Goal: Find specific page/section: Locate a particular part of the current website

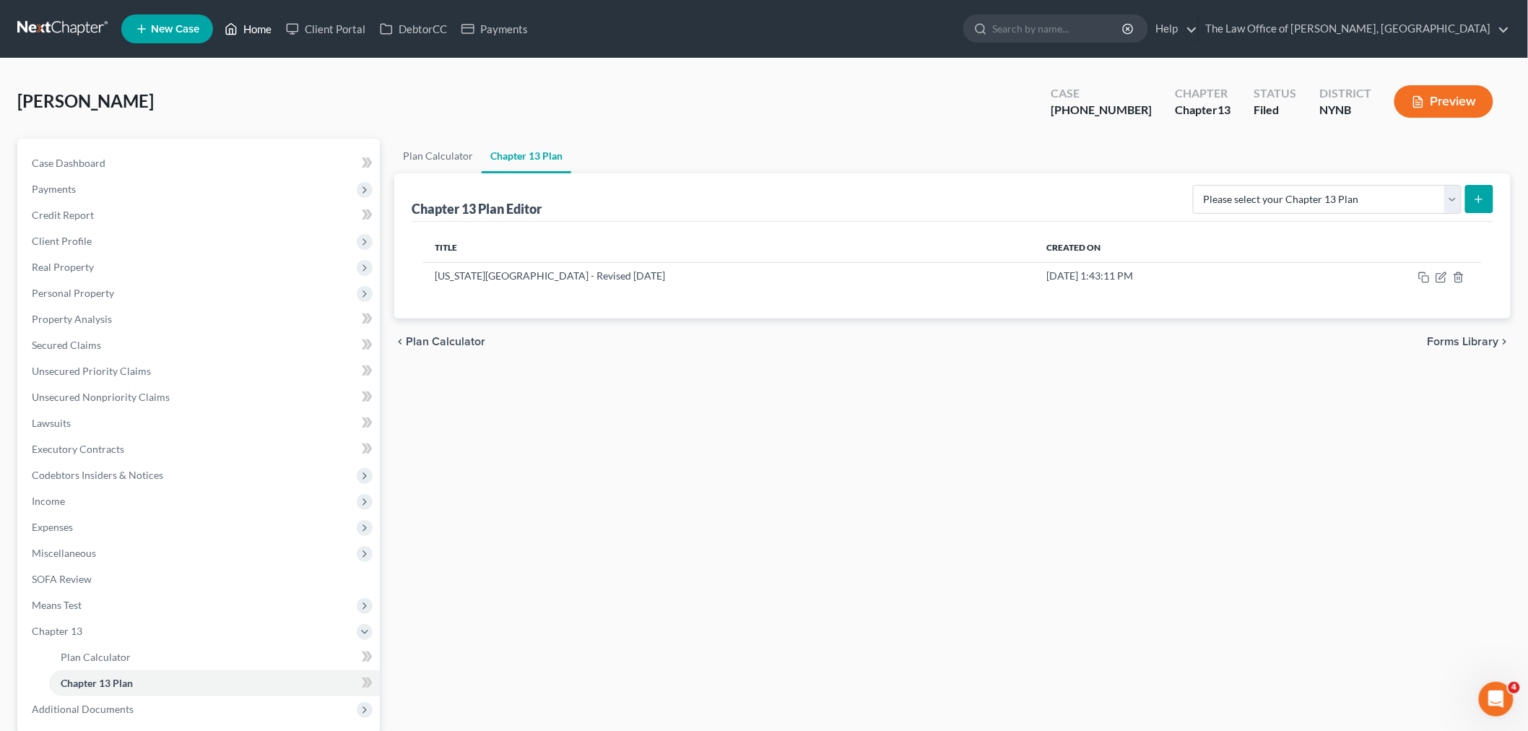
click at [264, 24] on link "Home" at bounding box center [247, 29] width 61 height 26
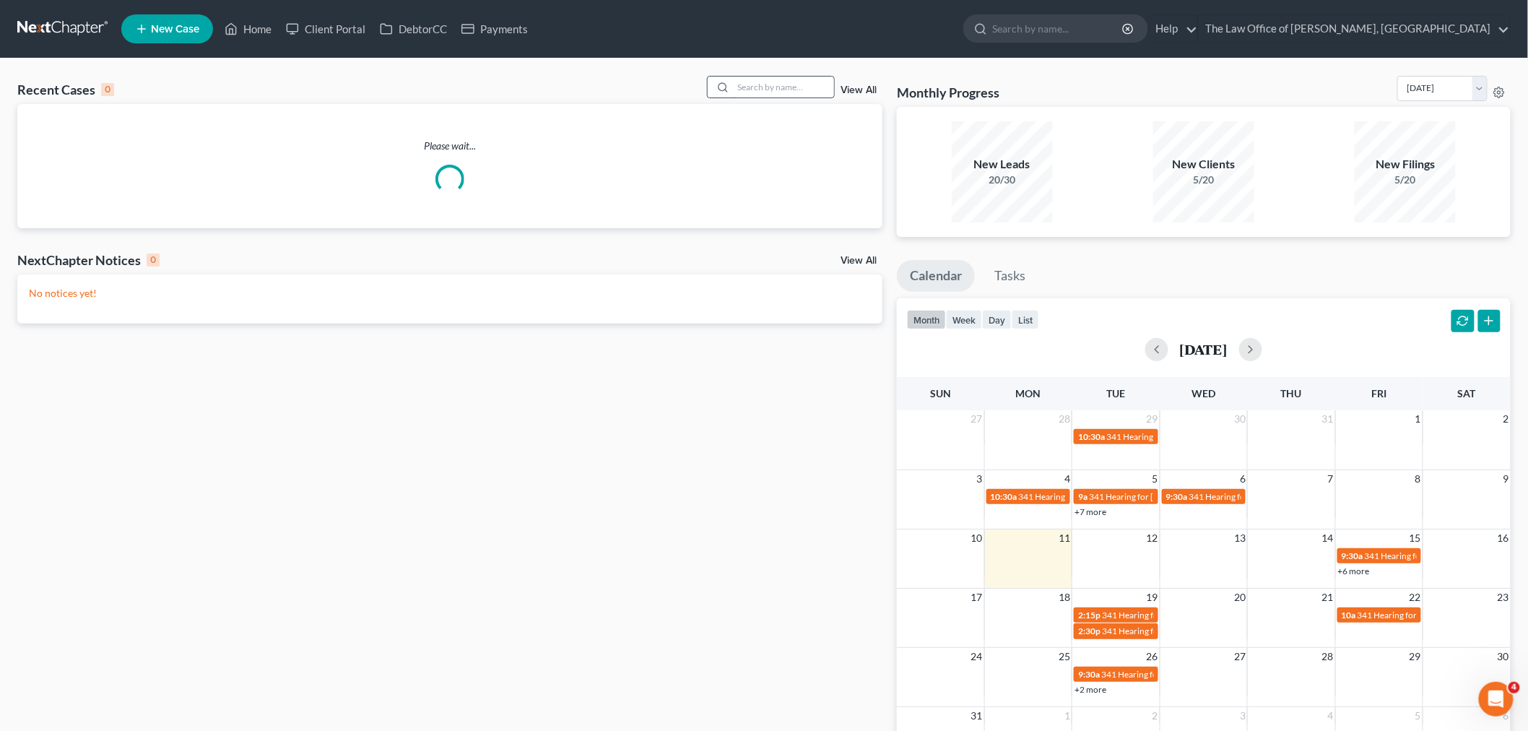
click at [770, 79] on input "search" at bounding box center [783, 87] width 101 height 21
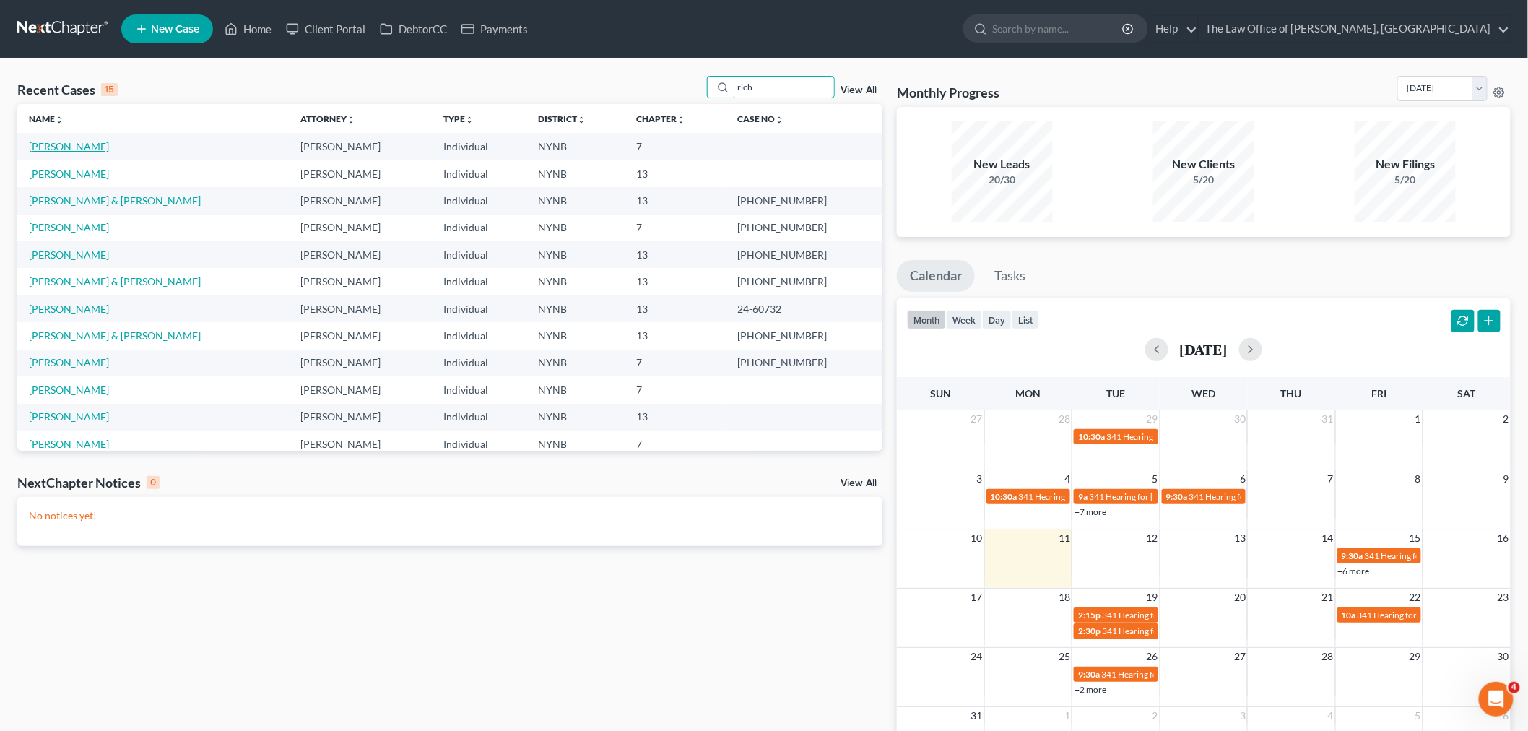
type input "rich"
click at [82, 146] on link "[PERSON_NAME]" at bounding box center [69, 146] width 80 height 12
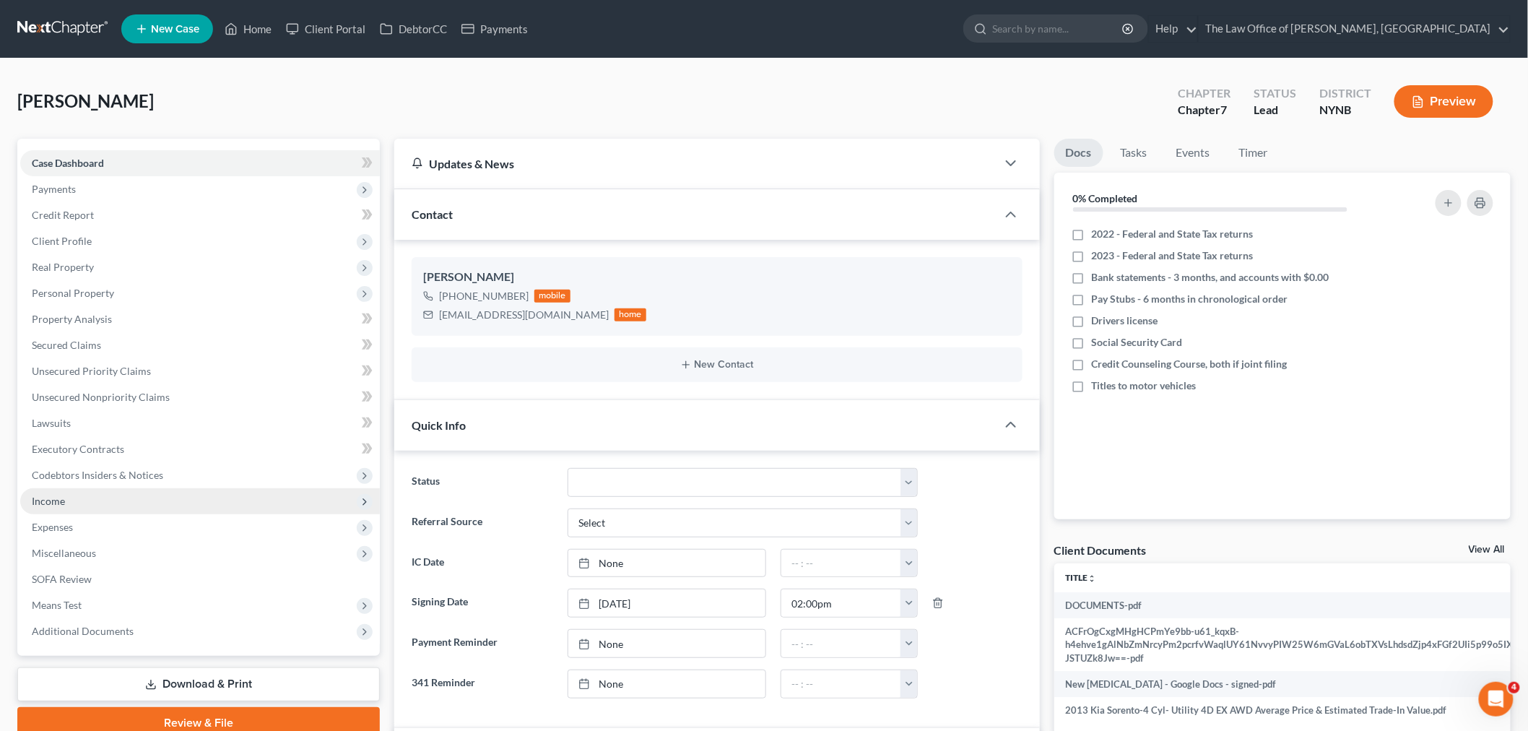
click at [55, 488] on span "Income" at bounding box center [200, 501] width 360 height 26
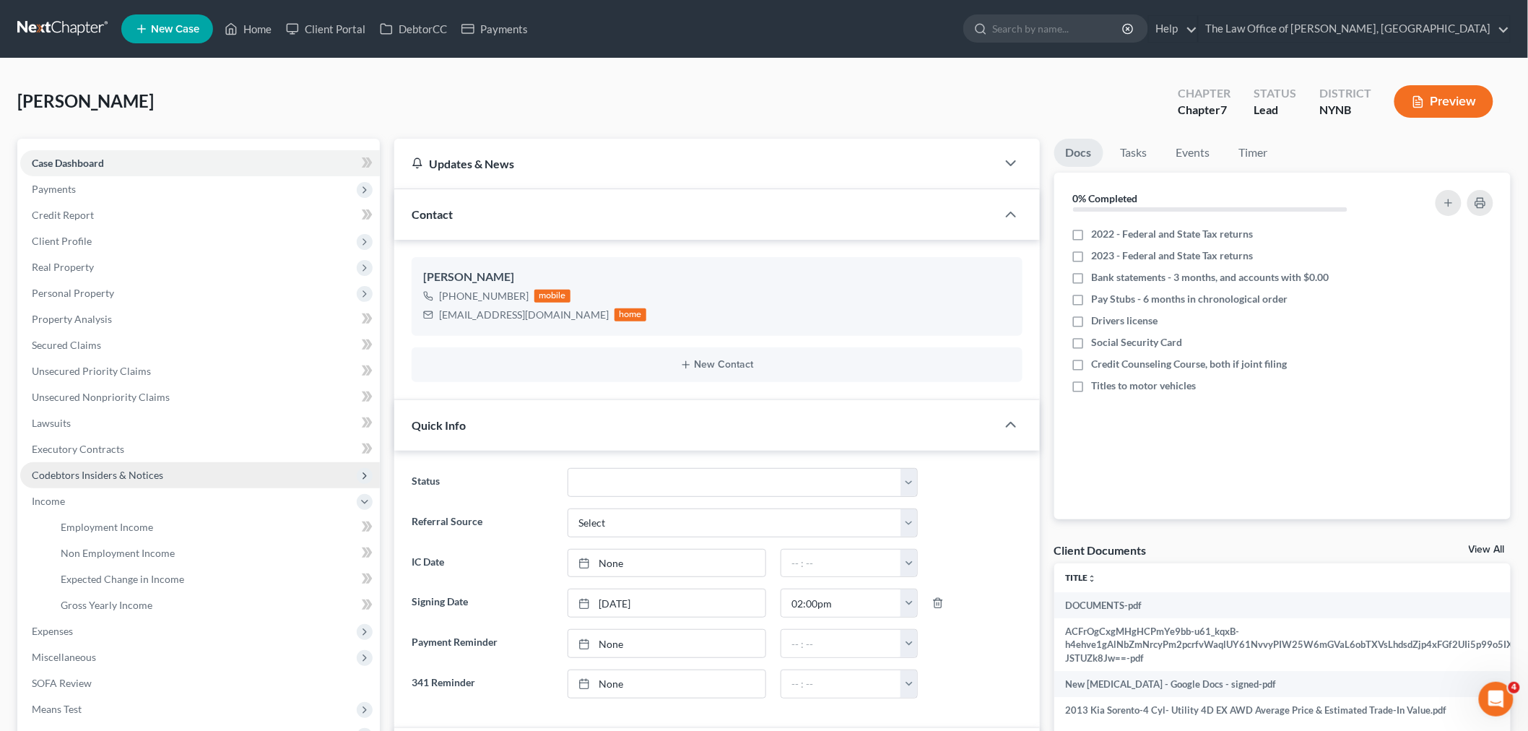
scroll to position [355, 0]
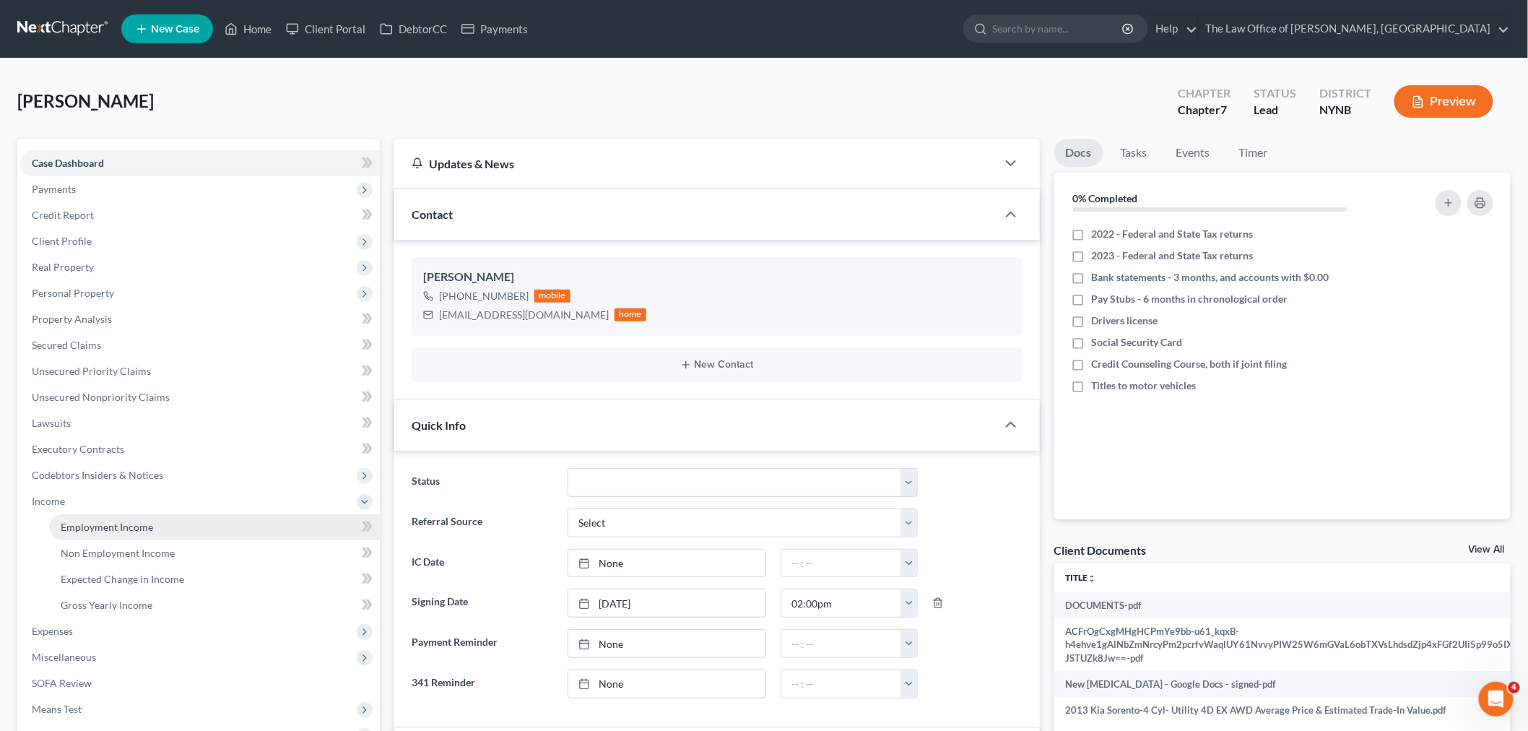
click at [98, 514] on link "Employment Income" at bounding box center [214, 527] width 331 height 26
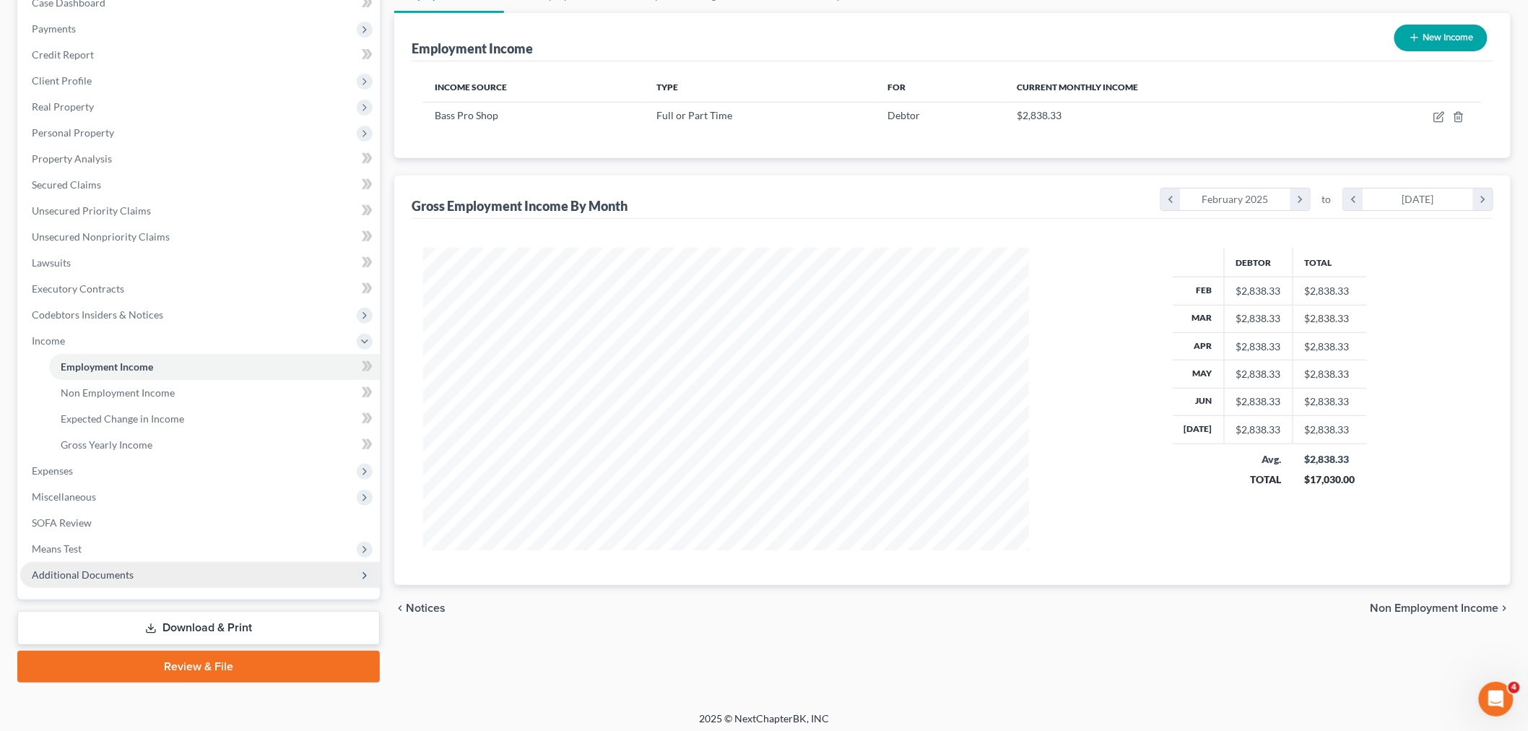
scroll to position [165, 0]
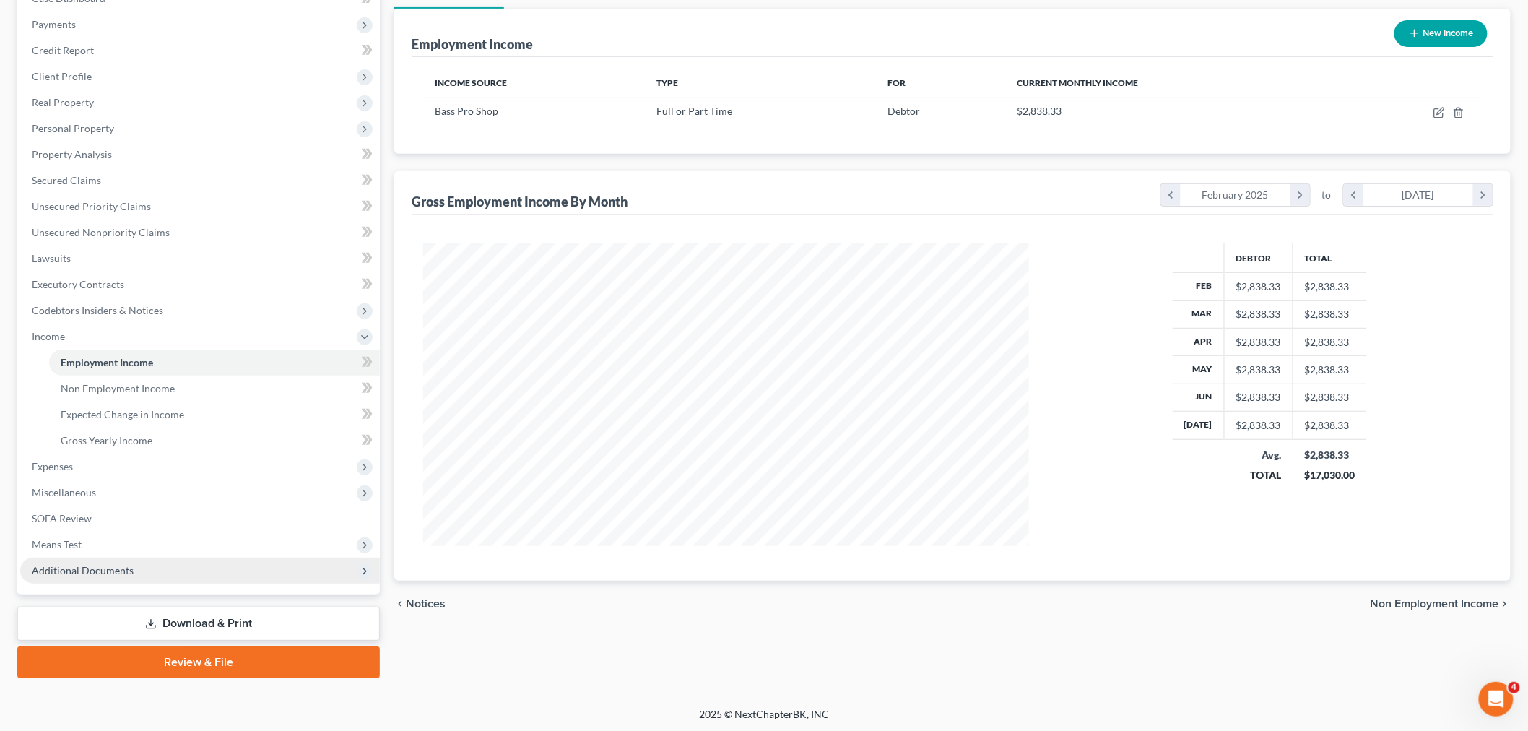
click at [94, 565] on span "Additional Documents" at bounding box center [83, 570] width 102 height 12
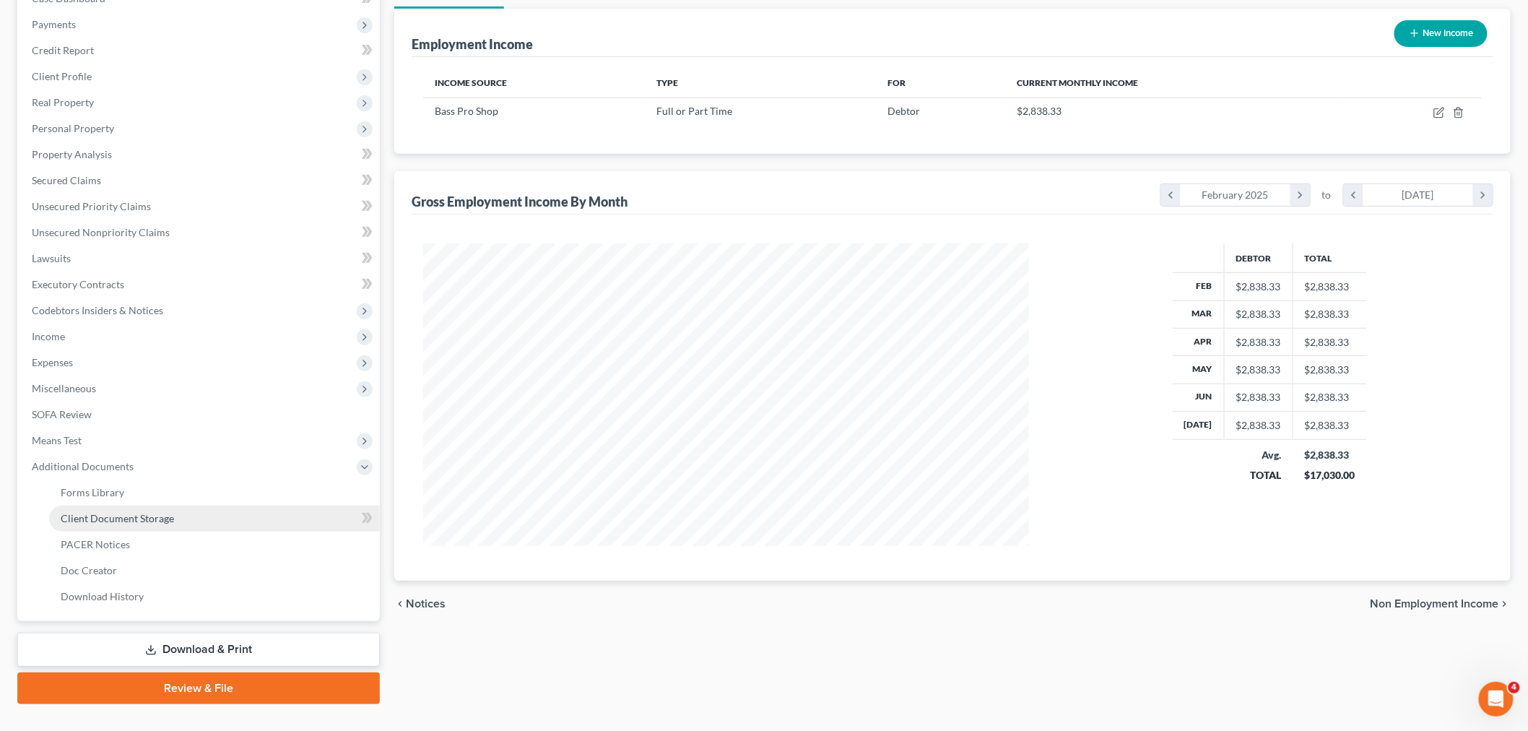
drag, startPoint x: 116, startPoint y: 510, endPoint x: 328, endPoint y: 495, distance: 213.5
click at [116, 508] on link "Client Document Storage" at bounding box center [214, 518] width 331 height 26
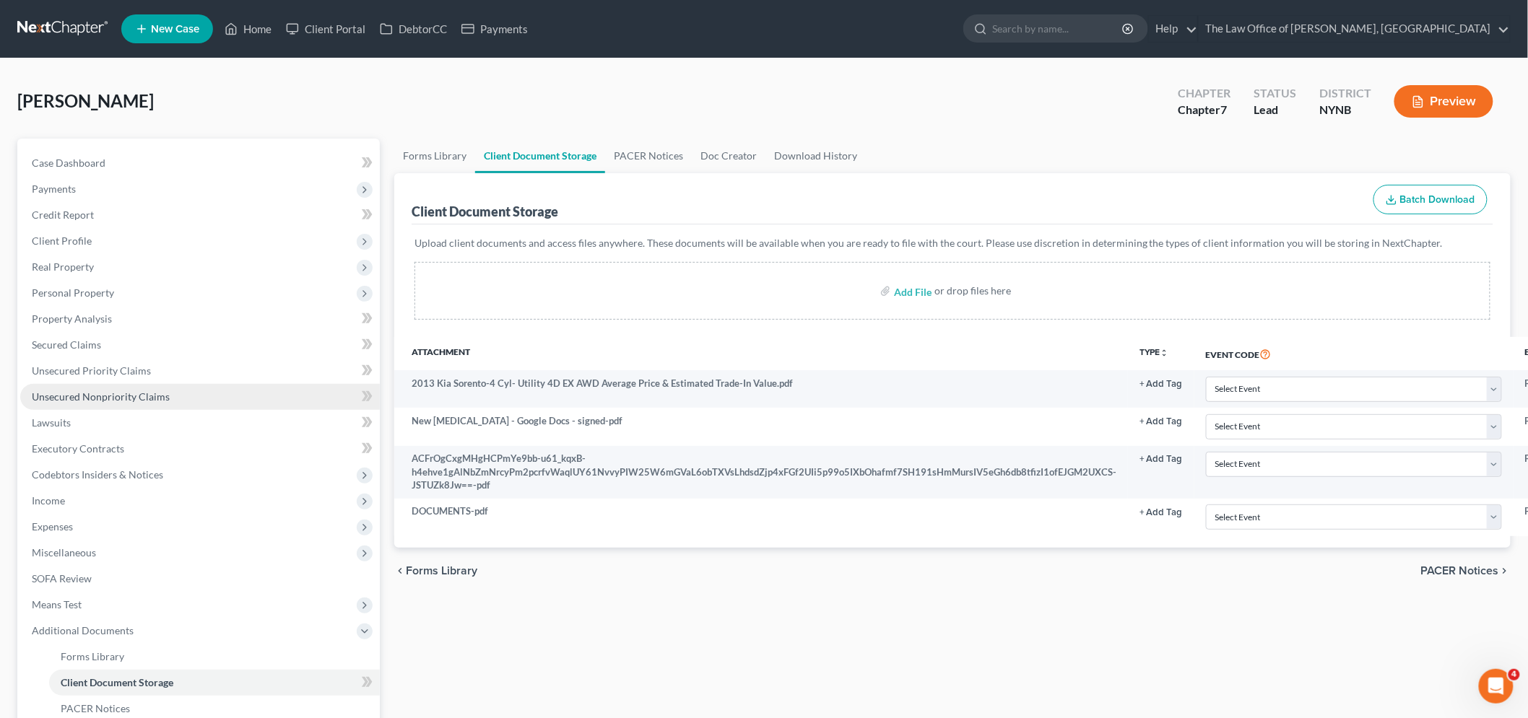
click at [87, 396] on span "Unsecured Nonpriority Claims" at bounding box center [101, 397] width 138 height 12
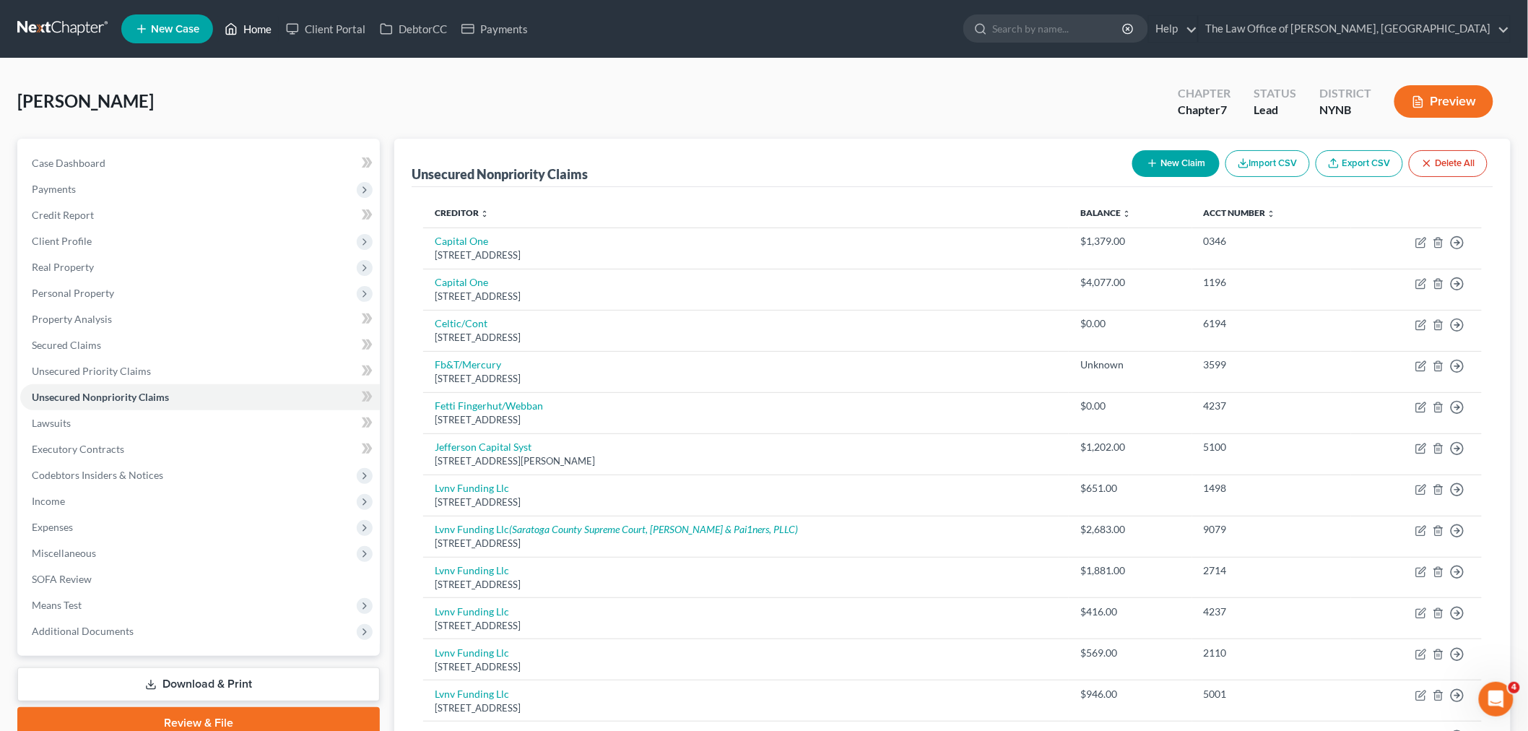
click at [264, 30] on link "Home" at bounding box center [247, 29] width 61 height 26
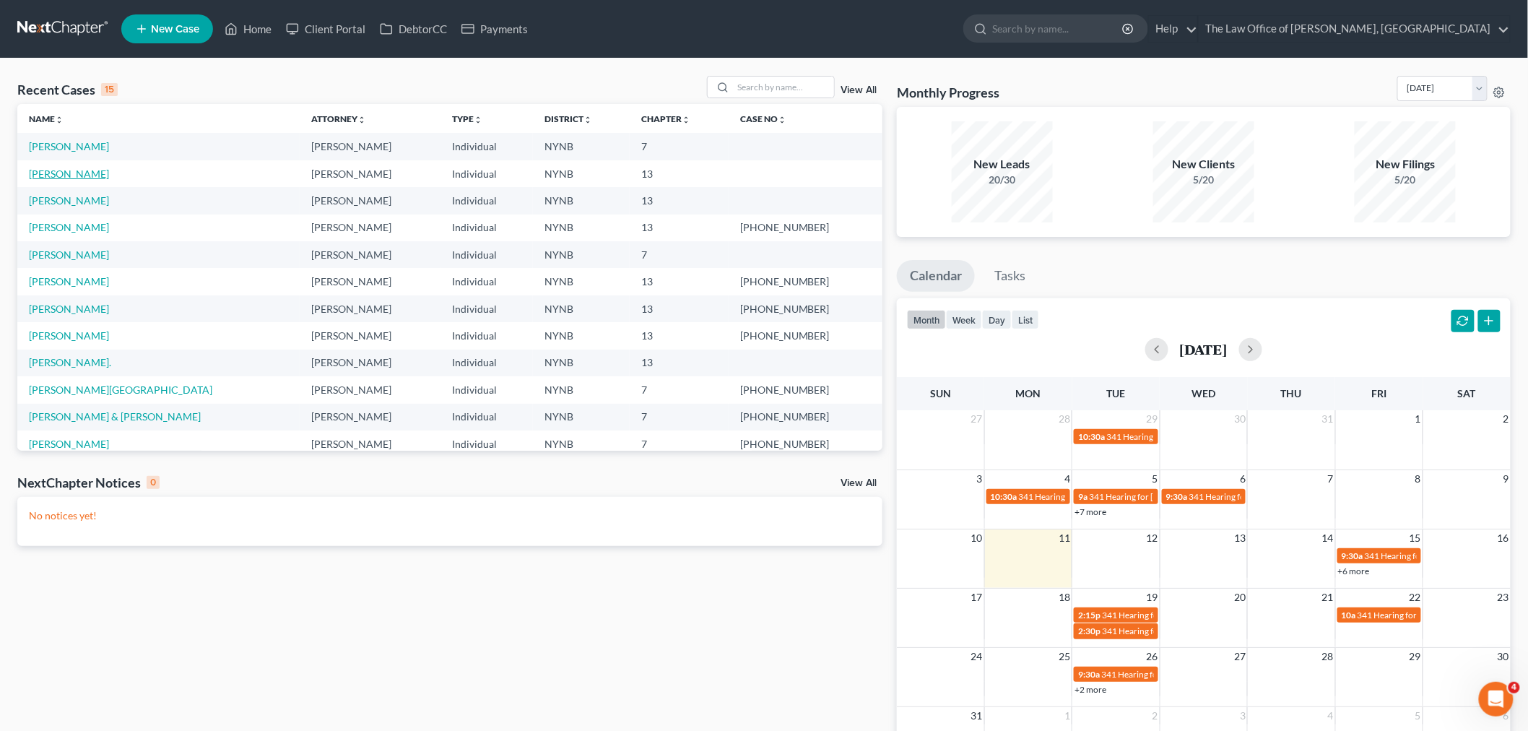
click at [58, 173] on link "[PERSON_NAME]" at bounding box center [69, 173] width 80 height 12
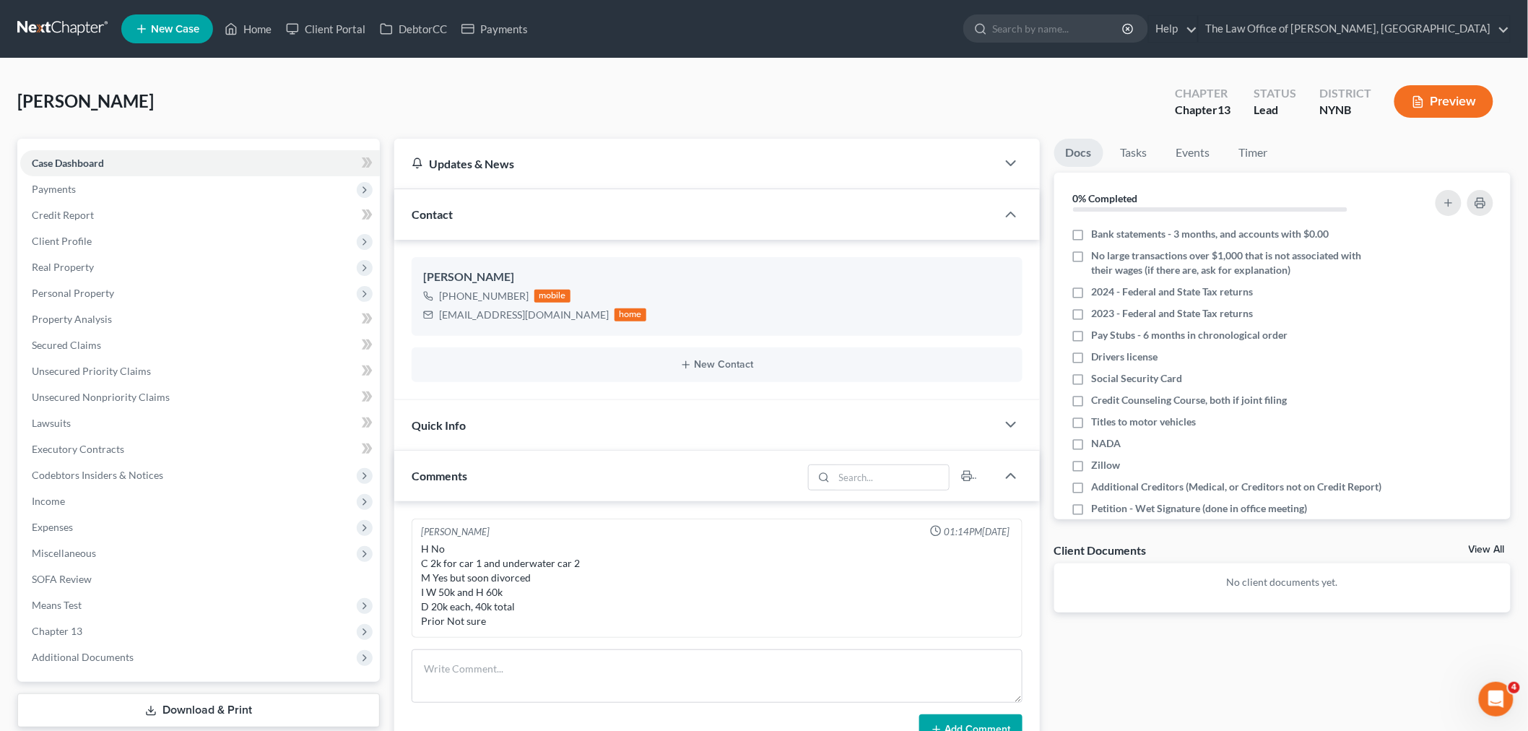
click at [58, 104] on span "[PERSON_NAME]" at bounding box center [85, 100] width 136 height 21
copy span "[PERSON_NAME]"
click at [251, 32] on link "Home" at bounding box center [247, 29] width 61 height 26
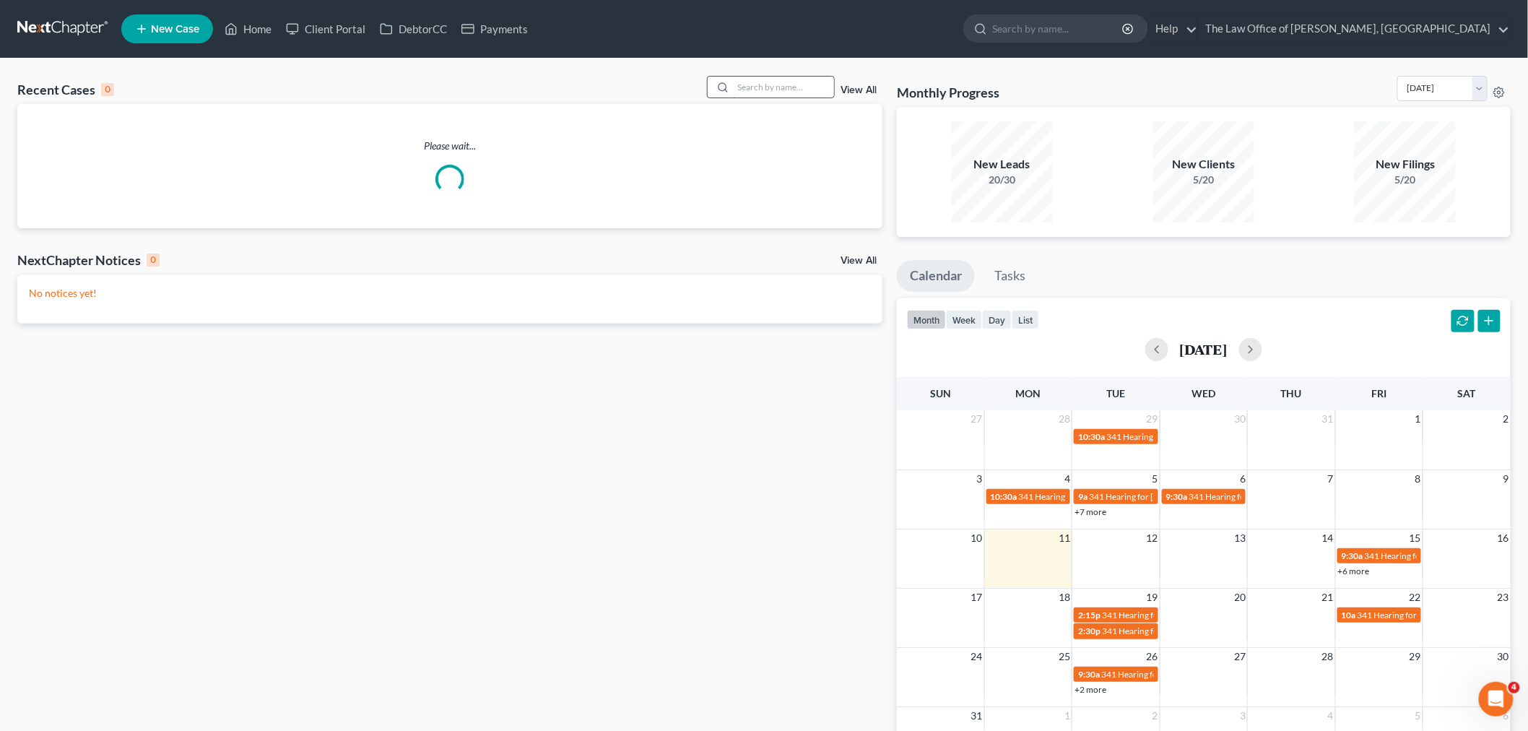
click at [789, 95] on input "search" at bounding box center [783, 87] width 101 height 21
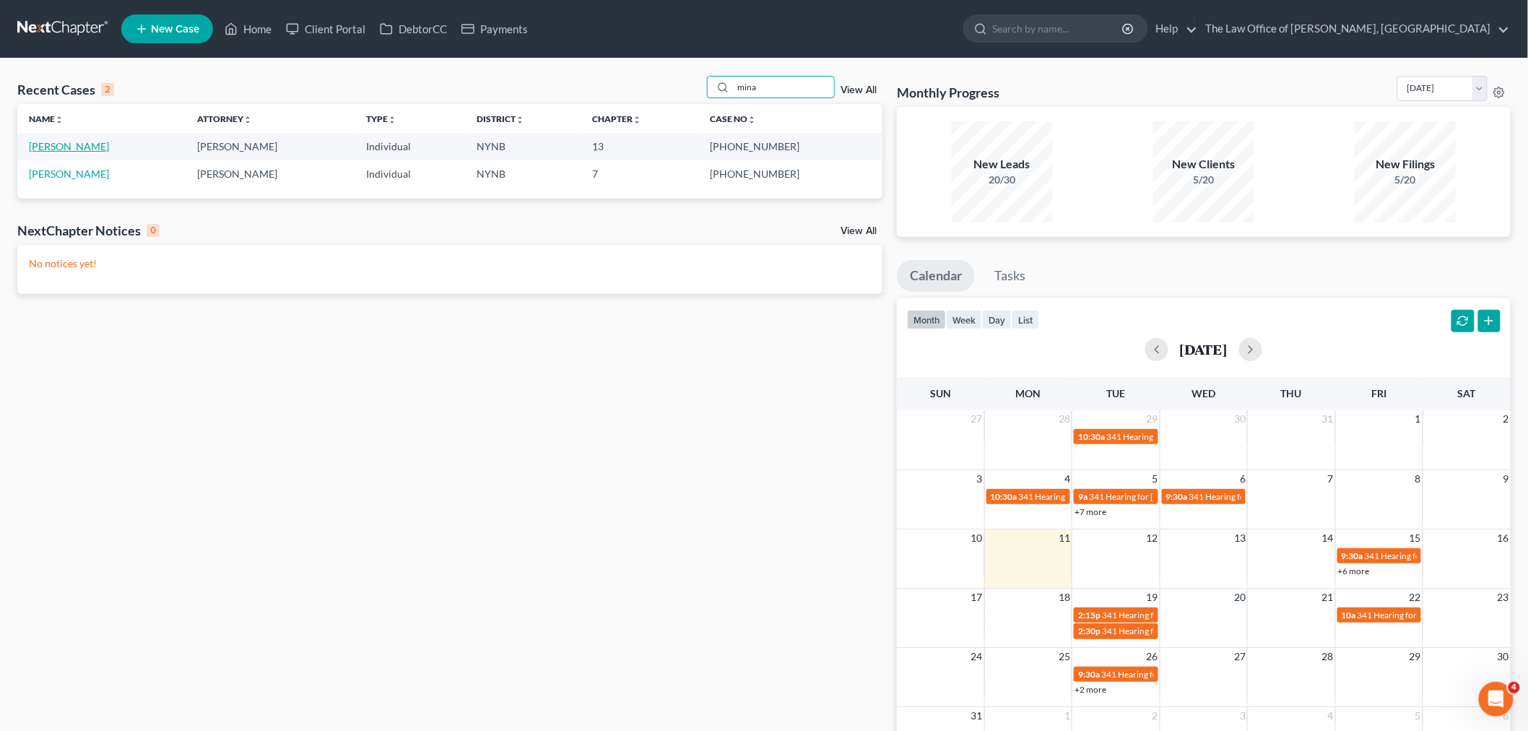
type input "mina"
click at [45, 144] on link "[PERSON_NAME]" at bounding box center [69, 146] width 80 height 12
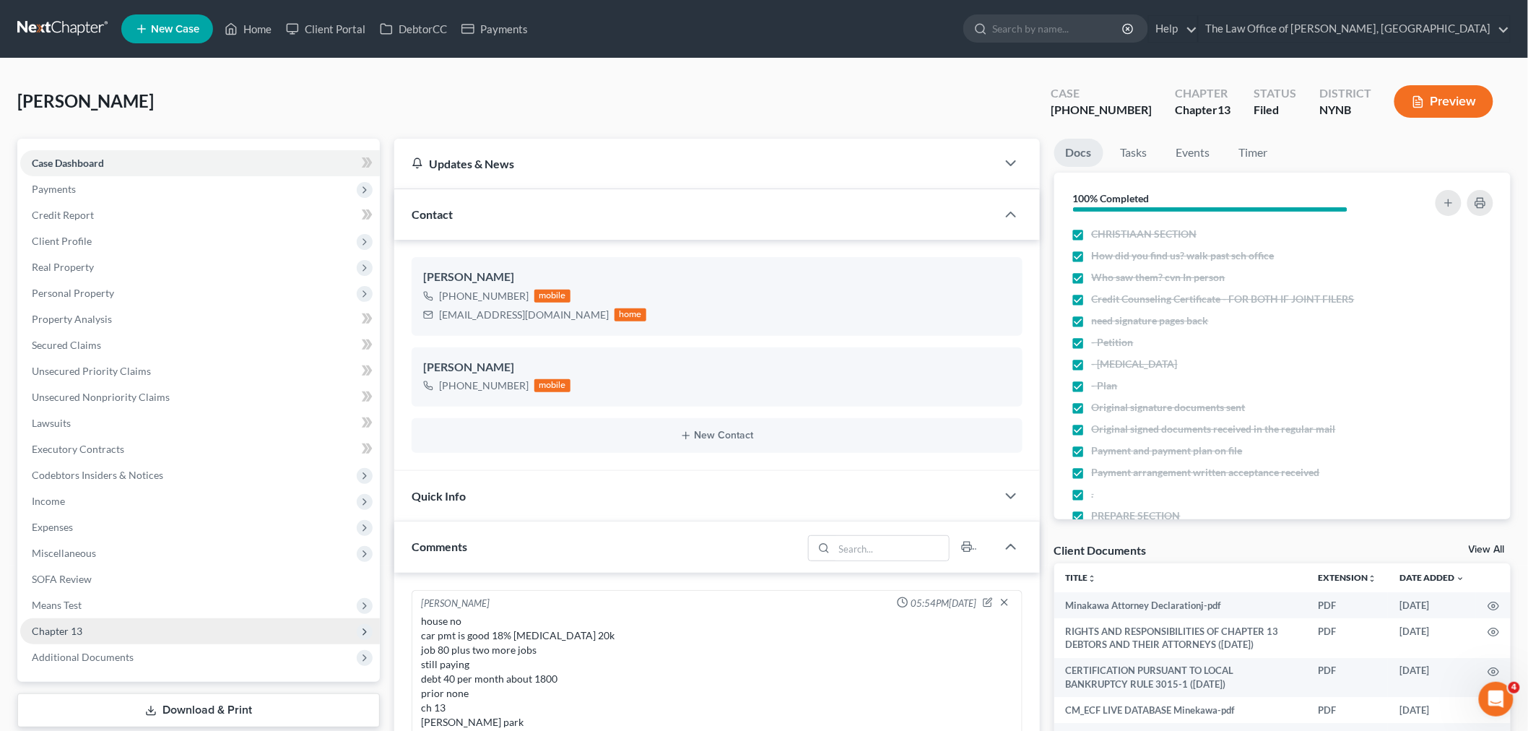
scroll to position [286, 0]
click at [51, 637] on span "Chapter 13" at bounding box center [200, 631] width 360 height 26
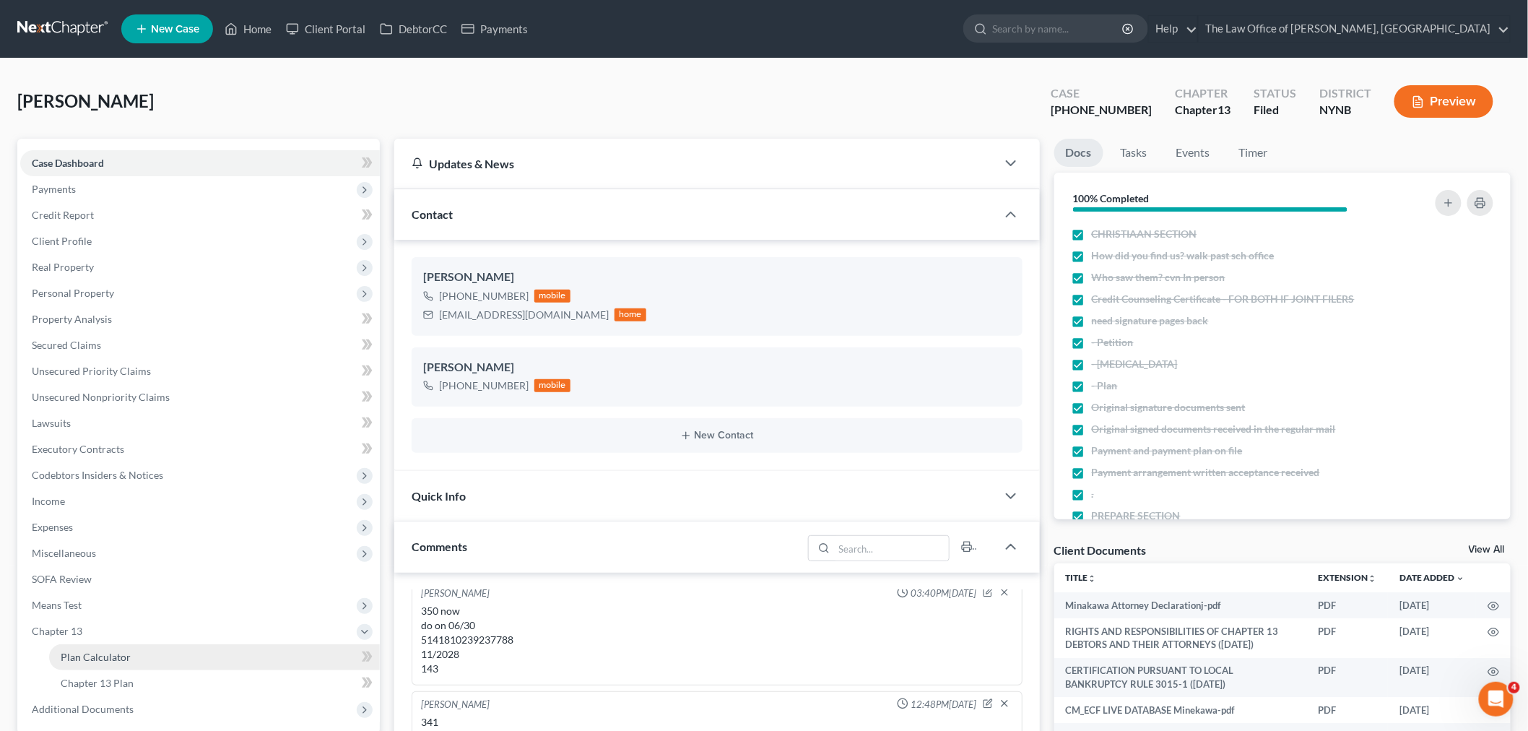
click at [103, 660] on span "Plan Calculator" at bounding box center [96, 656] width 70 height 12
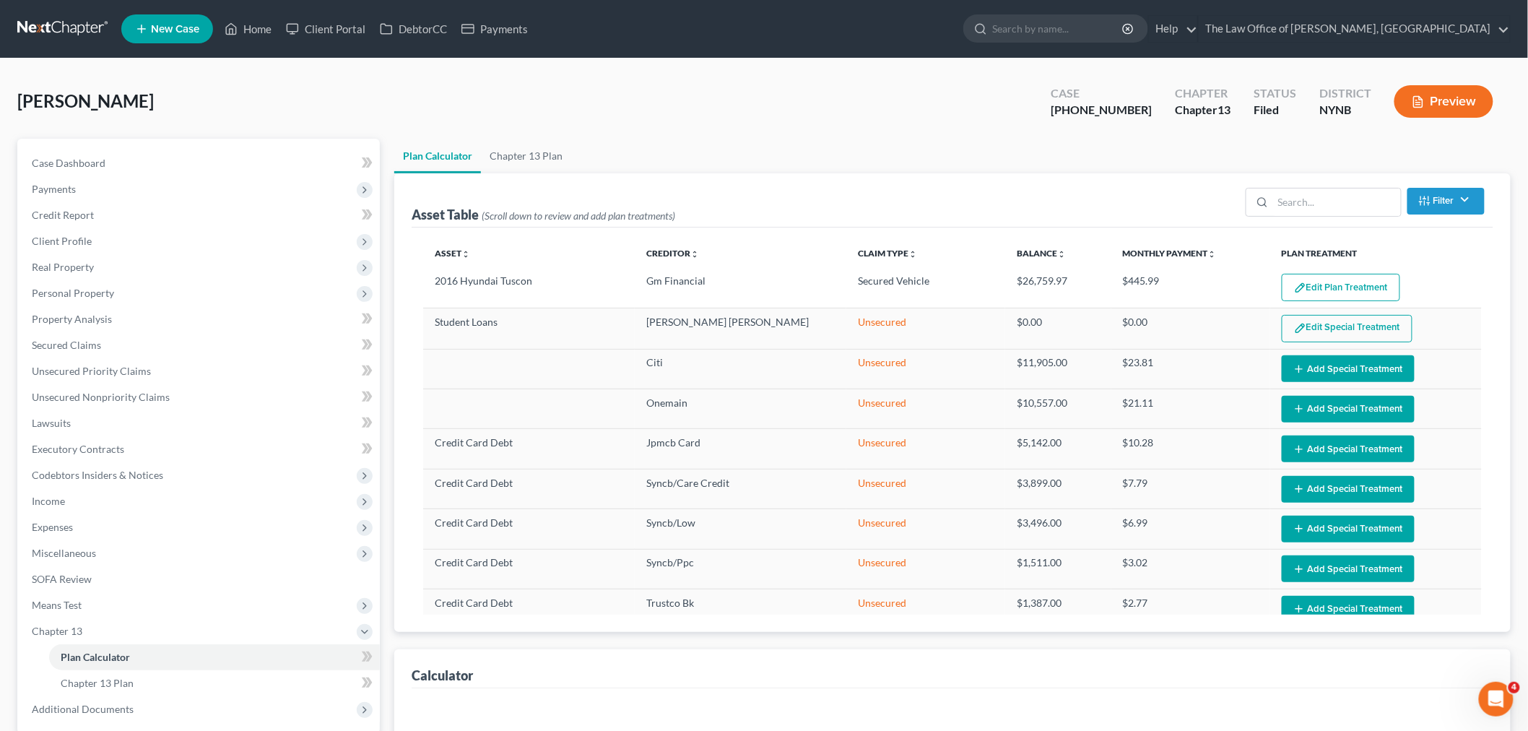
select select "59"
drag, startPoint x: 1146, startPoint y: 110, endPoint x: 4, endPoint y: 113, distance: 1142.1
click at [11, 90] on div "[PERSON_NAME] Upgraded Case [PHONE_NUMBER] Chapter Chapter 13 Status Filed Dist…" at bounding box center [764, 718] width 1528 height 1320
copy div "[PERSON_NAME] Upgraded Case 24-10487-"
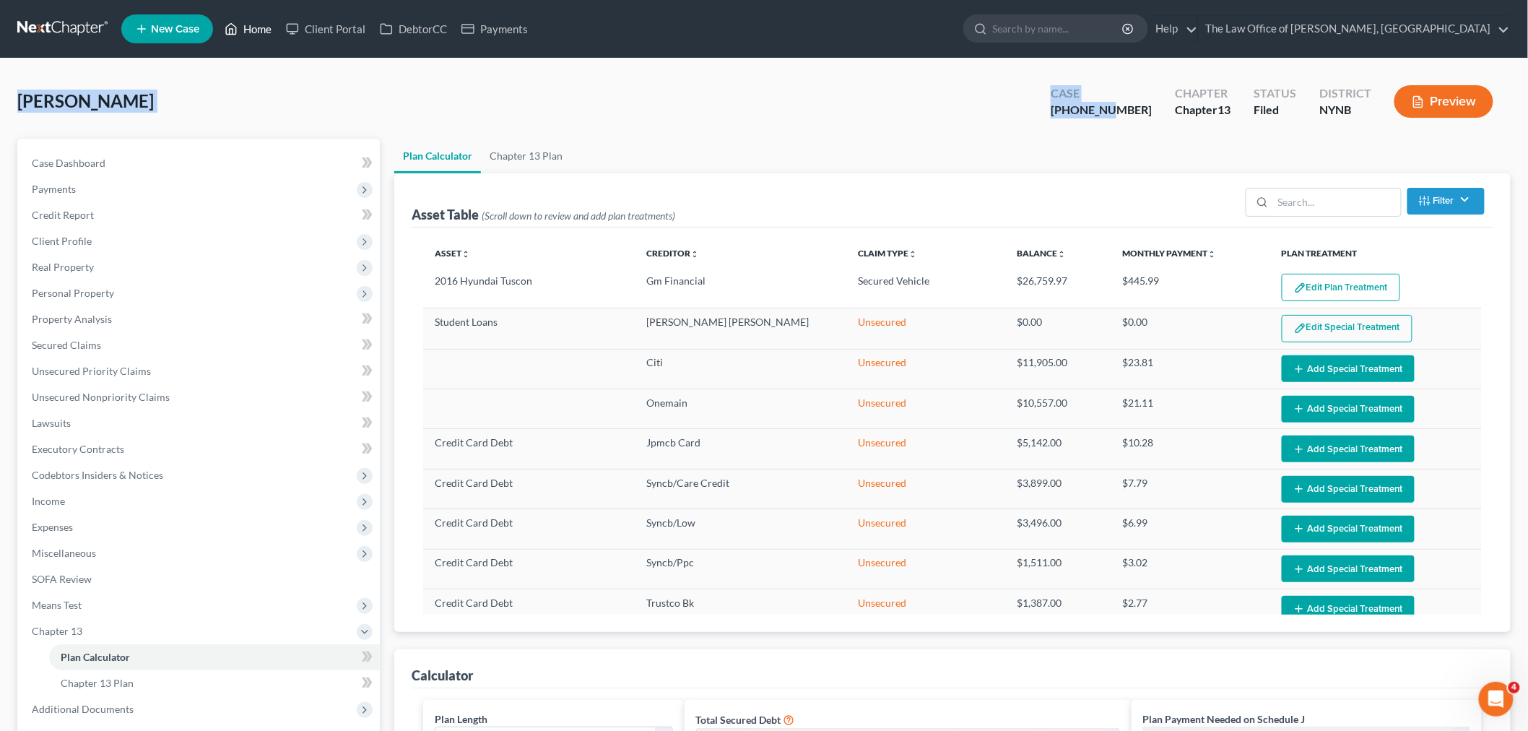
click at [266, 26] on link "Home" at bounding box center [247, 29] width 61 height 26
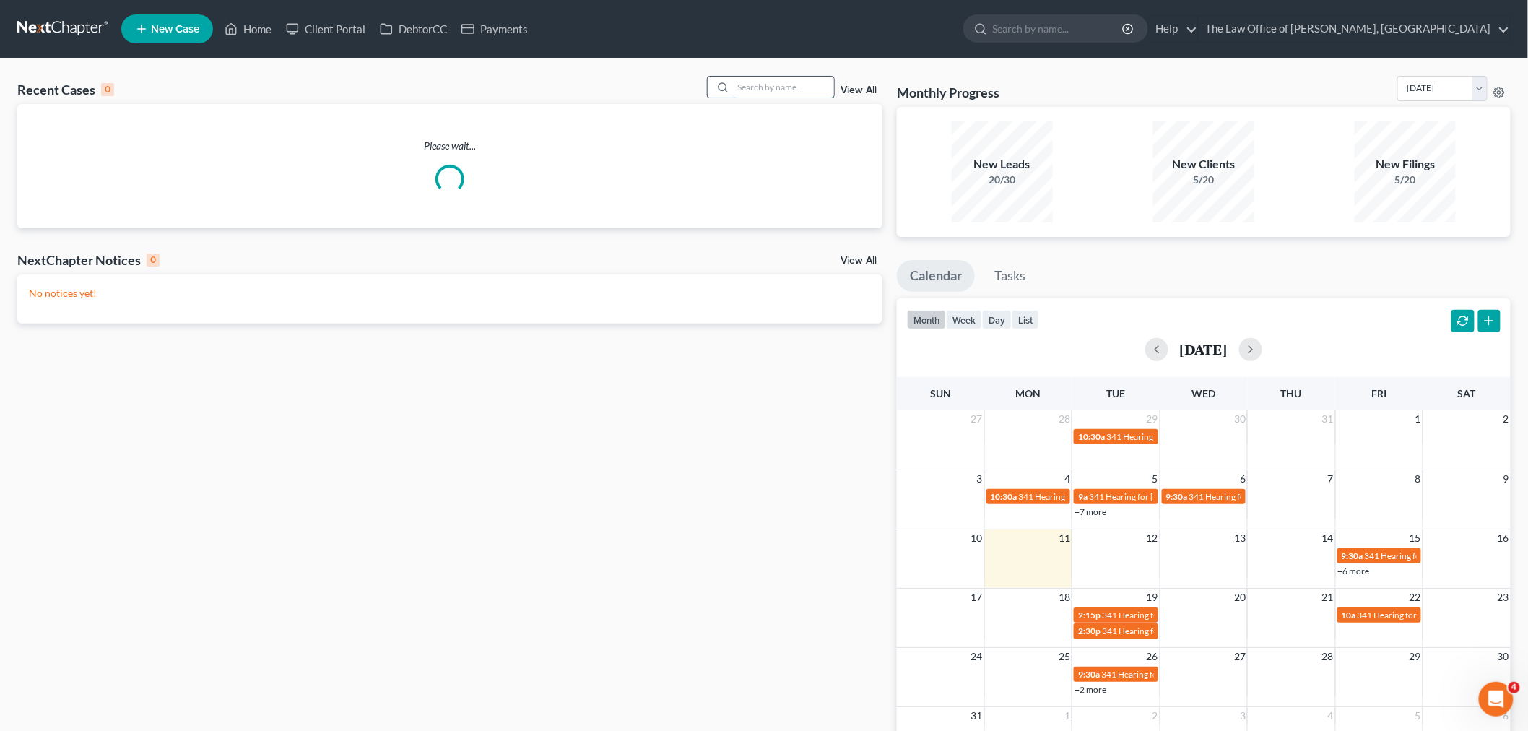
click at [827, 92] on input "search" at bounding box center [783, 87] width 101 height 21
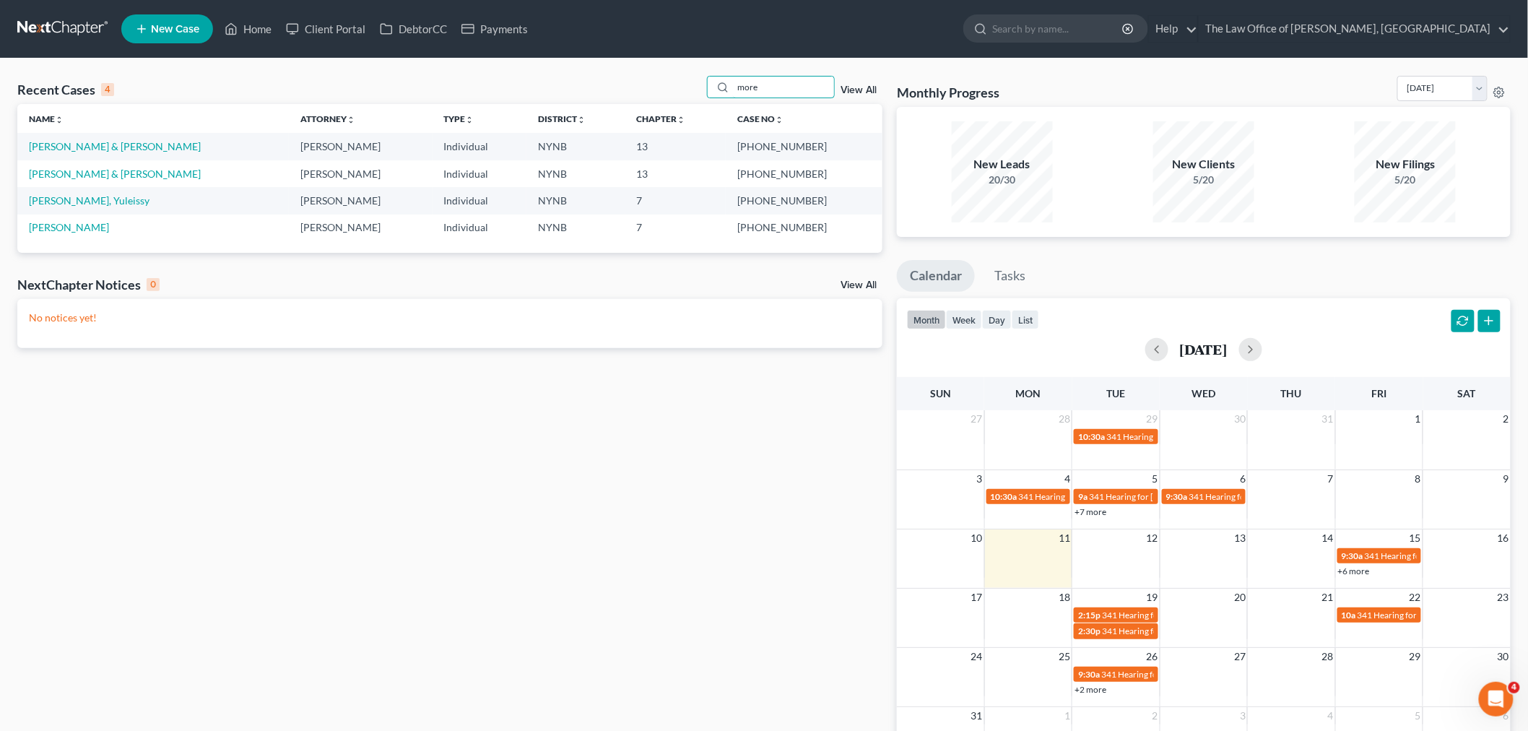
type input "more"
drag, startPoint x: 816, startPoint y: 152, endPoint x: 26, endPoint y: 147, distance: 789.8
click at [31, 147] on tr "[PERSON_NAME] & [PERSON_NAME] Individual NYNB 13 20-10878-1" at bounding box center [449, 146] width 865 height 27
copy tr "[PERSON_NAME] & [PERSON_NAME] Individual NYNB 13 20-10878-"
click at [253, 30] on link "Home" at bounding box center [247, 29] width 61 height 26
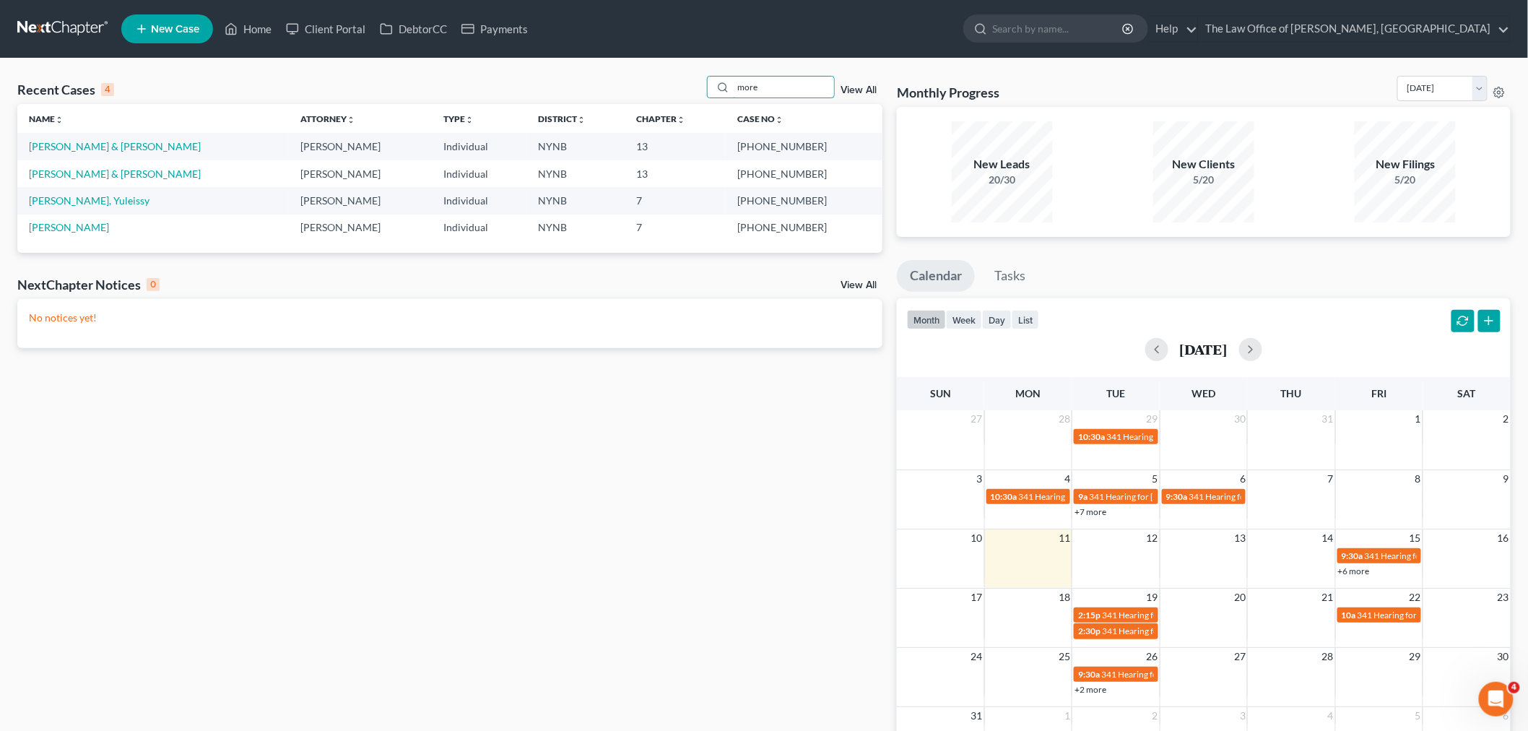
drag, startPoint x: 791, startPoint y: 88, endPoint x: 659, endPoint y: 84, distance: 132.2
click at [659, 84] on div "Recent Cases 4 more View All" at bounding box center [449, 90] width 865 height 28
click at [257, 23] on link "Home" at bounding box center [247, 29] width 61 height 26
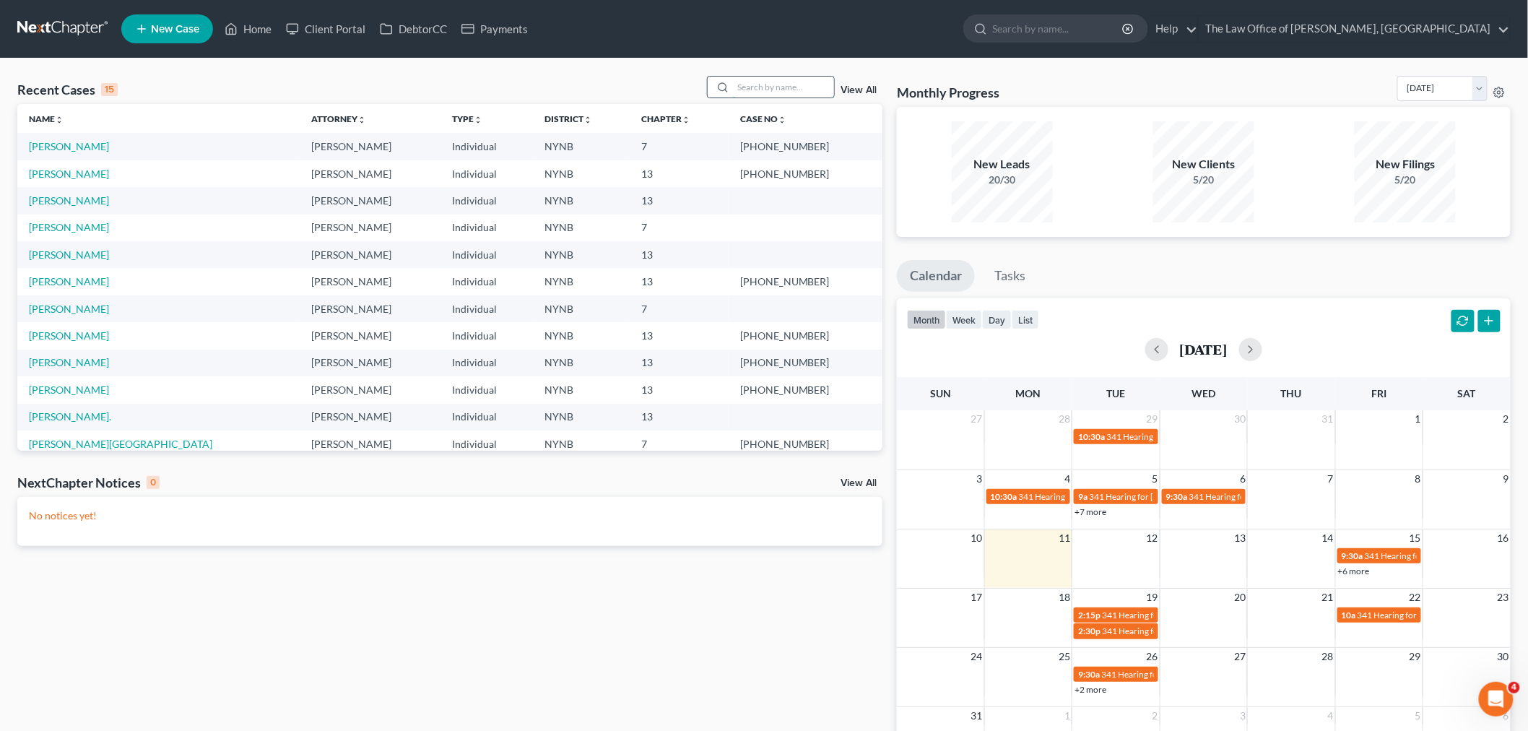
click at [761, 87] on input "search" at bounding box center [783, 87] width 101 height 21
type input "[PERSON_NAME]"
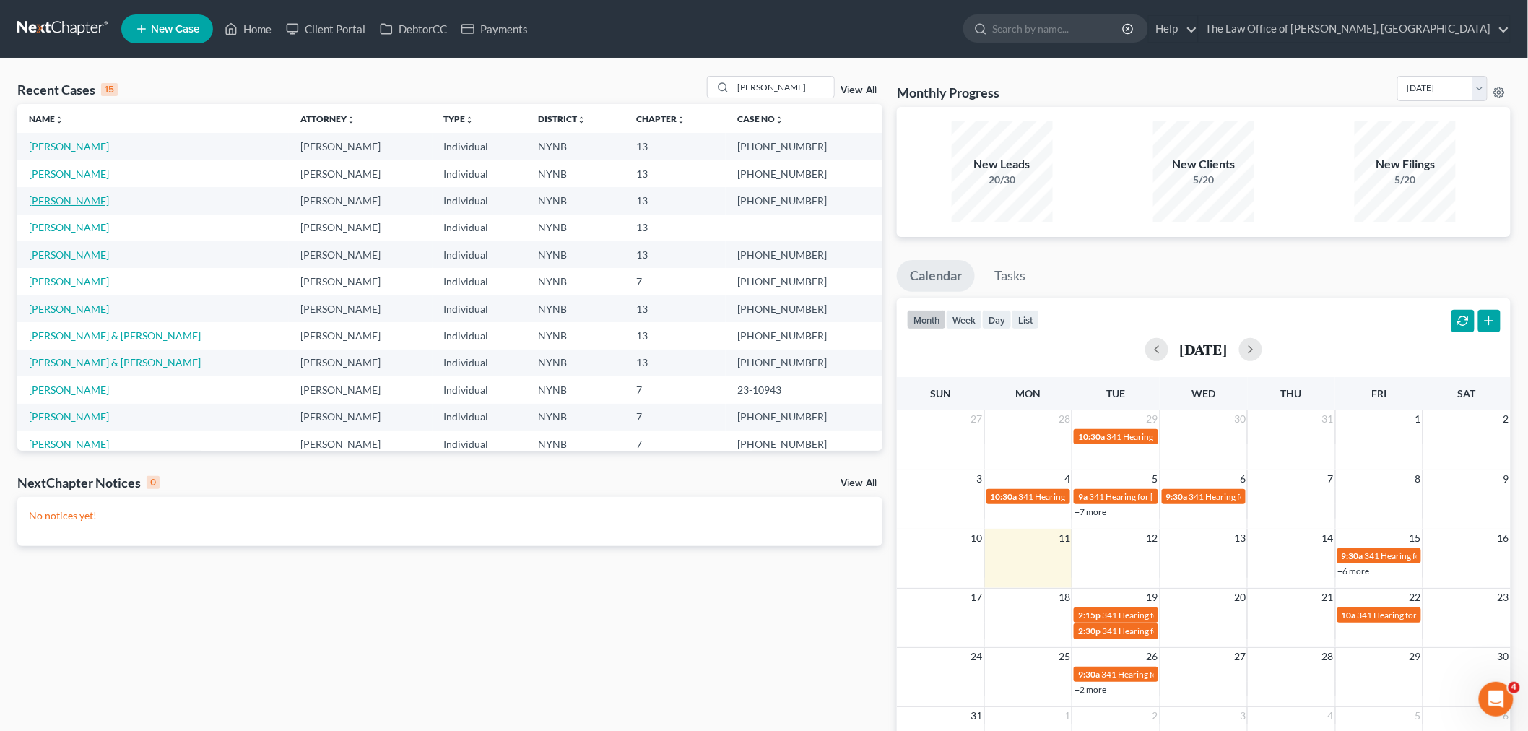
click at [77, 196] on link "[PERSON_NAME]" at bounding box center [69, 200] width 80 height 12
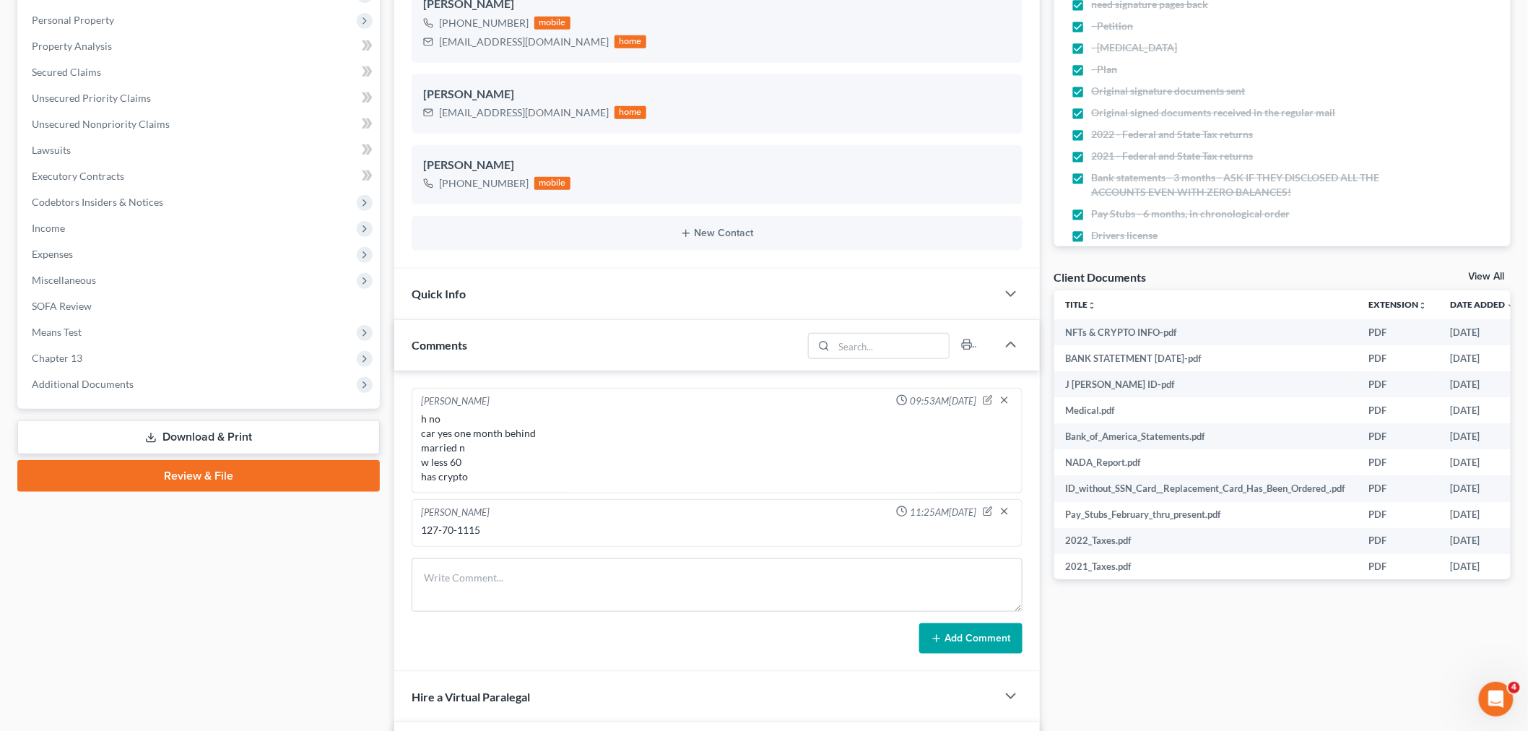
scroll to position [321, 0]
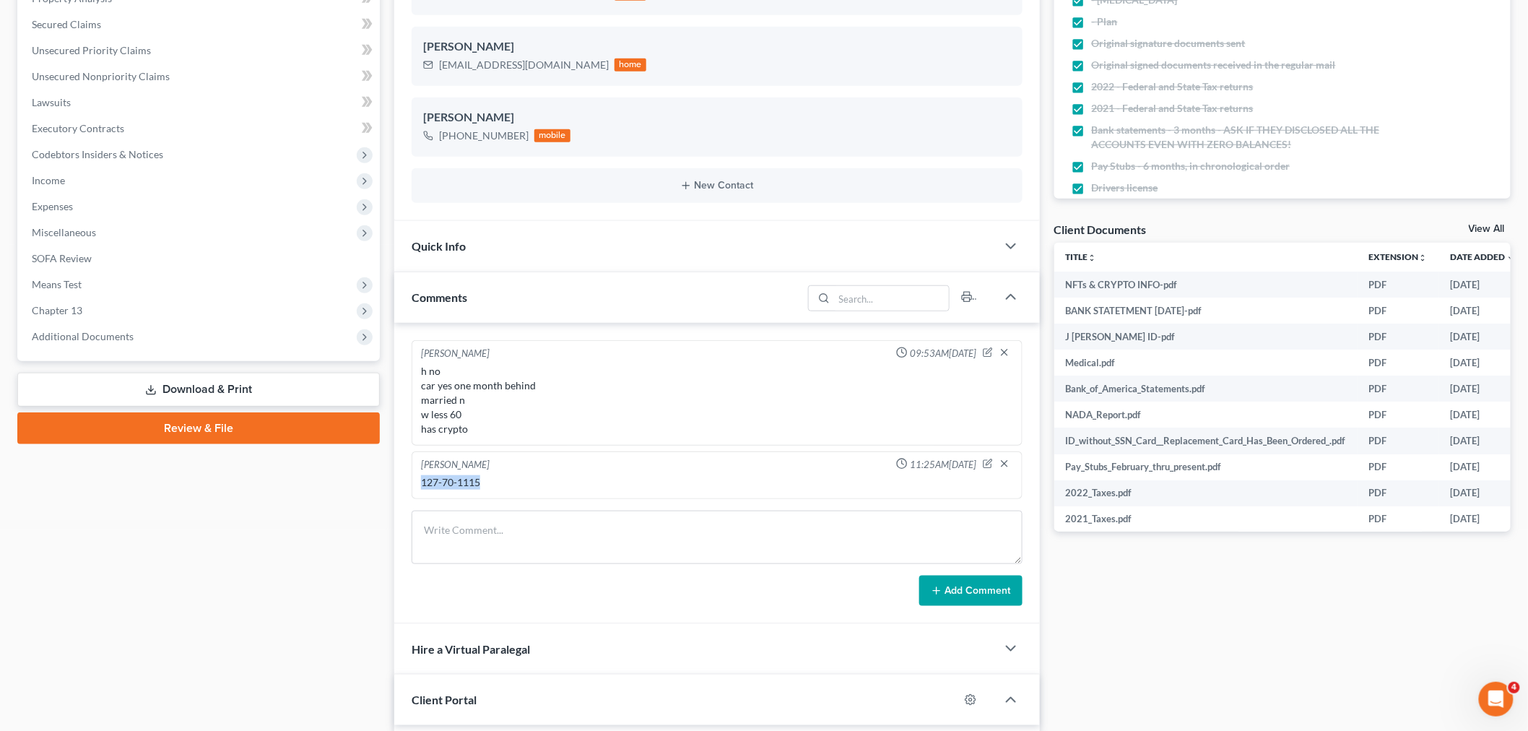
drag, startPoint x: 492, startPoint y: 485, endPoint x: 410, endPoint y: 486, distance: 81.6
click at [417, 481] on div "[PERSON_NAME] 11:25AM[DATE] 127-70-1115" at bounding box center [716, 475] width 611 height 48
copy div "127-70-1115"
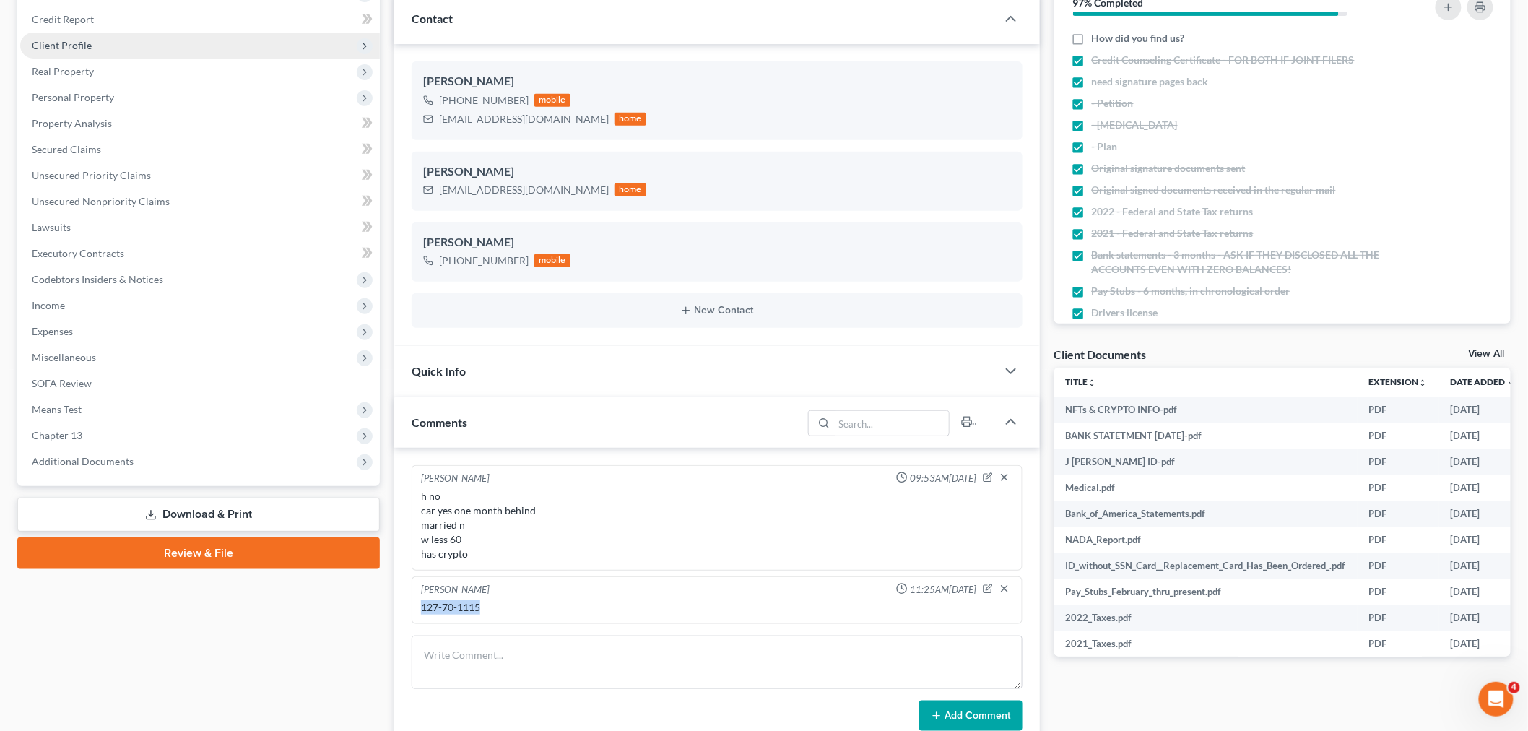
scroll to position [0, 0]
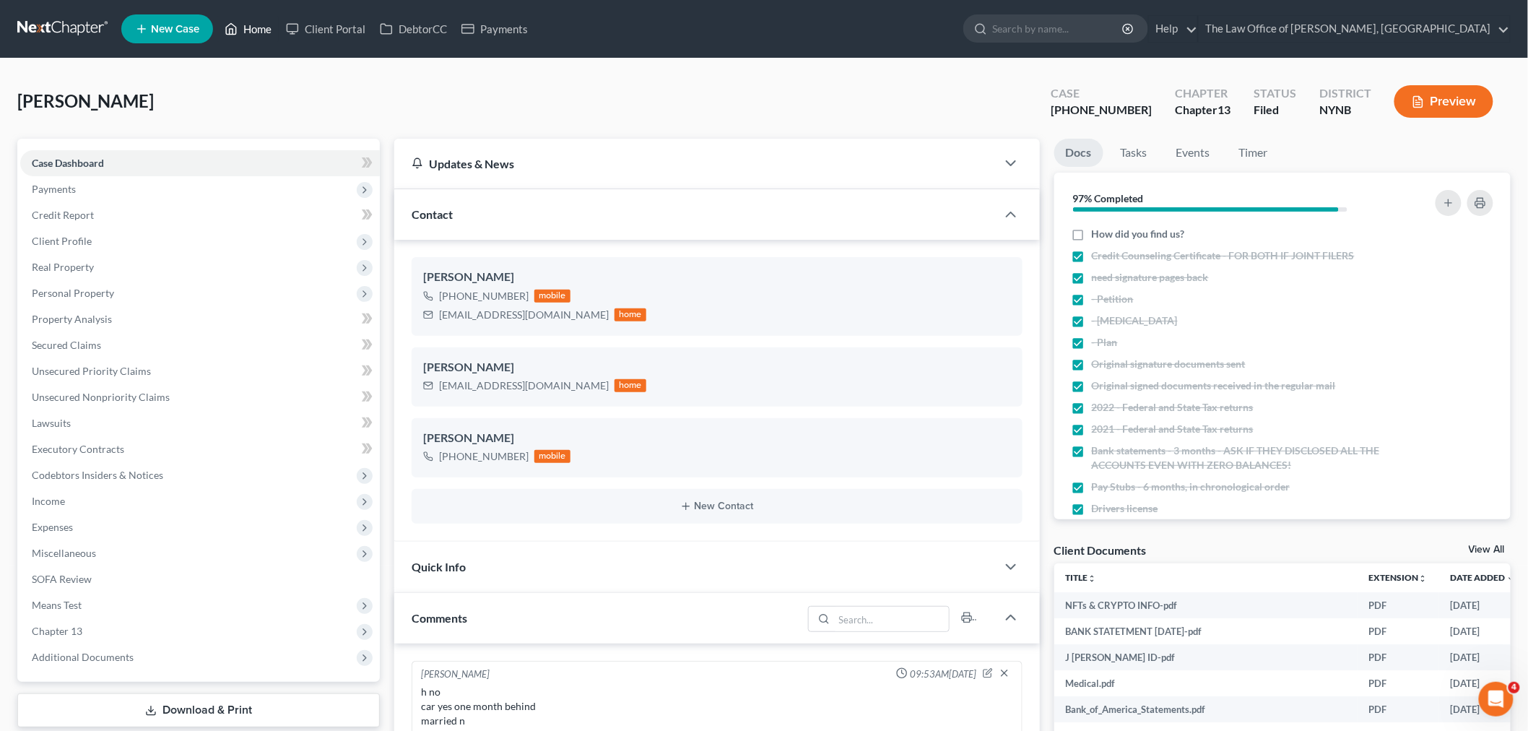
click at [262, 27] on link "Home" at bounding box center [247, 29] width 61 height 26
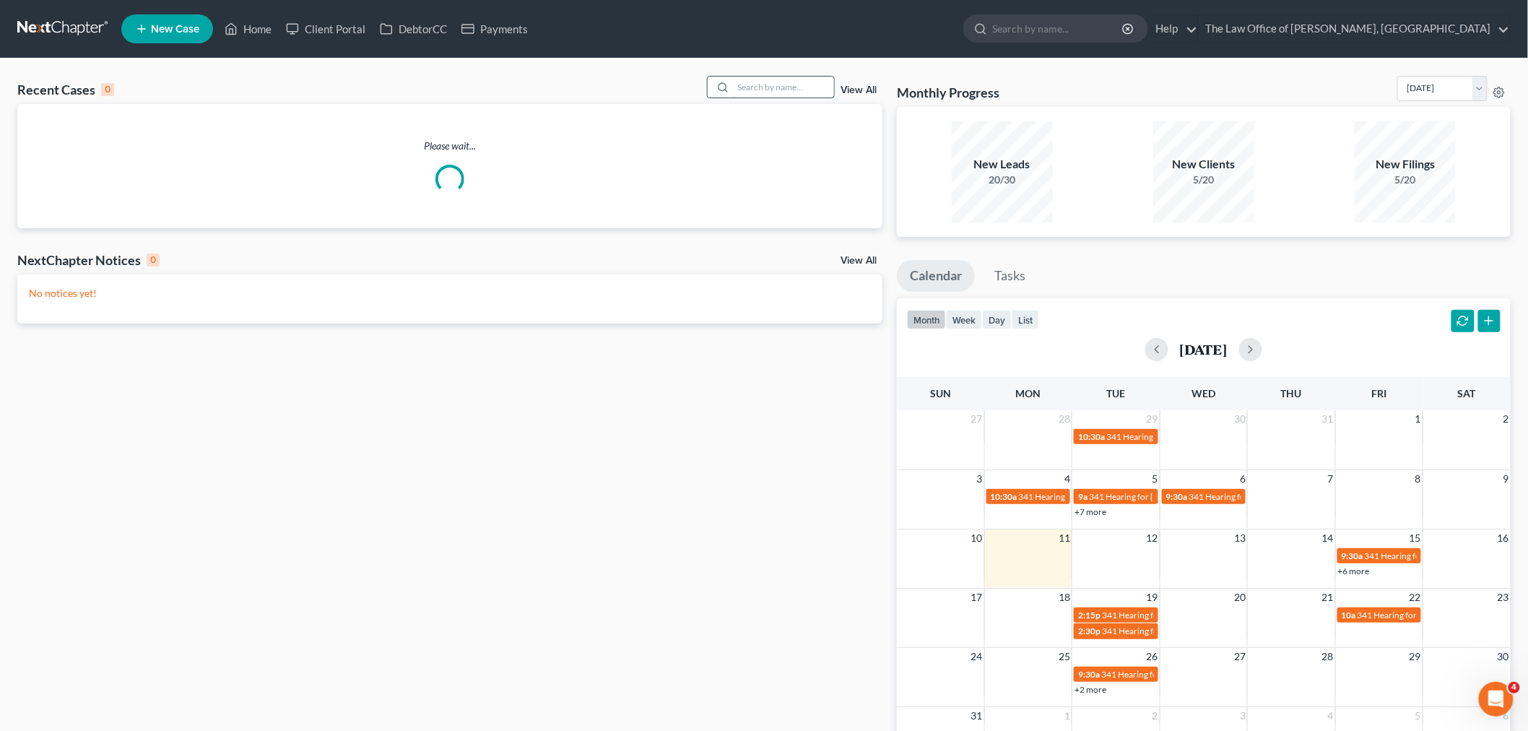
click at [746, 82] on input "search" at bounding box center [783, 87] width 101 height 21
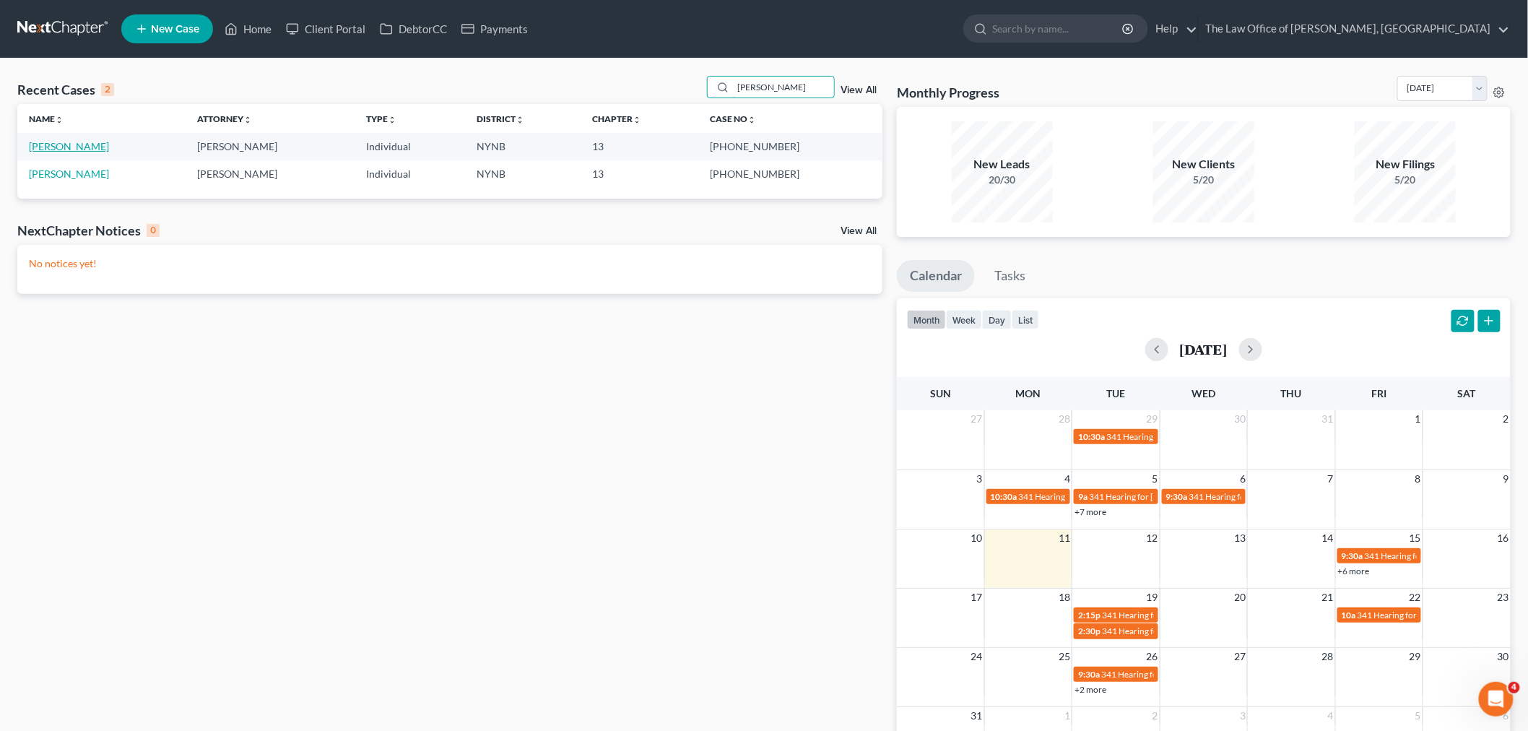
type input "[PERSON_NAME]"
click at [61, 149] on link "[PERSON_NAME]" at bounding box center [69, 146] width 80 height 12
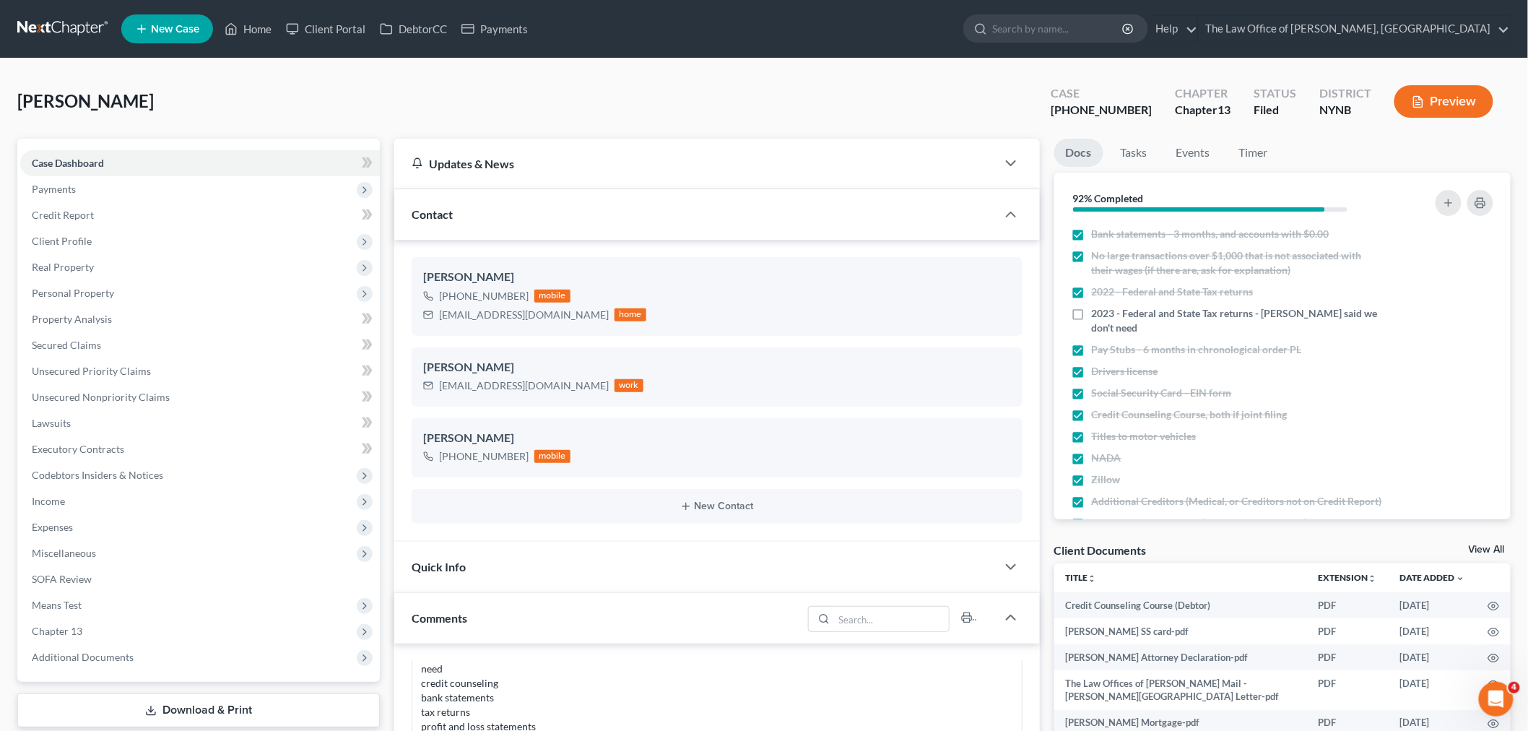
scroll to position [939, 0]
click at [261, 36] on link "Home" at bounding box center [247, 29] width 61 height 26
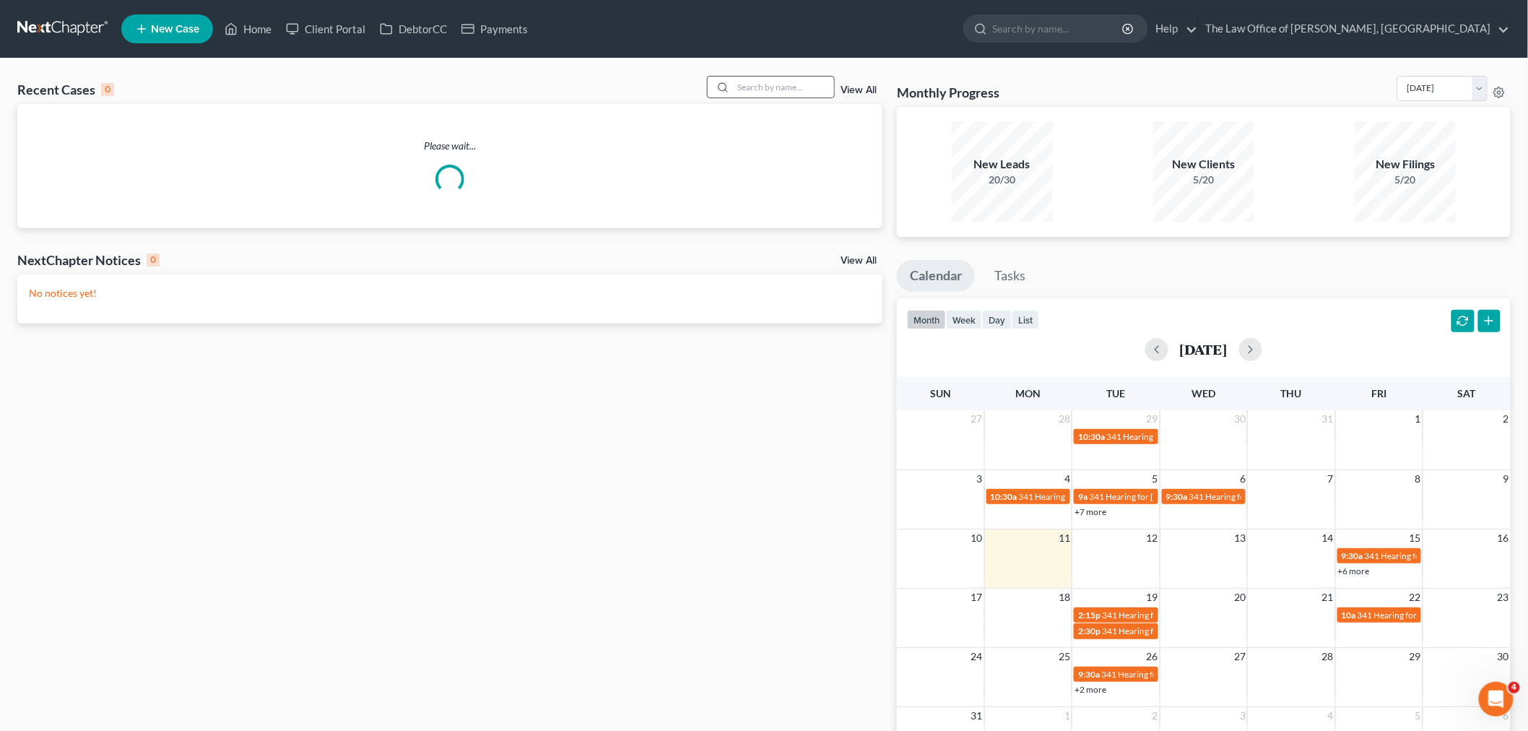
click at [780, 76] on div at bounding box center [771, 87] width 129 height 22
click at [780, 88] on input "search" at bounding box center [783, 87] width 101 height 21
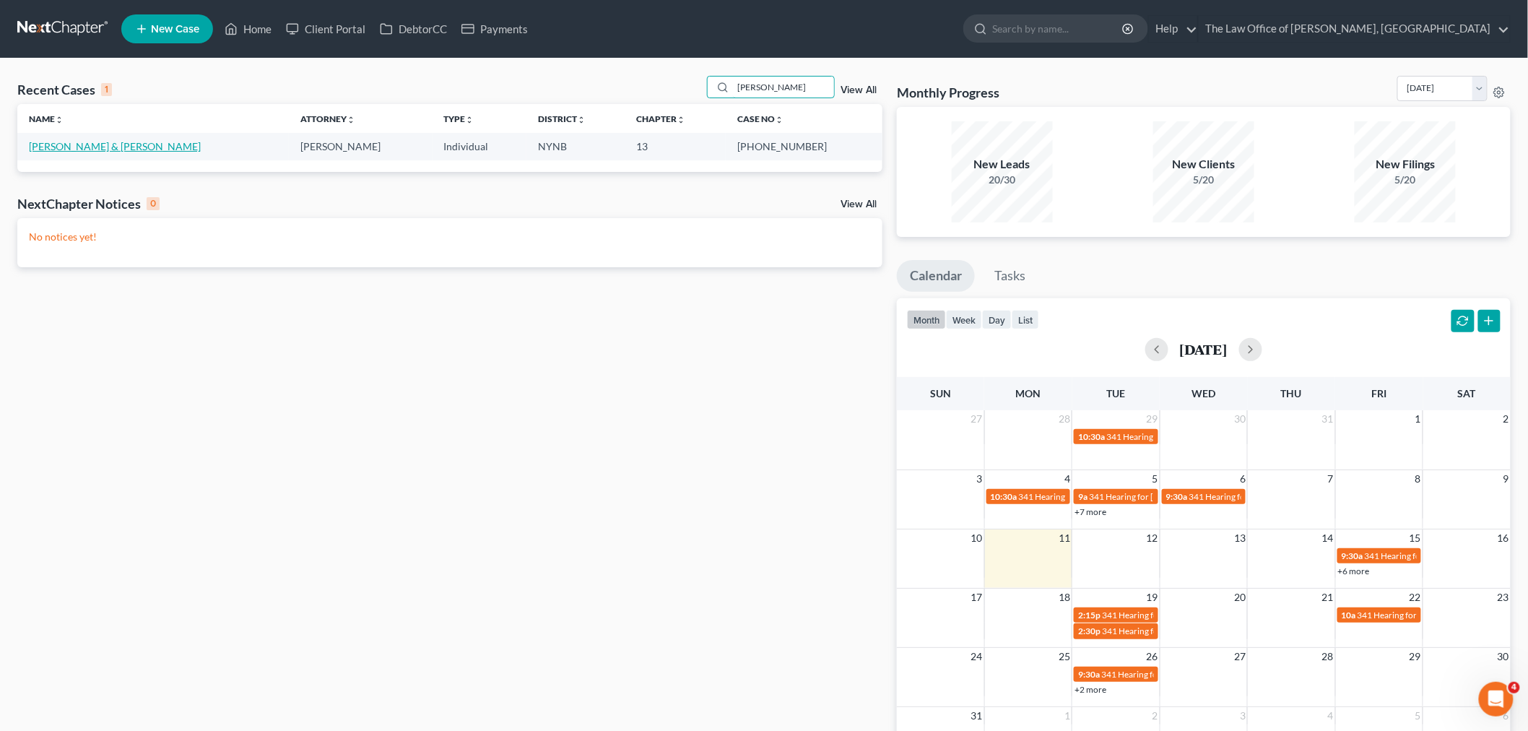
type input "[PERSON_NAME]"
click at [51, 146] on link "[PERSON_NAME] & [PERSON_NAME]" at bounding box center [115, 146] width 172 height 12
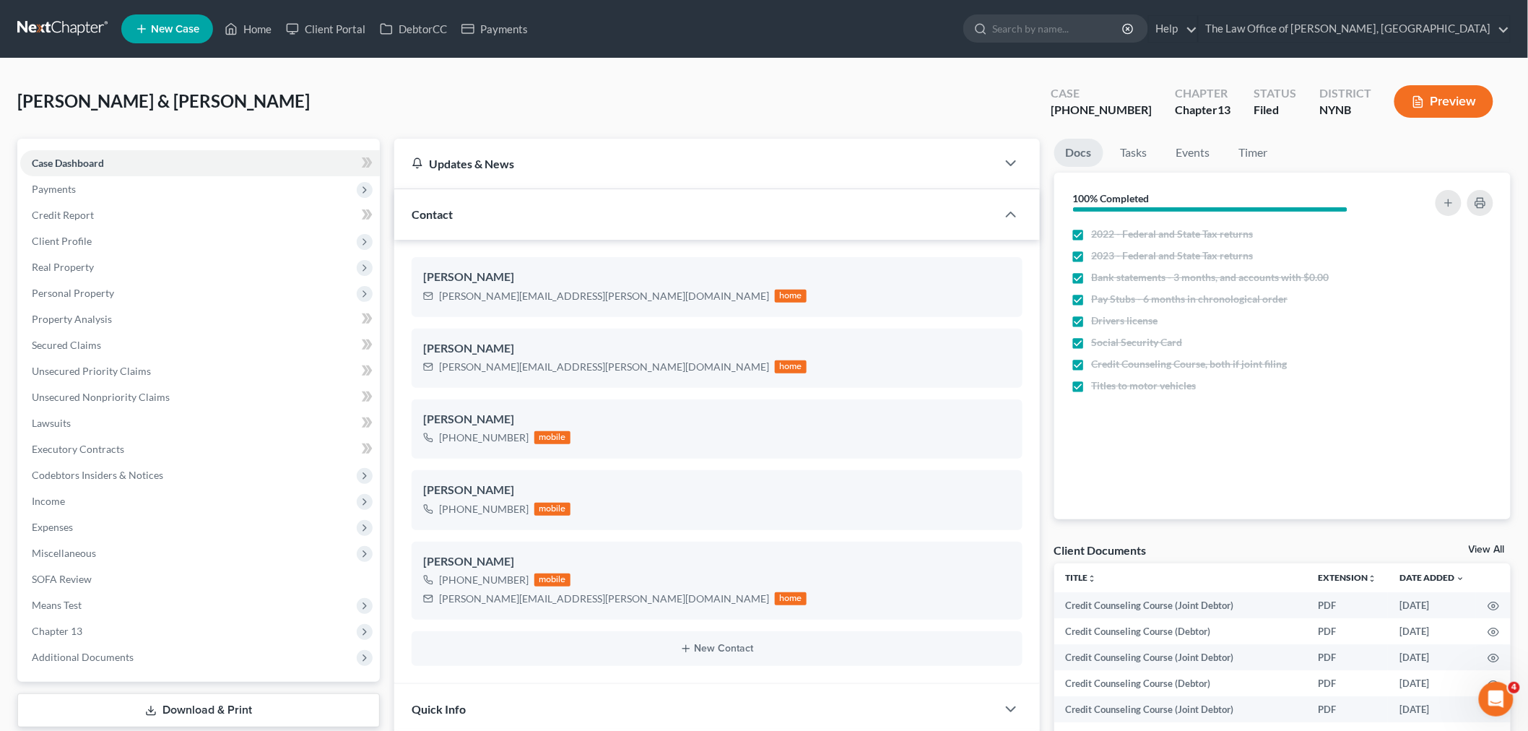
scroll to position [394, 0]
drag, startPoint x: 123, startPoint y: 597, endPoint x: 118, endPoint y: 626, distance: 29.3
click at [123, 597] on span "Means Test" at bounding box center [200, 605] width 360 height 26
click at [92, 699] on link "Calculation and Presumption" at bounding box center [214, 709] width 331 height 26
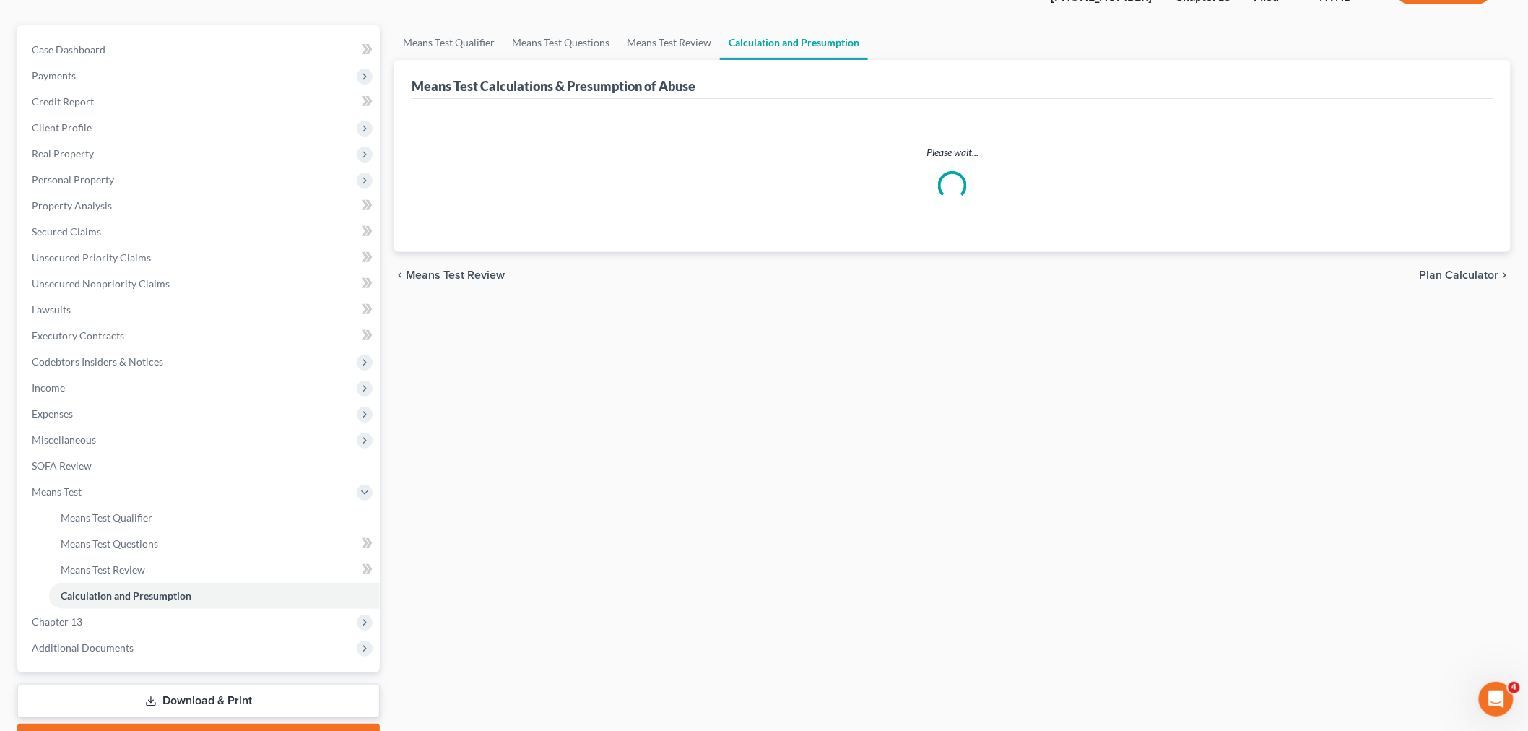
scroll to position [160, 0]
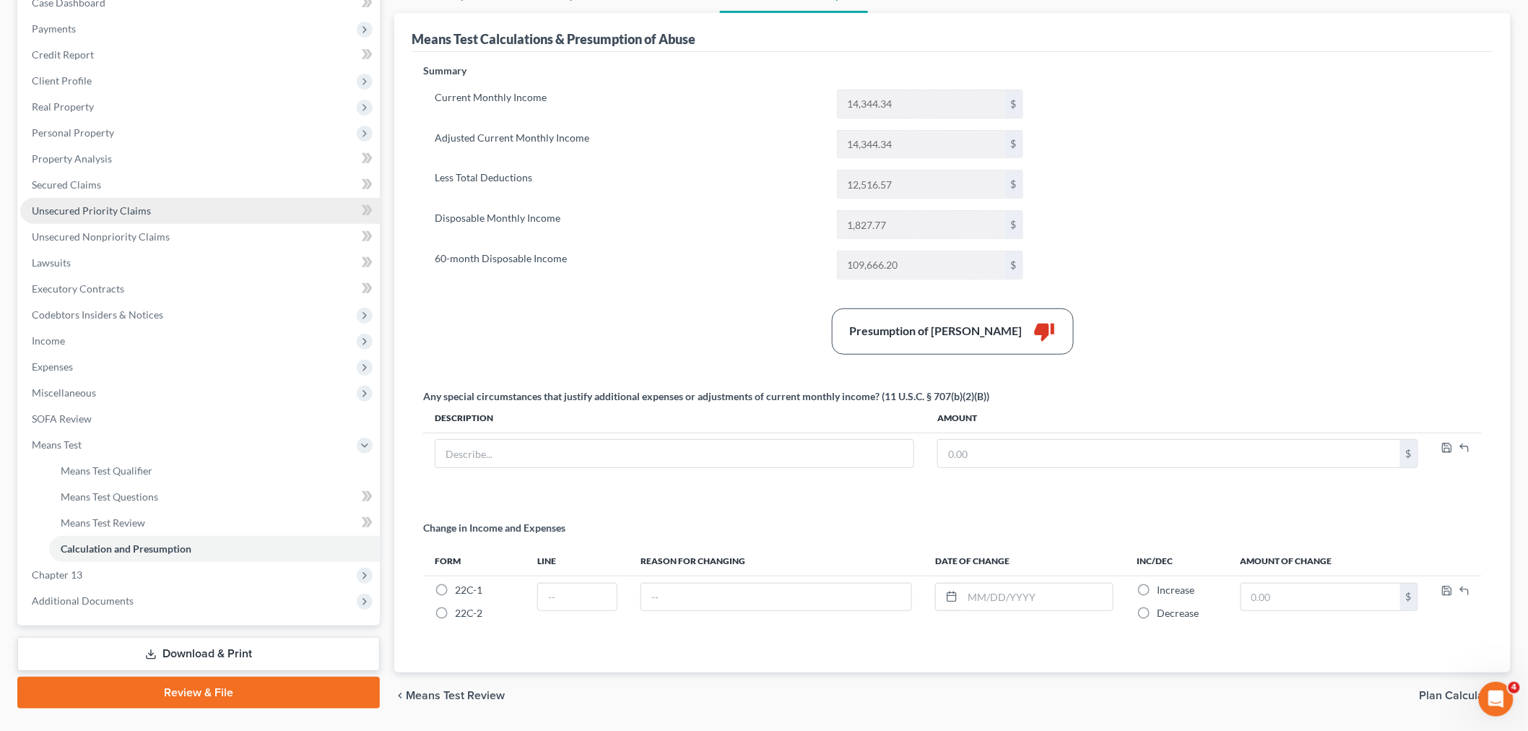
click at [108, 209] on span "Unsecured Priority Claims" at bounding box center [91, 210] width 119 height 12
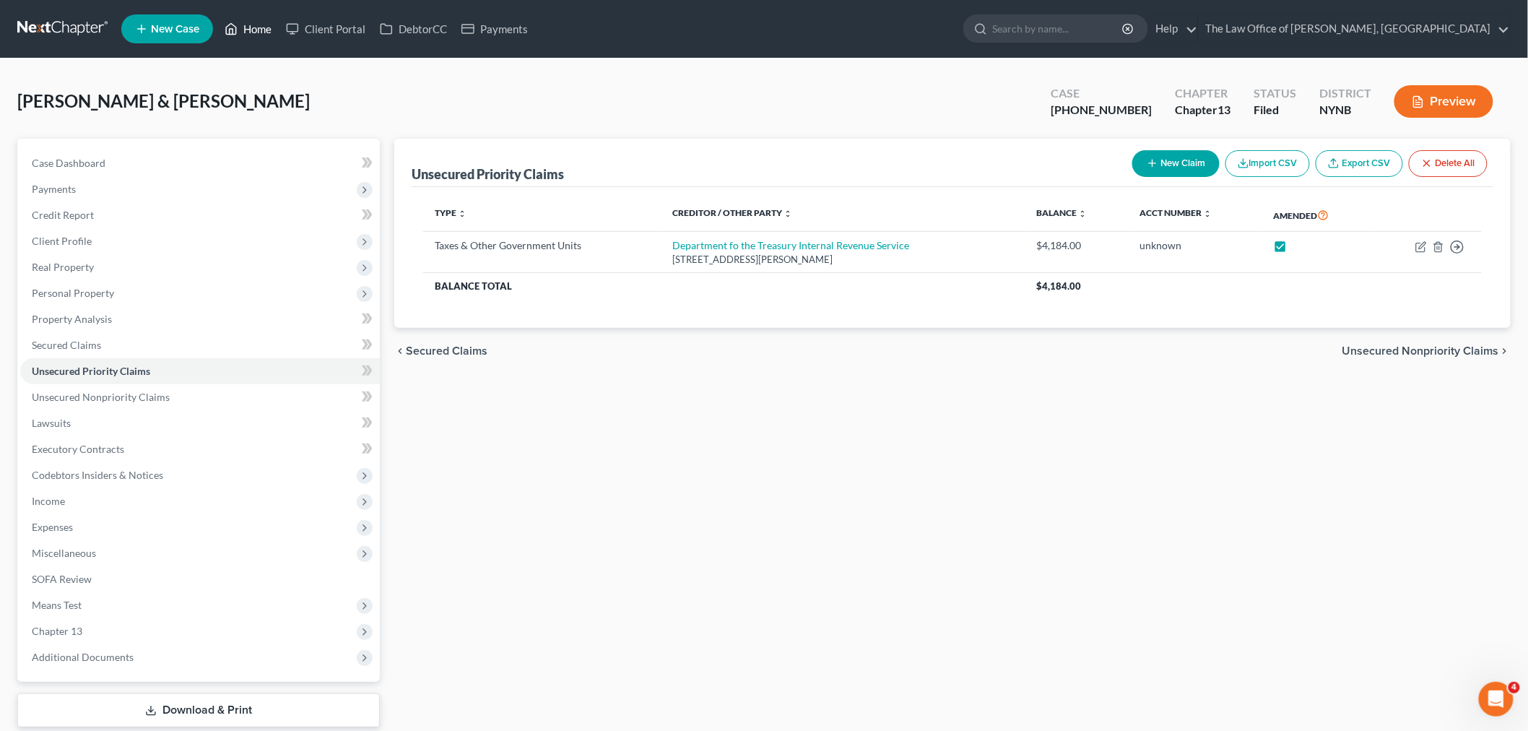
click at [262, 29] on link "Home" at bounding box center [247, 29] width 61 height 26
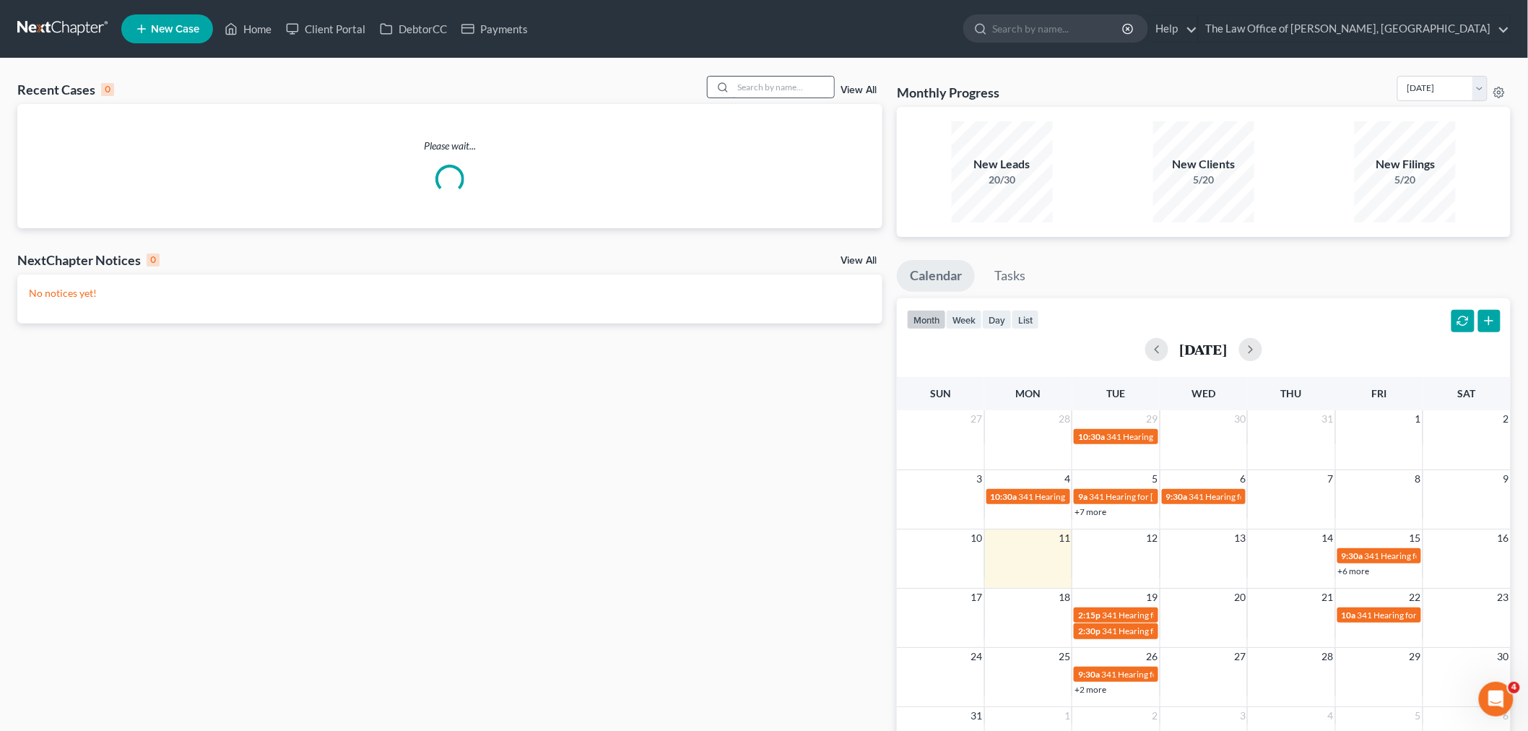
click at [754, 84] on input "search" at bounding box center [783, 87] width 101 height 21
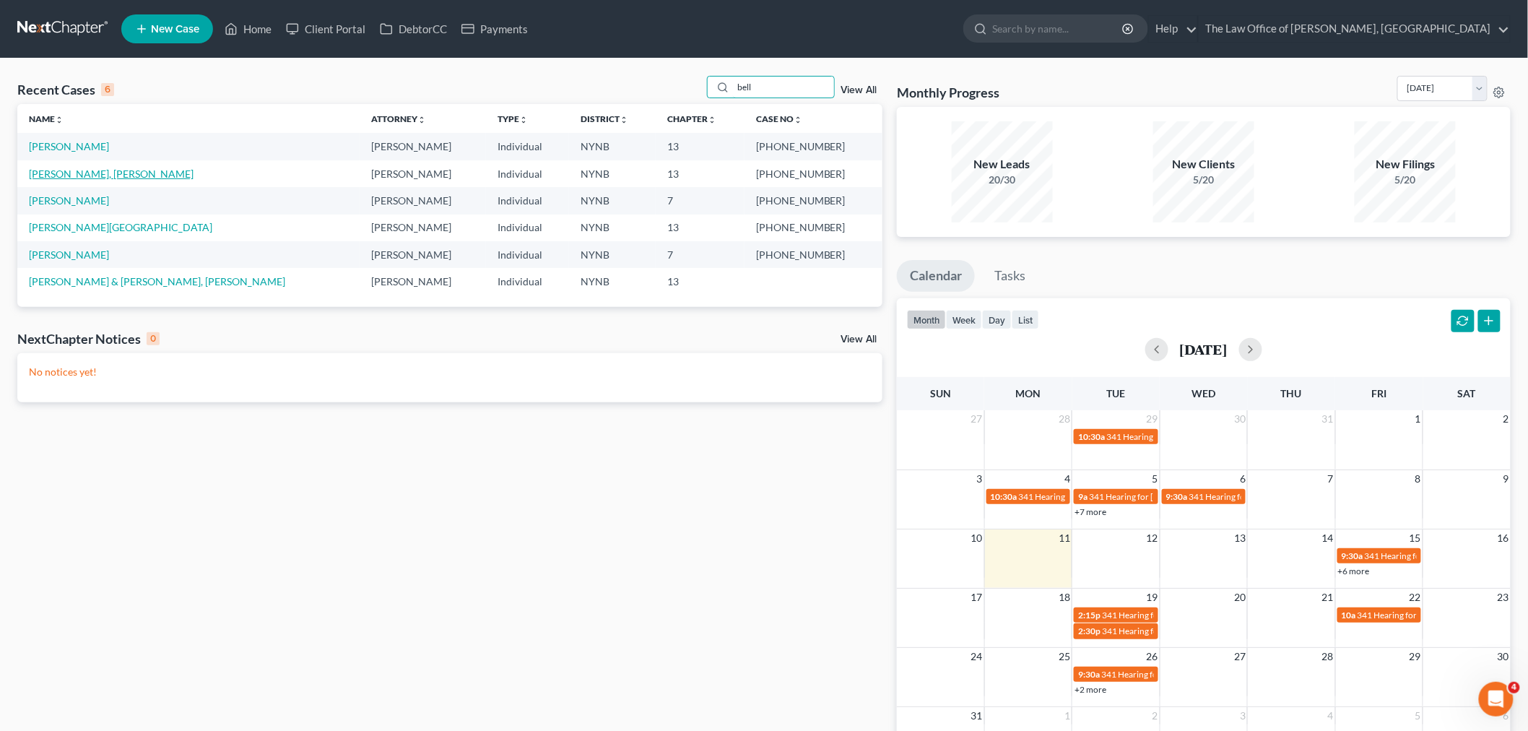
type input "bell"
click at [81, 173] on link "[PERSON_NAME], [PERSON_NAME]" at bounding box center [111, 173] width 165 height 12
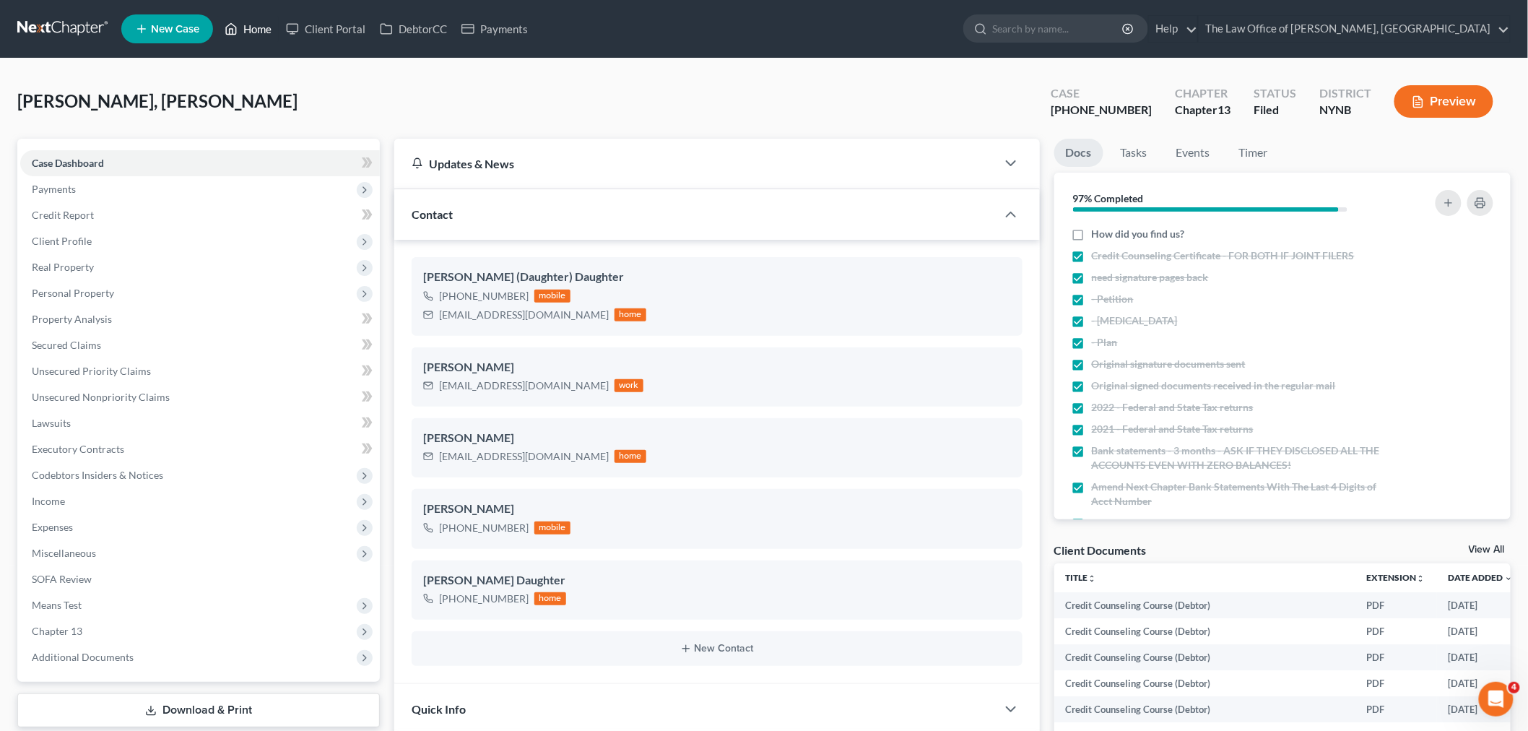
click at [263, 34] on link "Home" at bounding box center [247, 29] width 61 height 26
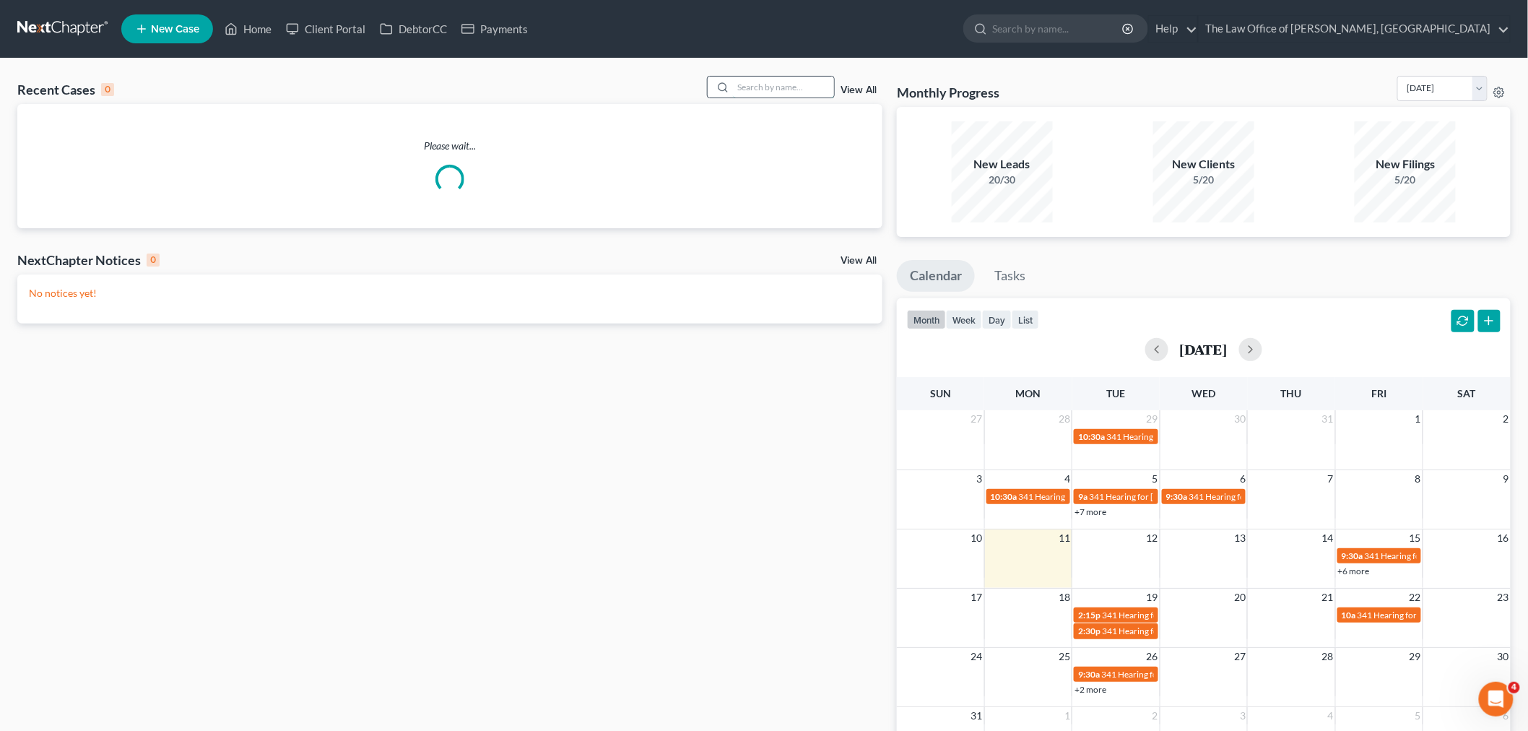
click at [805, 87] on input "search" at bounding box center [783, 87] width 101 height 21
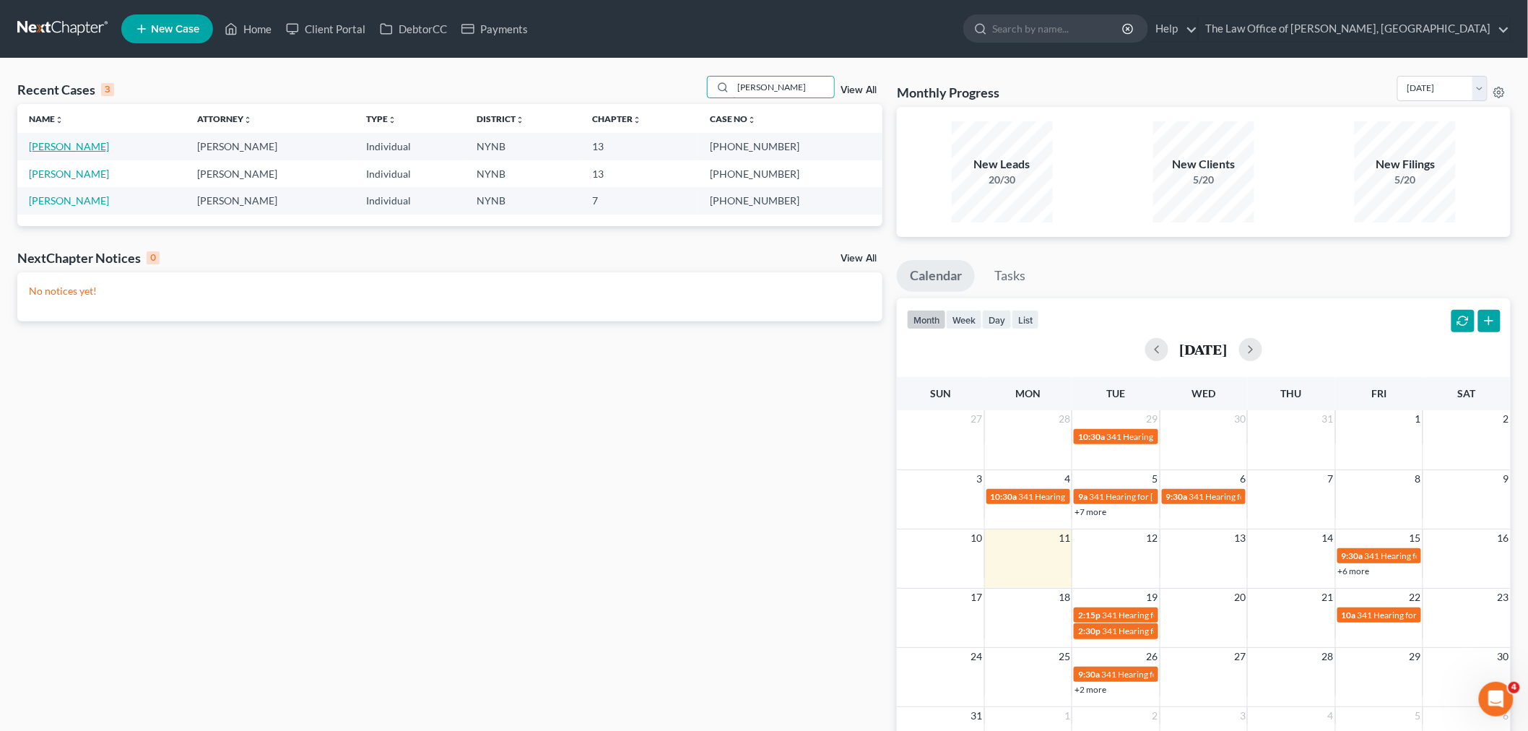
type input "[PERSON_NAME]"
click at [81, 149] on link "[PERSON_NAME]" at bounding box center [69, 146] width 80 height 12
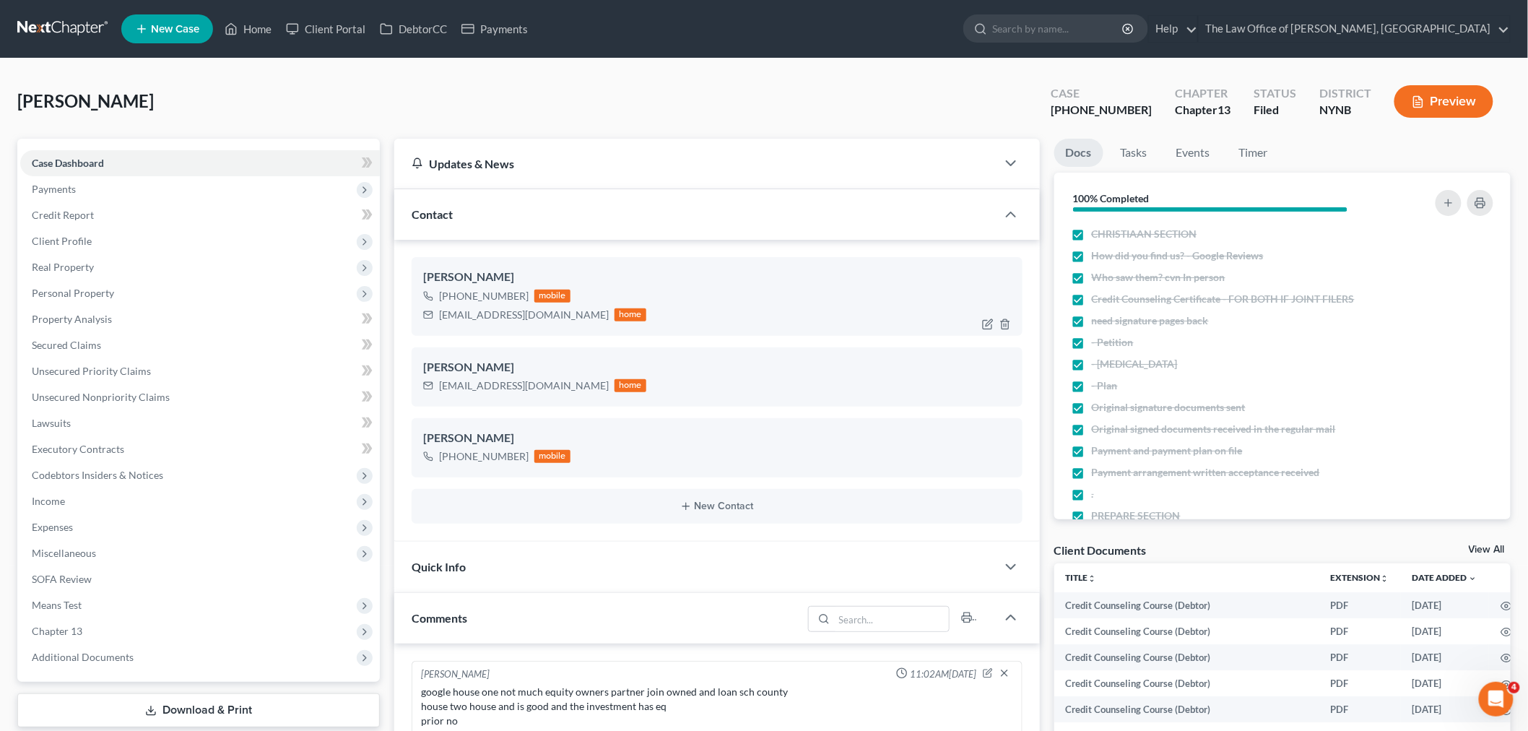
scroll to position [217, 0]
click at [477, 312] on div "[EMAIL_ADDRESS][DOMAIN_NAME]" at bounding box center [524, 315] width 170 height 14
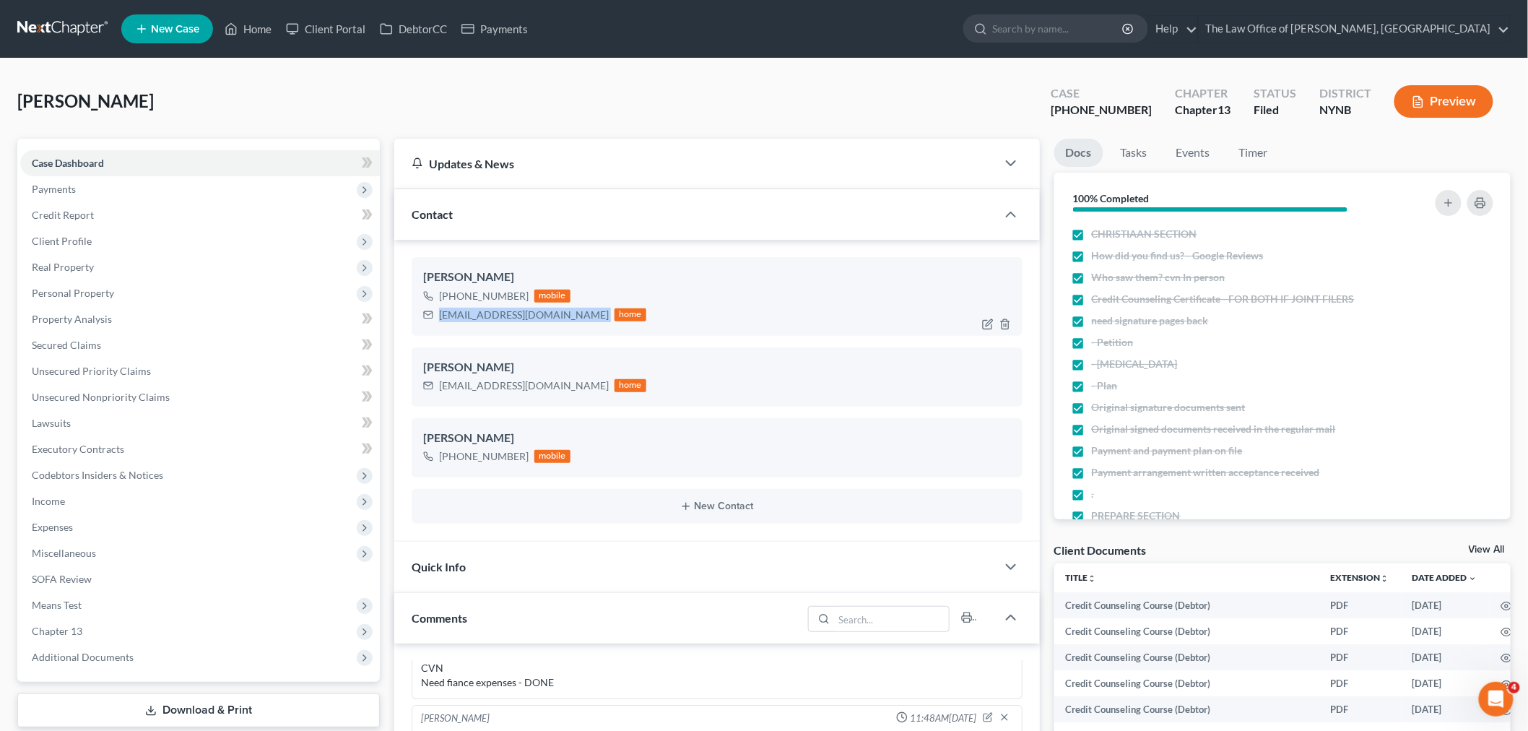
click at [477, 312] on div "[EMAIL_ADDRESS][DOMAIN_NAME]" at bounding box center [524, 315] width 170 height 14
click at [477, 313] on div "[EMAIL_ADDRESS][DOMAIN_NAME]" at bounding box center [524, 315] width 170 height 14
copy div "[EMAIL_ADDRESS][DOMAIN_NAME]"
click at [261, 32] on link "Home" at bounding box center [247, 29] width 61 height 26
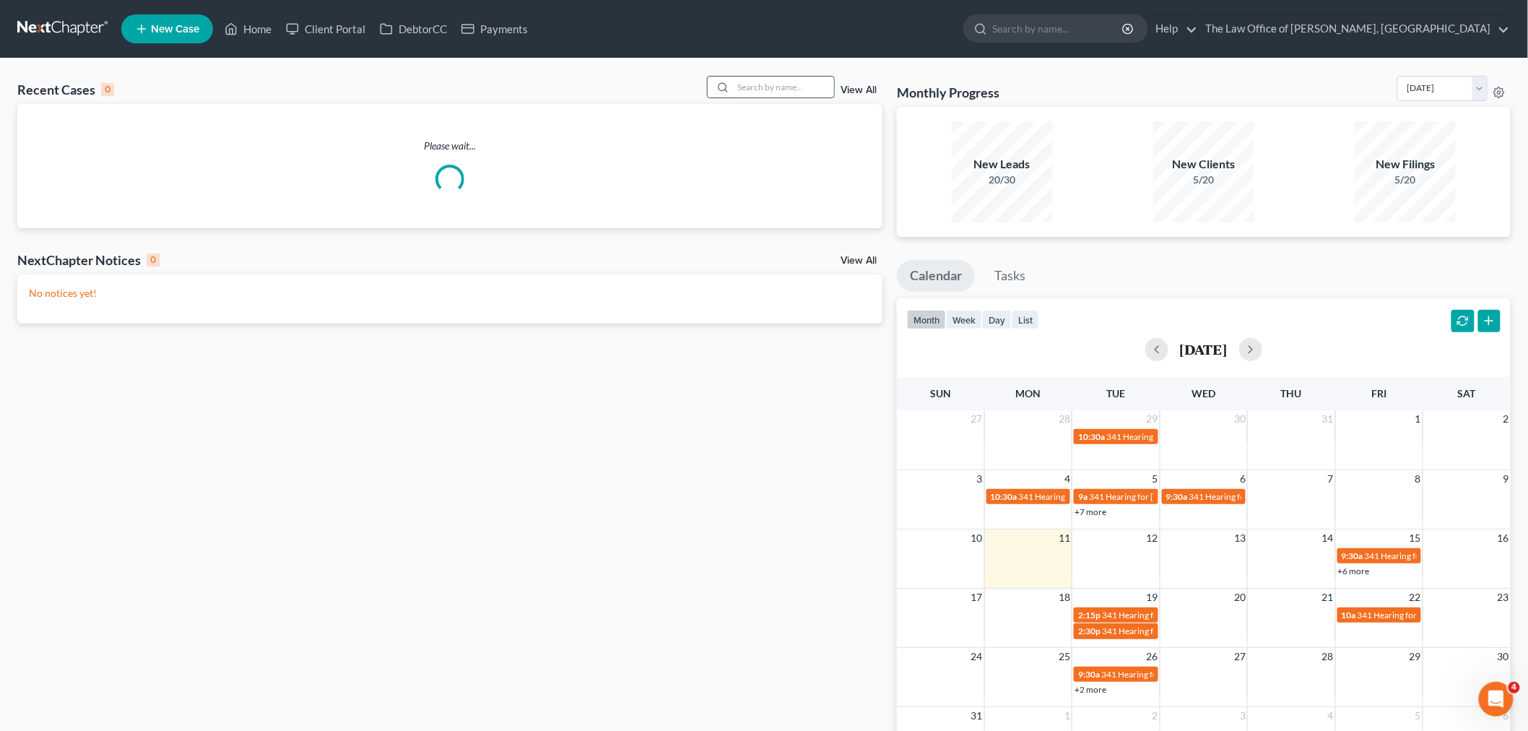
click at [755, 78] on div at bounding box center [771, 87] width 129 height 22
click at [758, 82] on input "search" at bounding box center [783, 87] width 101 height 21
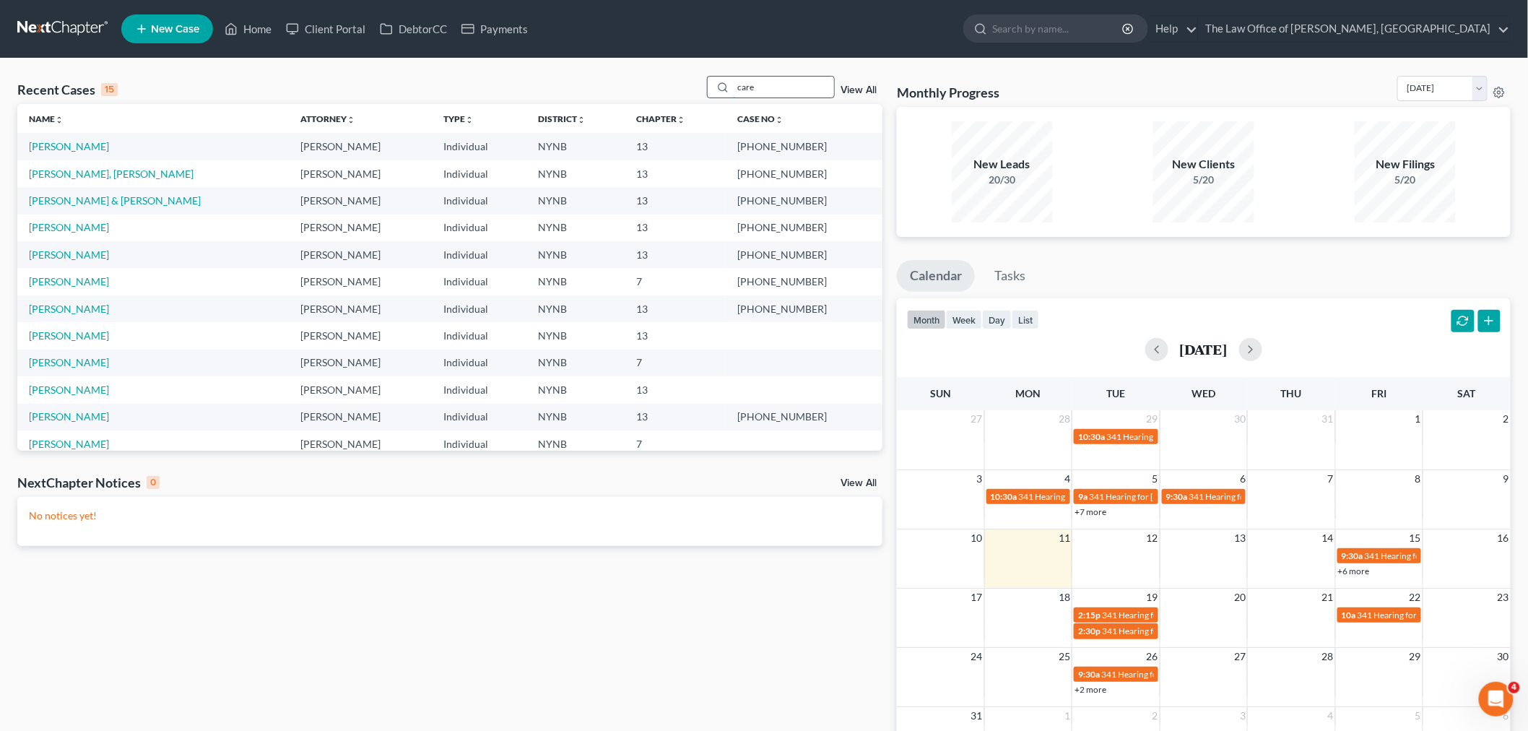
type input "[PERSON_NAME]"
click at [792, 92] on input "search" at bounding box center [783, 87] width 101 height 21
type input "[PERSON_NAME]"
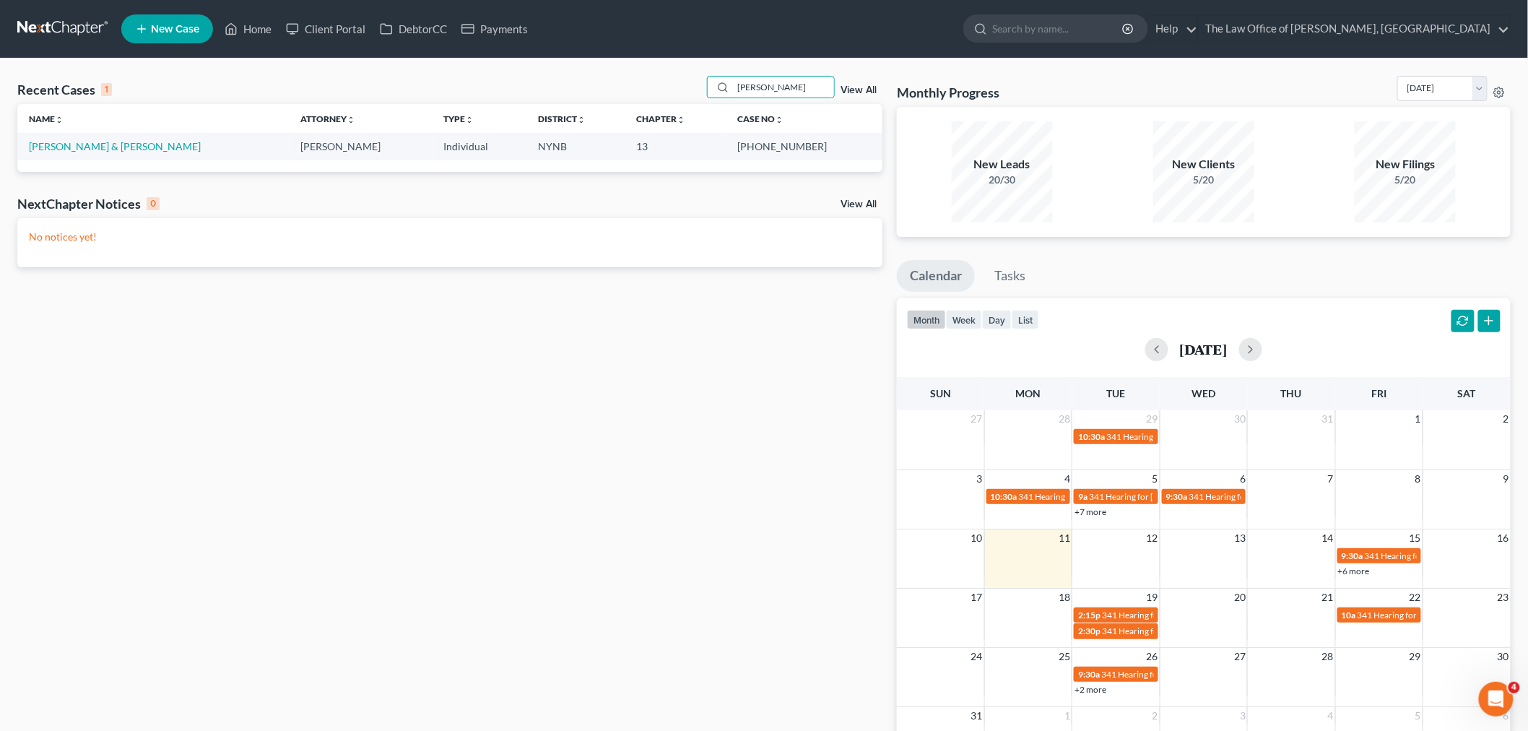
click at [77, 153] on td "[PERSON_NAME] & [PERSON_NAME]" at bounding box center [152, 146] width 271 height 27
click at [77, 147] on link "[PERSON_NAME] & [PERSON_NAME]" at bounding box center [115, 146] width 172 height 12
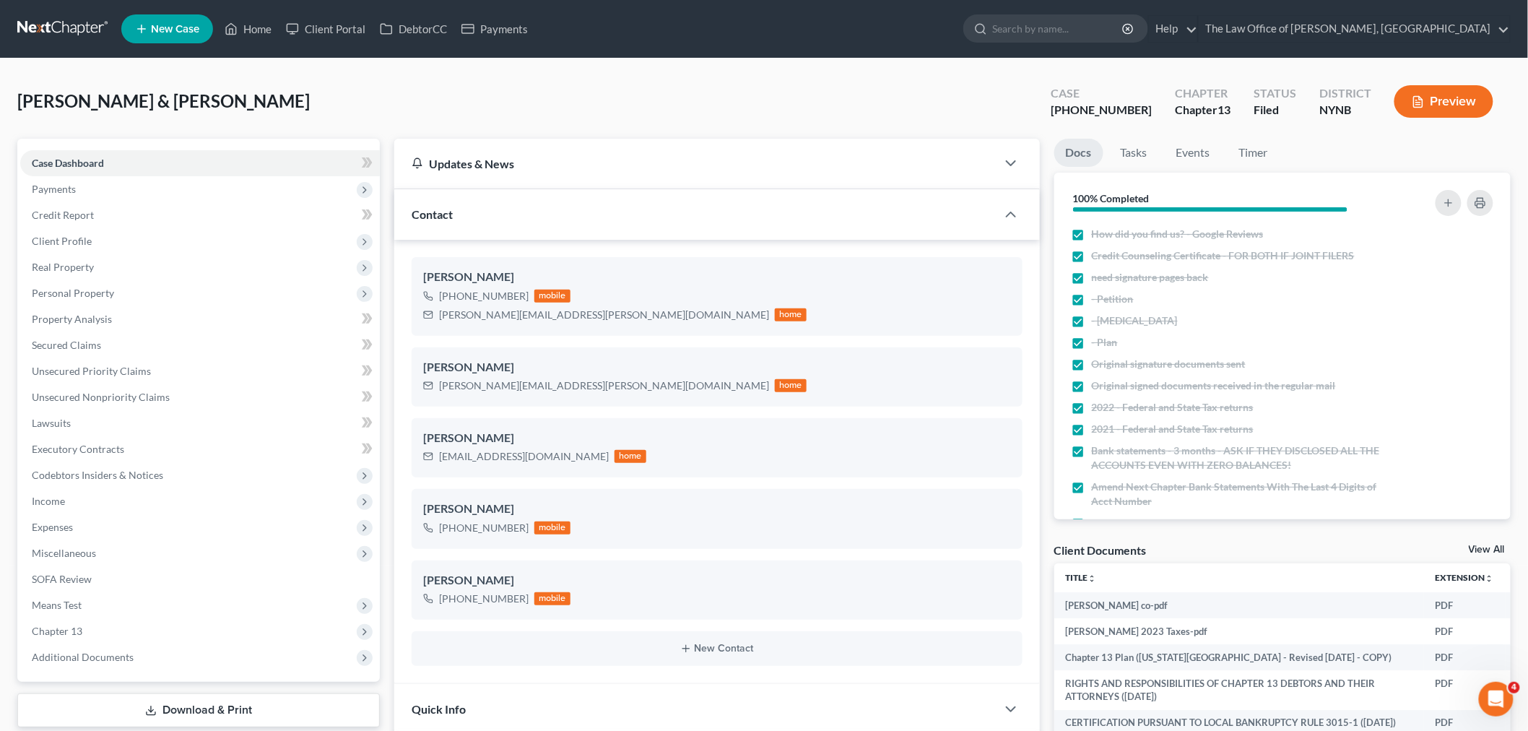
scroll to position [154, 0]
drag, startPoint x: 1141, startPoint y: 108, endPoint x: 459, endPoint y: 135, distance: 682.7
click at [1087, 116] on div "Case [PHONE_NUMBER]" at bounding box center [1101, 103] width 124 height 43
copy div "23-10795"
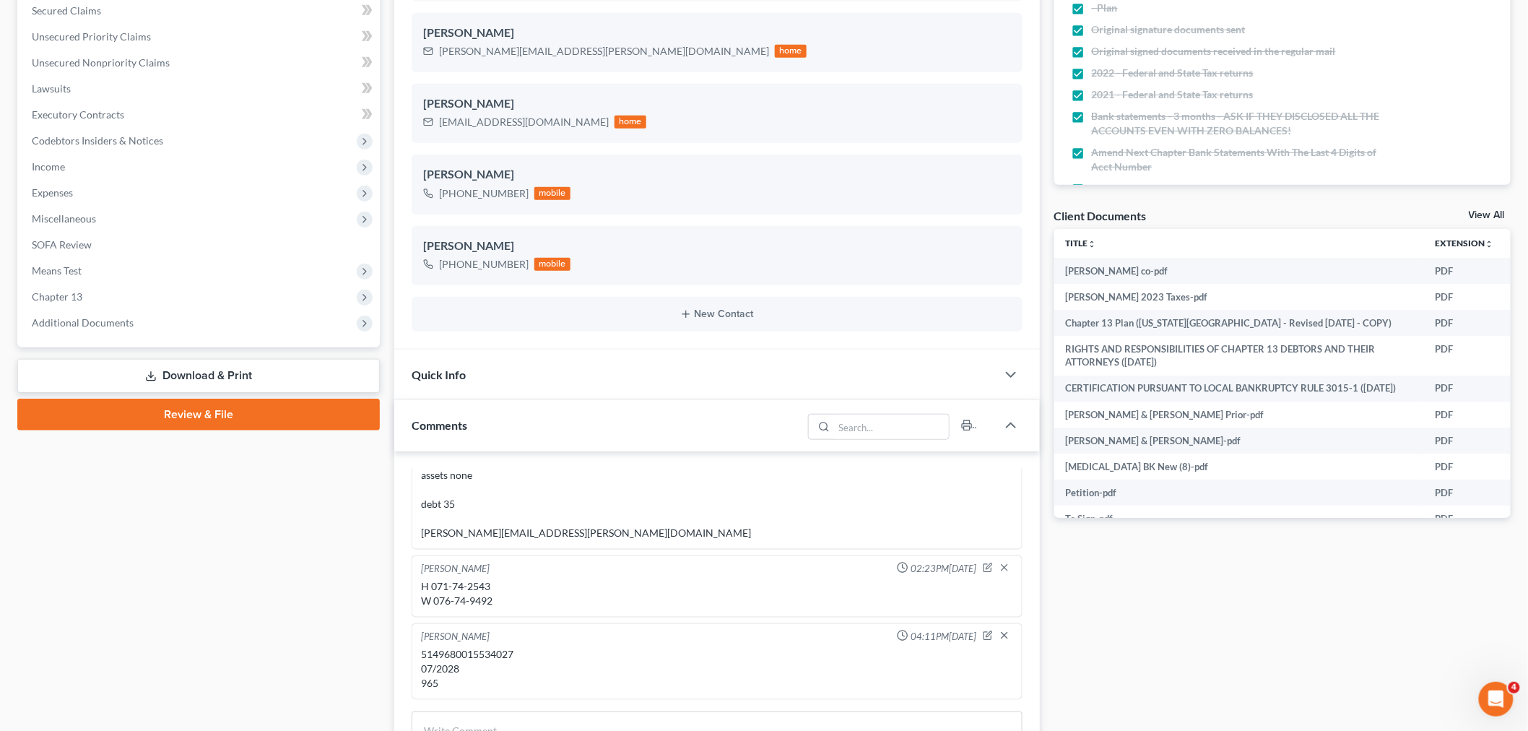
scroll to position [401, 0]
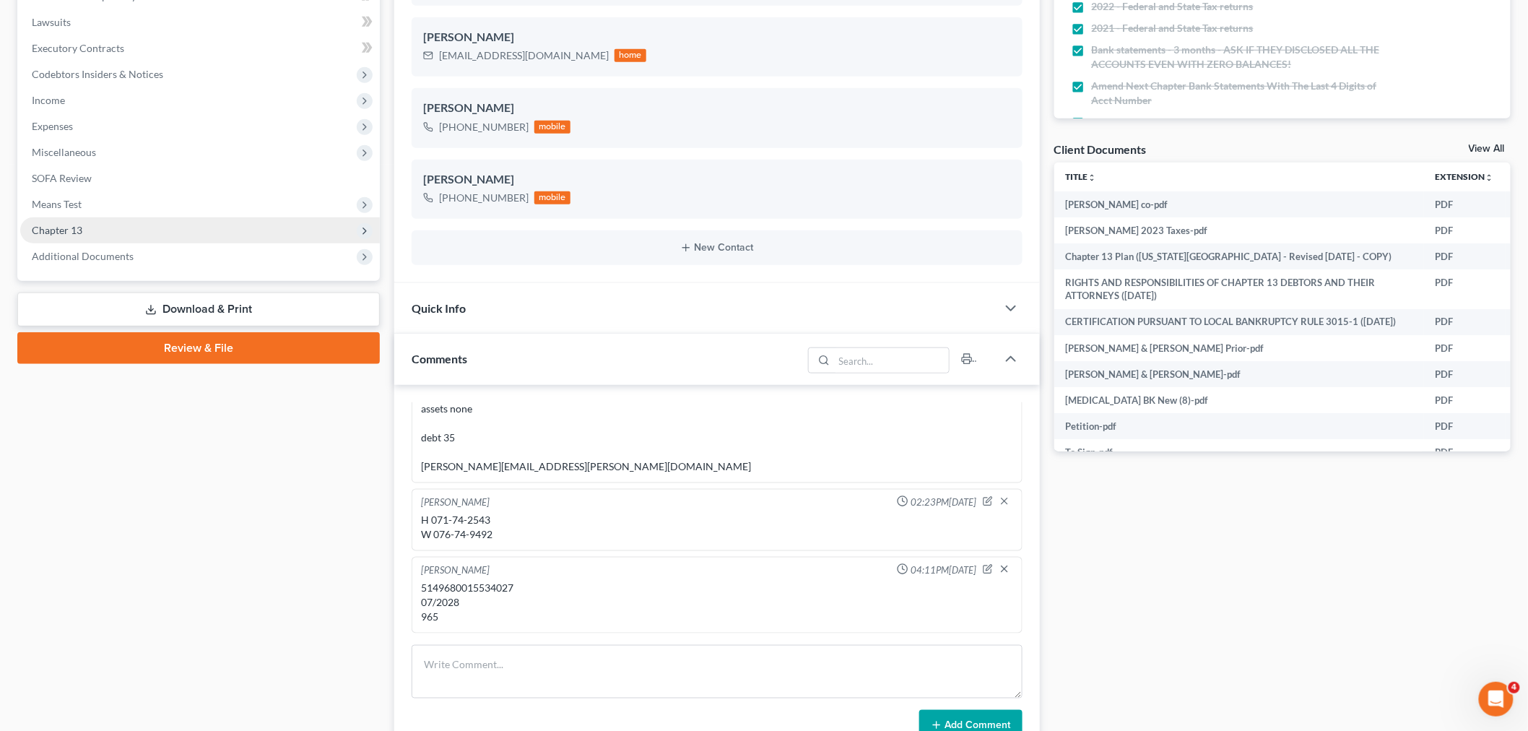
click at [83, 233] on span "Chapter 13" at bounding box center [200, 230] width 360 height 26
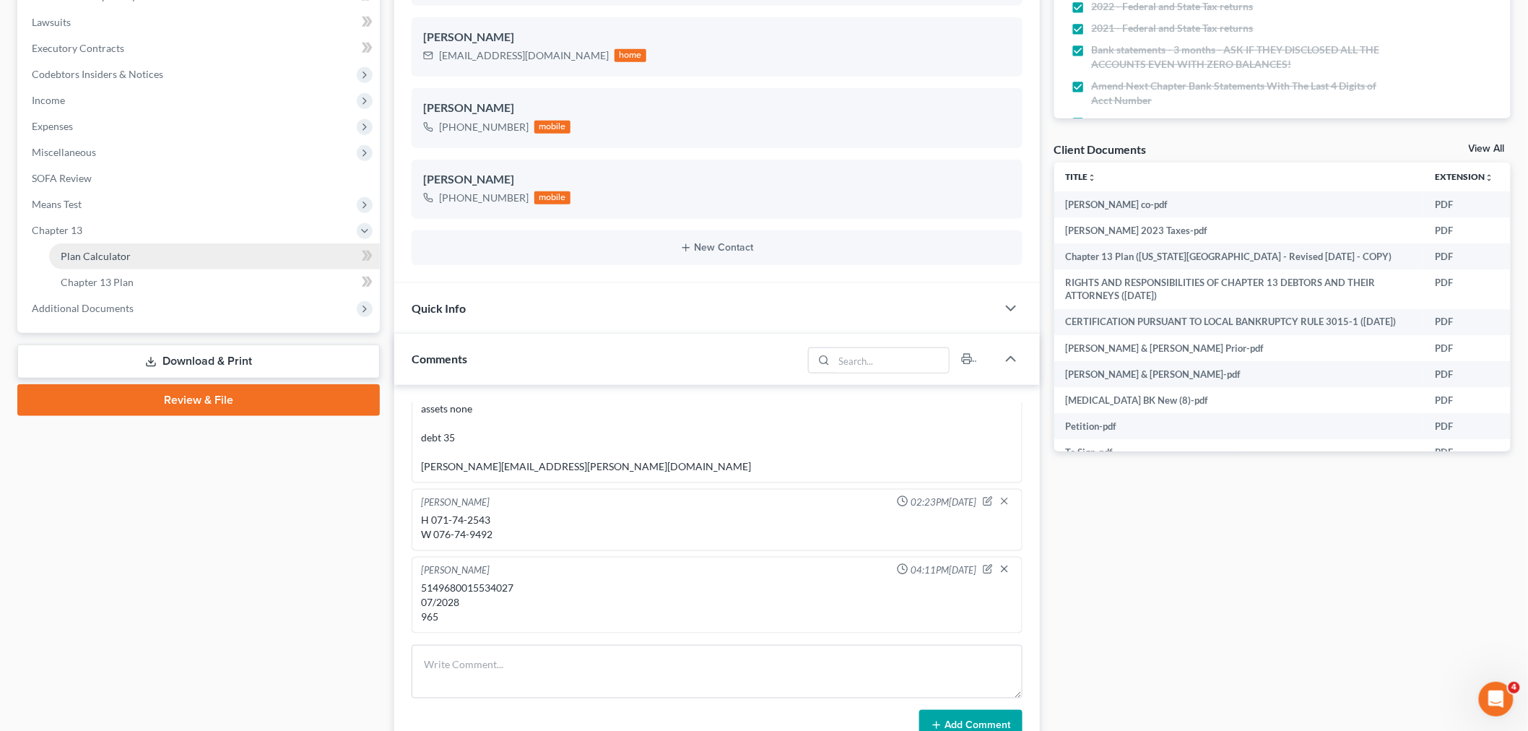
click at [96, 243] on link "Plan Calculator" at bounding box center [214, 256] width 331 height 26
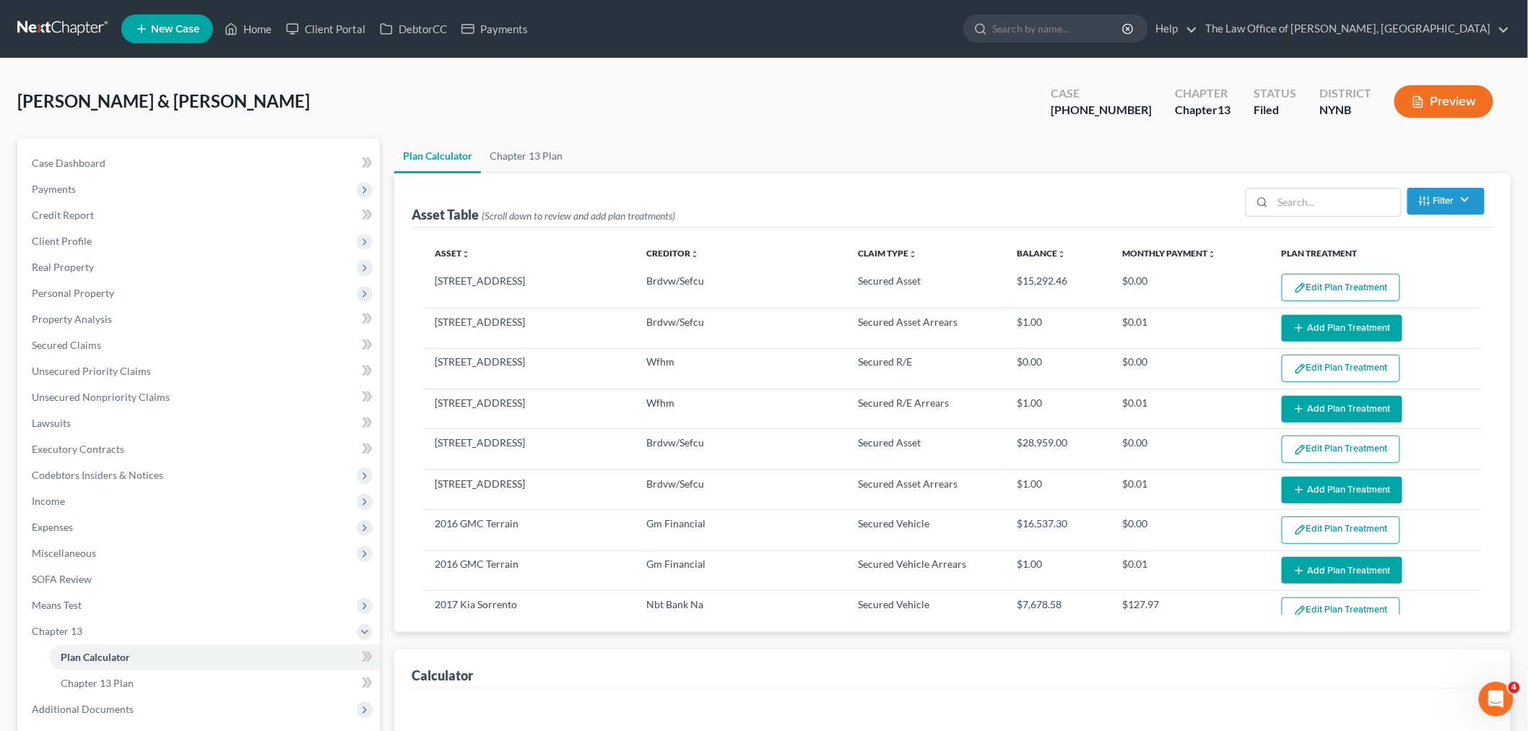
select select "59"
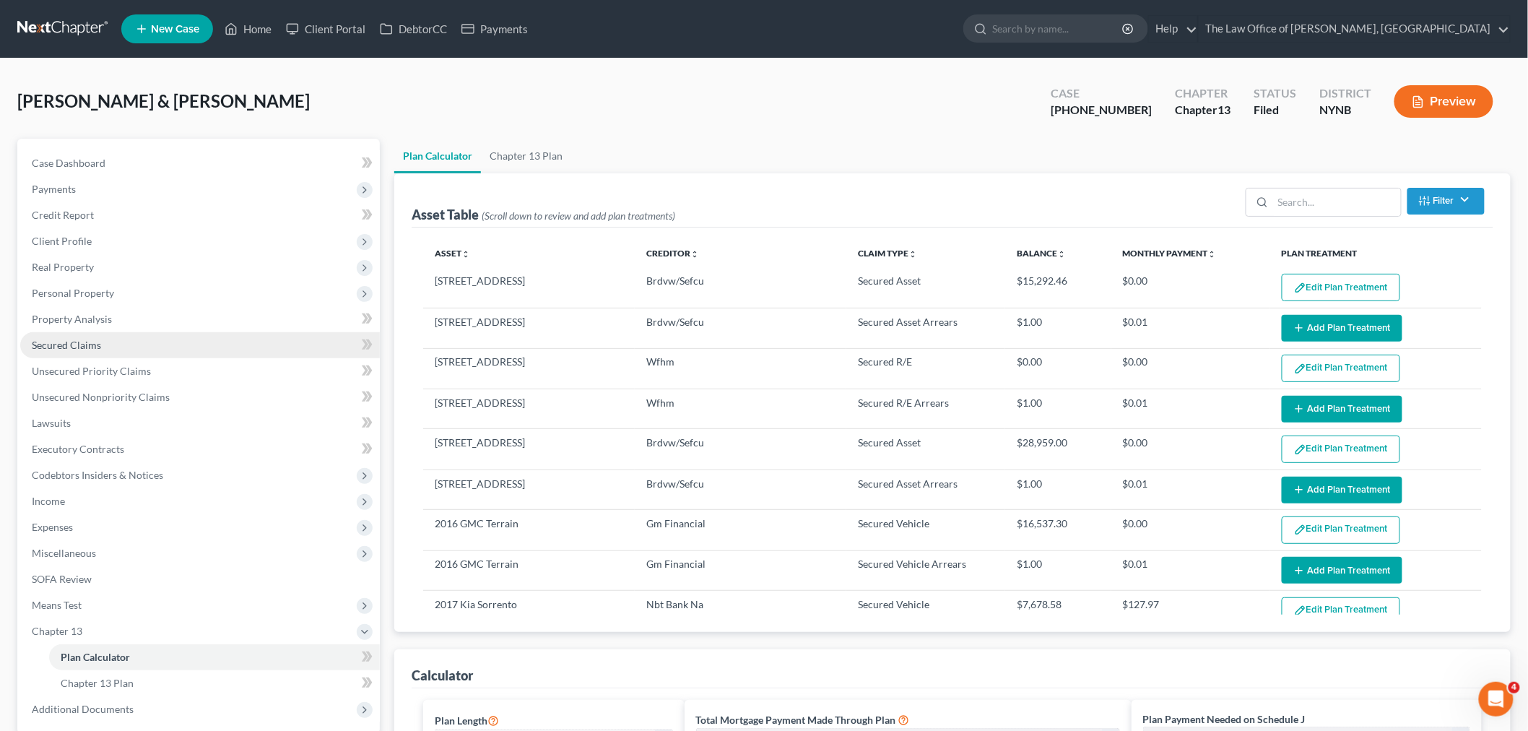
click at [97, 351] on link "Secured Claims" at bounding box center [200, 345] width 360 height 26
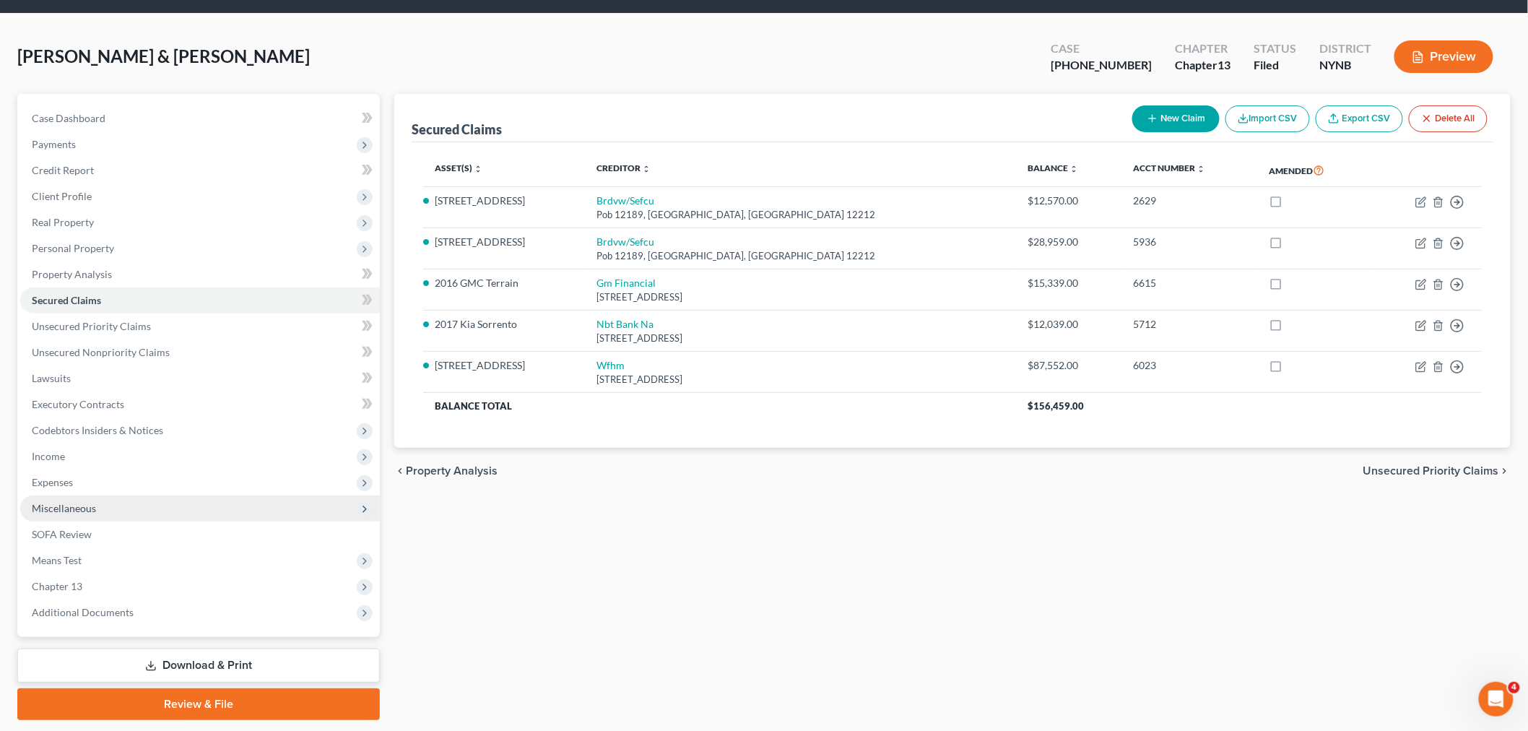
scroll to position [87, 0]
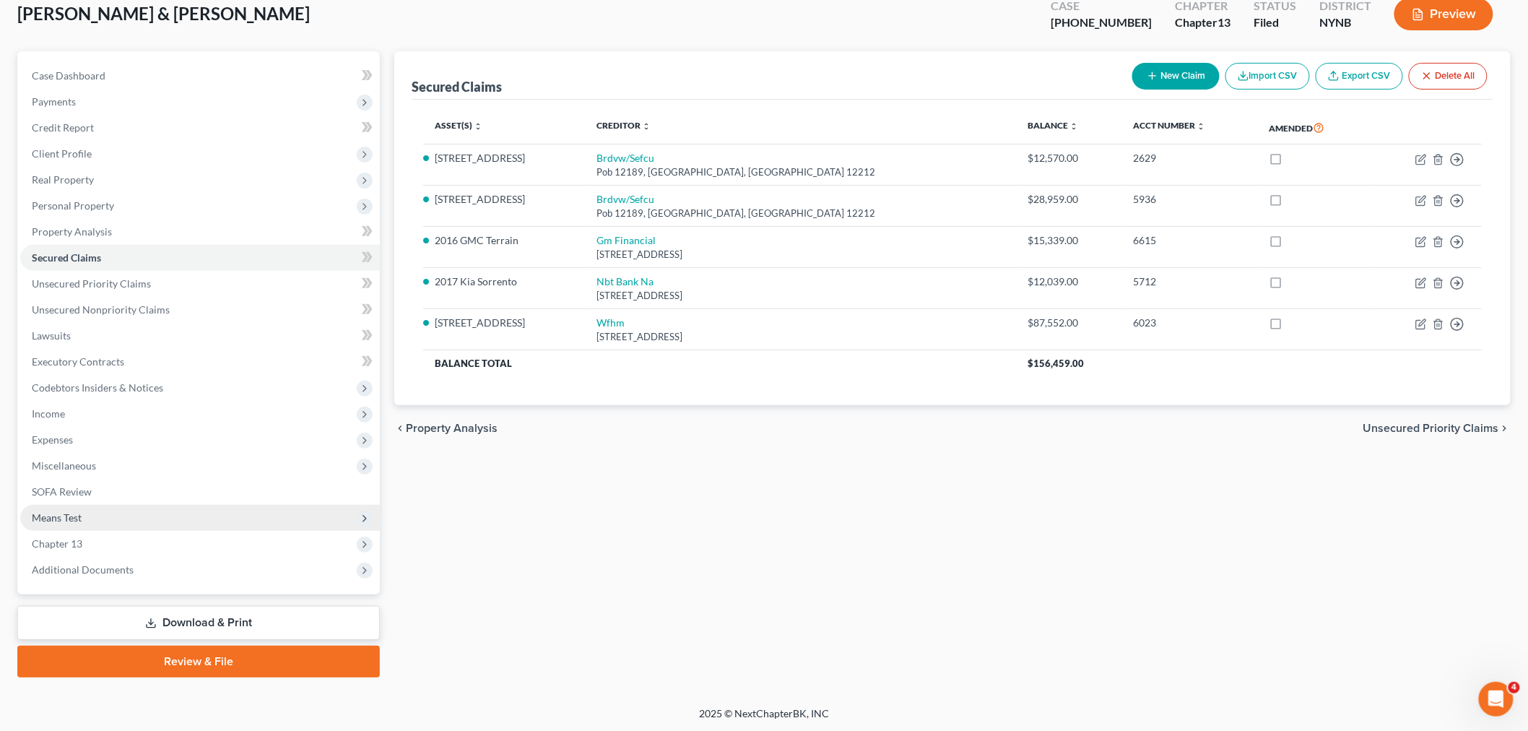
click at [117, 515] on span "Means Test" at bounding box center [200, 518] width 360 height 26
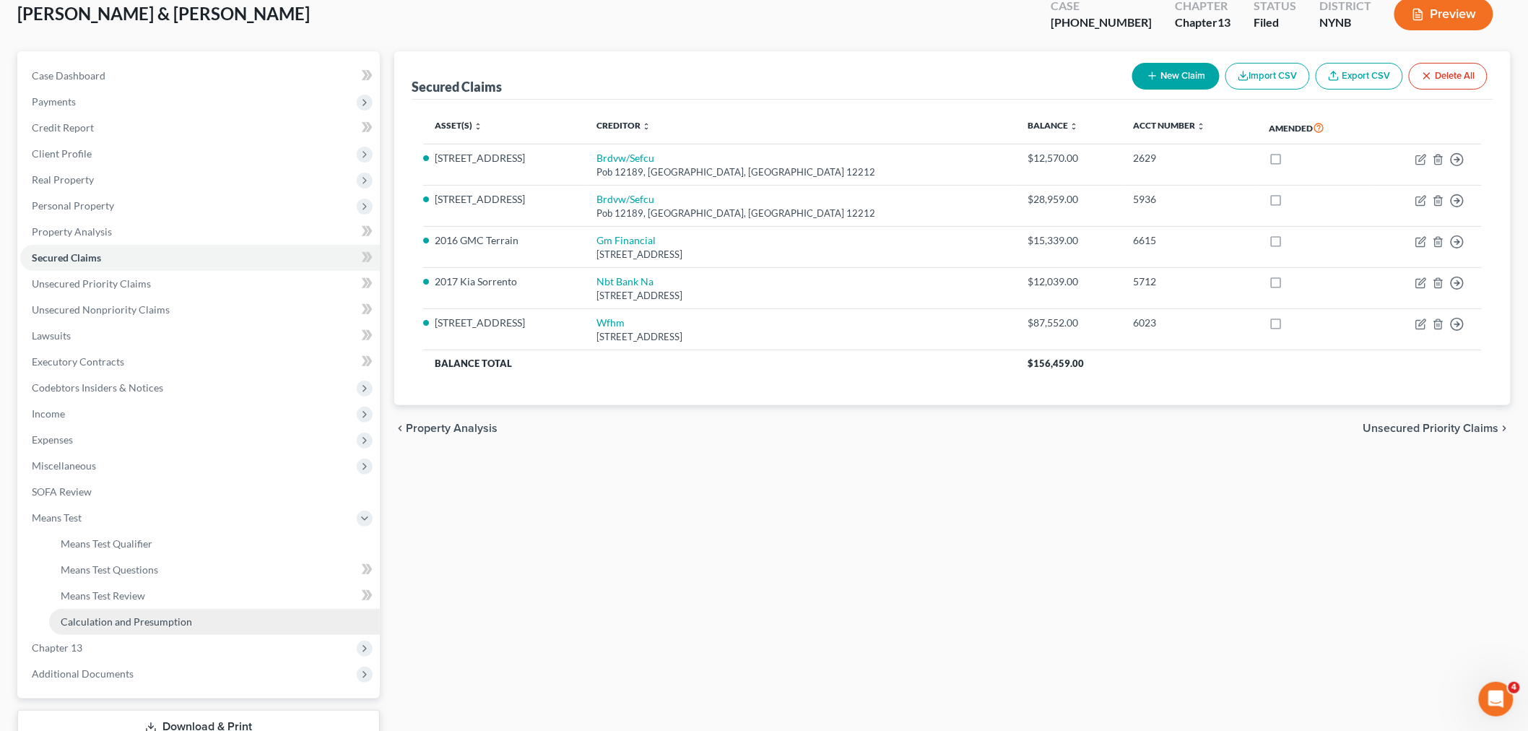
click at [95, 617] on span "Calculation and Presumption" at bounding box center [126, 621] width 131 height 12
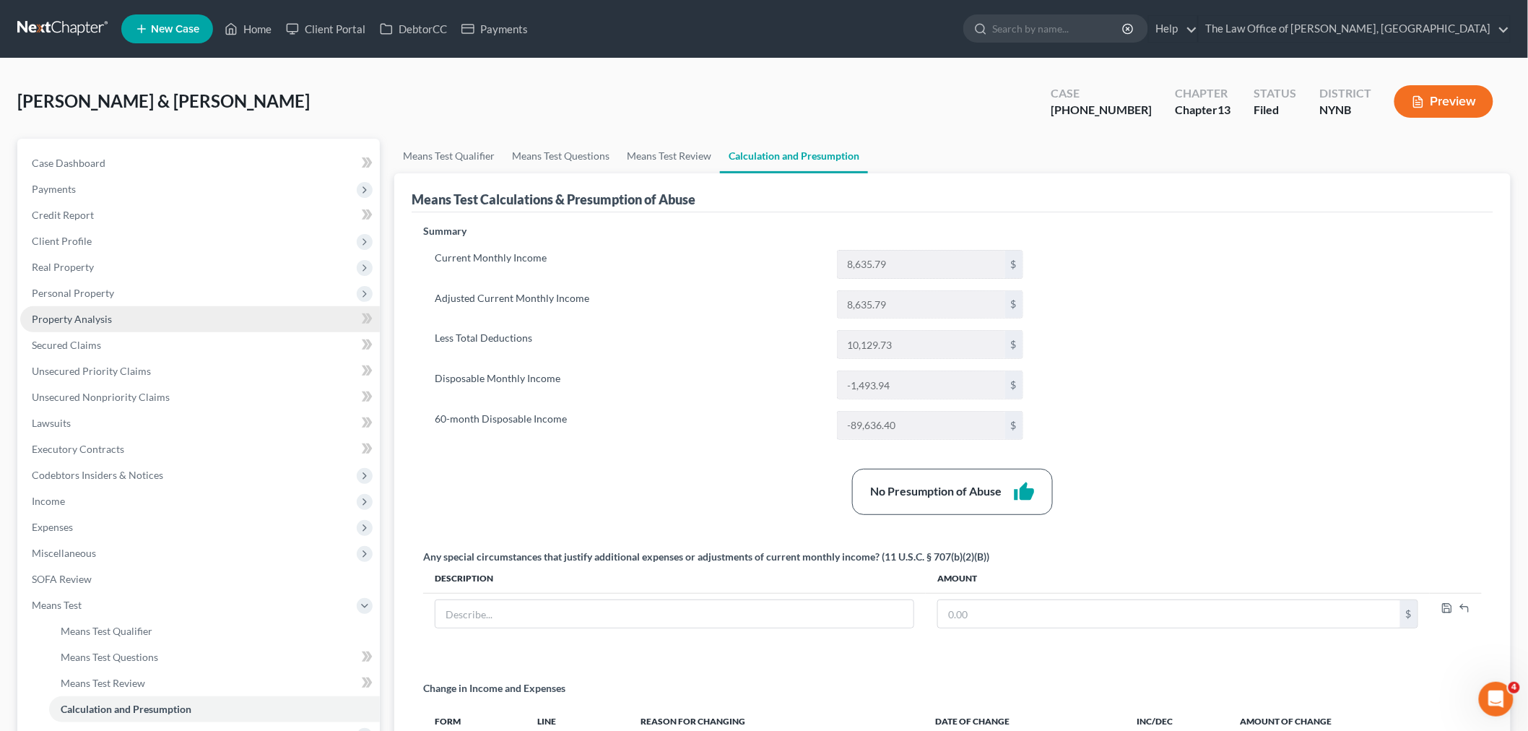
click at [97, 316] on span "Property Analysis" at bounding box center [72, 319] width 80 height 12
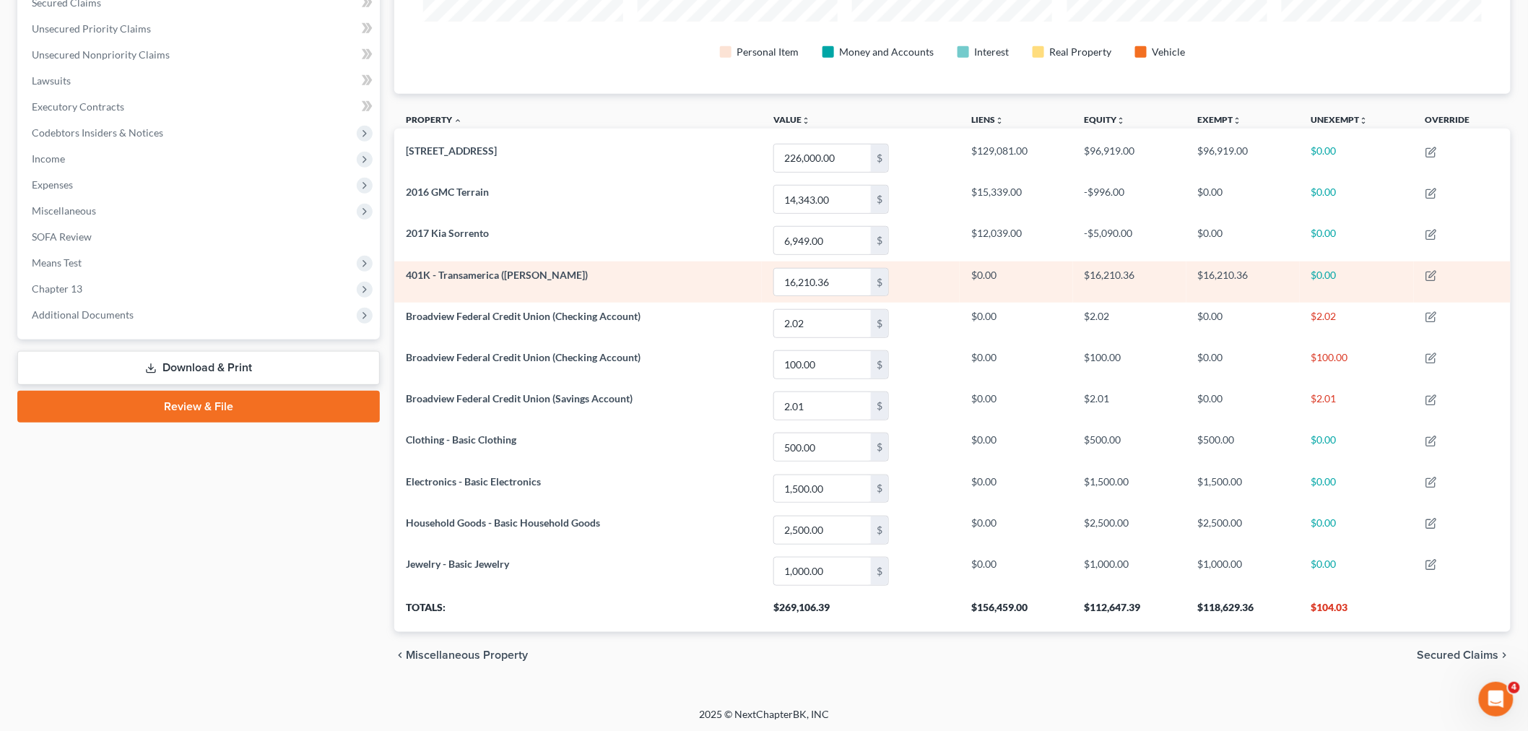
scroll to position [345, 0]
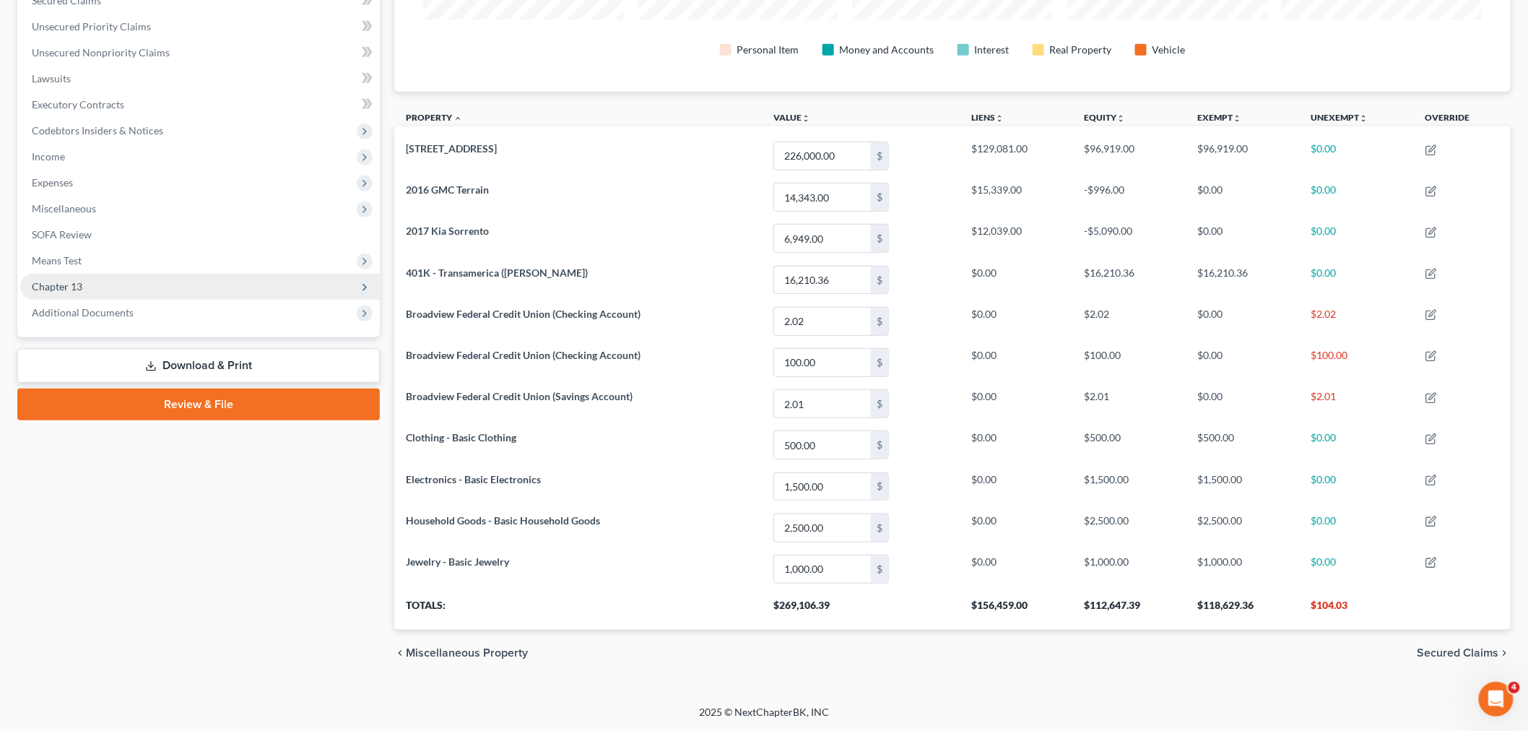
click at [45, 294] on span "Chapter 13" at bounding box center [200, 287] width 360 height 26
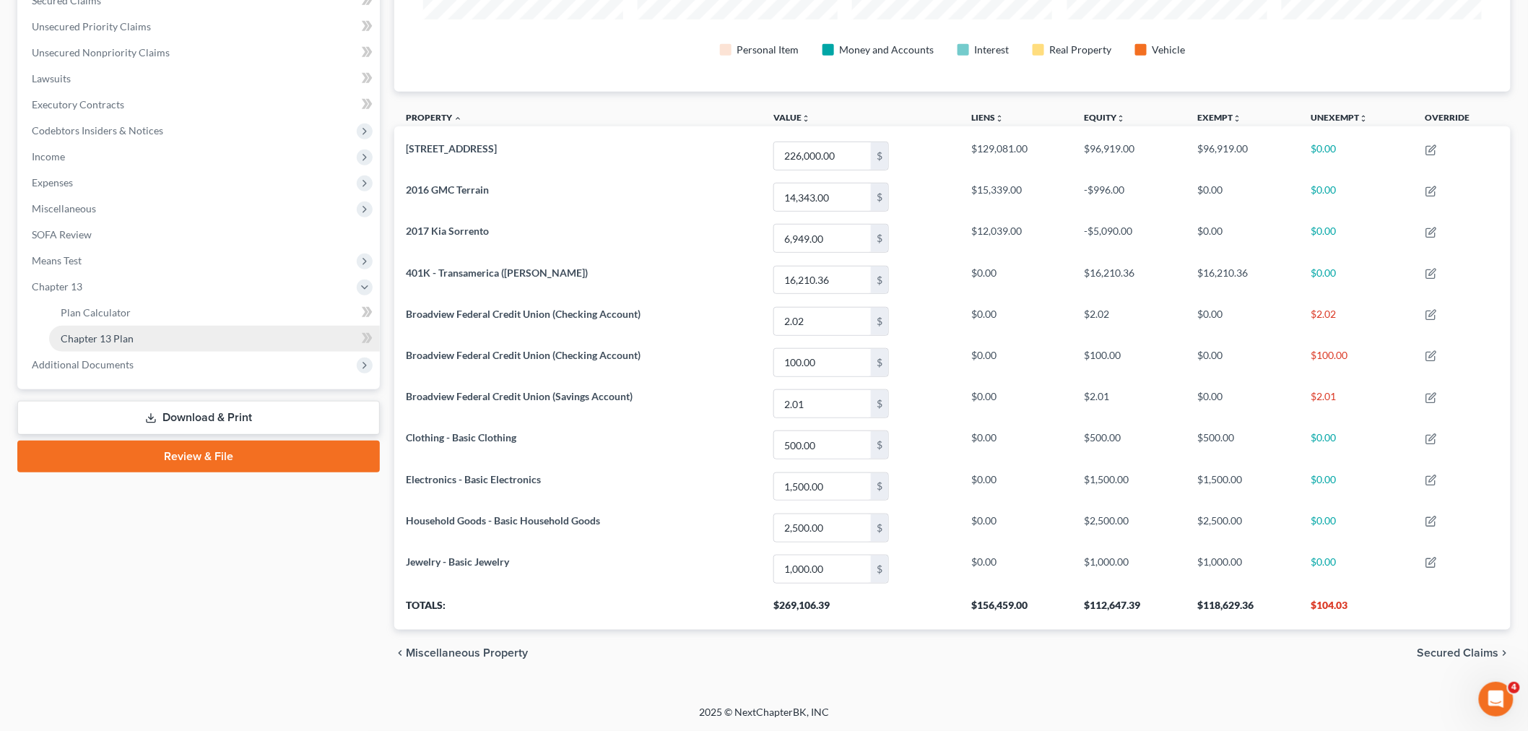
click at [108, 340] on span "Chapter 13 Plan" at bounding box center [97, 338] width 73 height 12
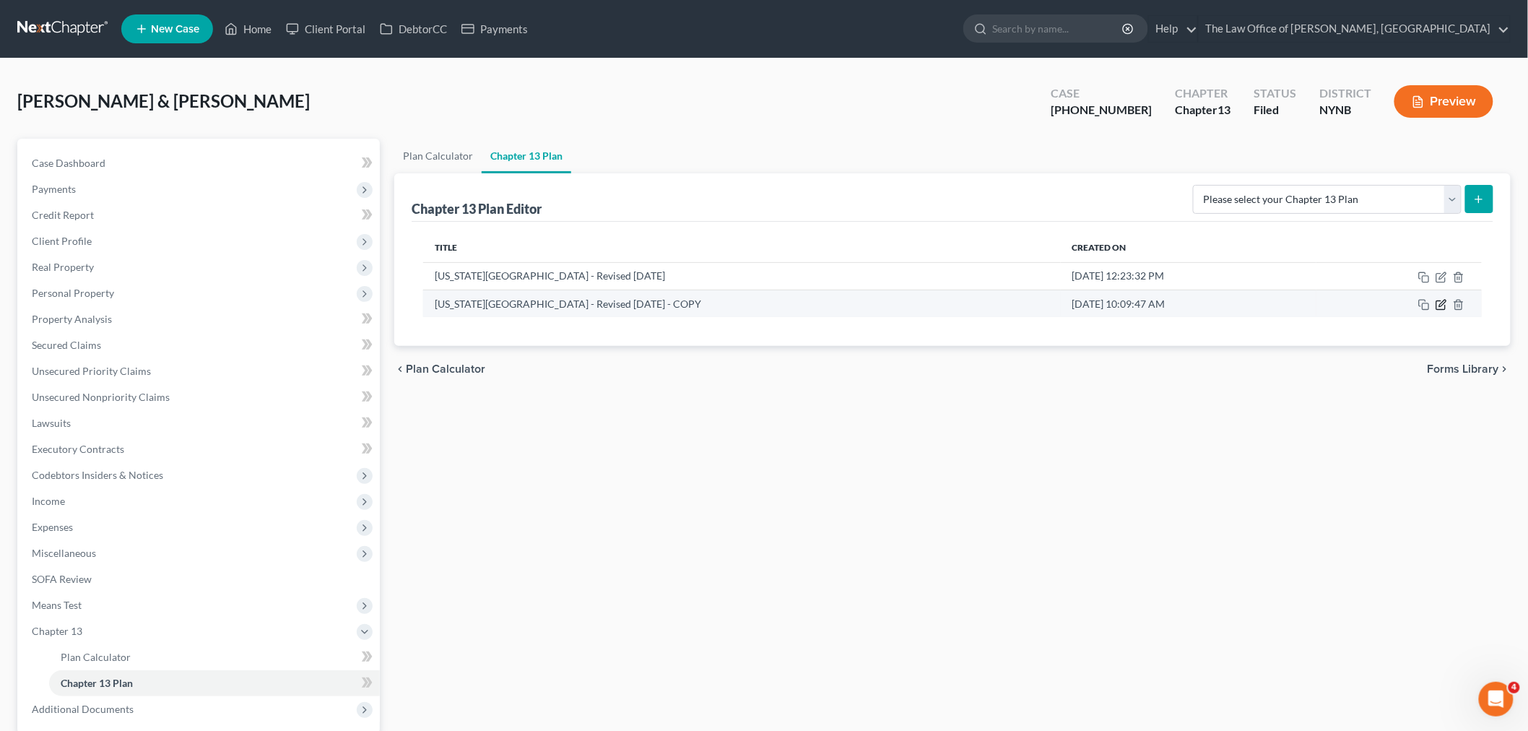
click at [1440, 302] on icon "button" at bounding box center [1441, 305] width 12 height 12
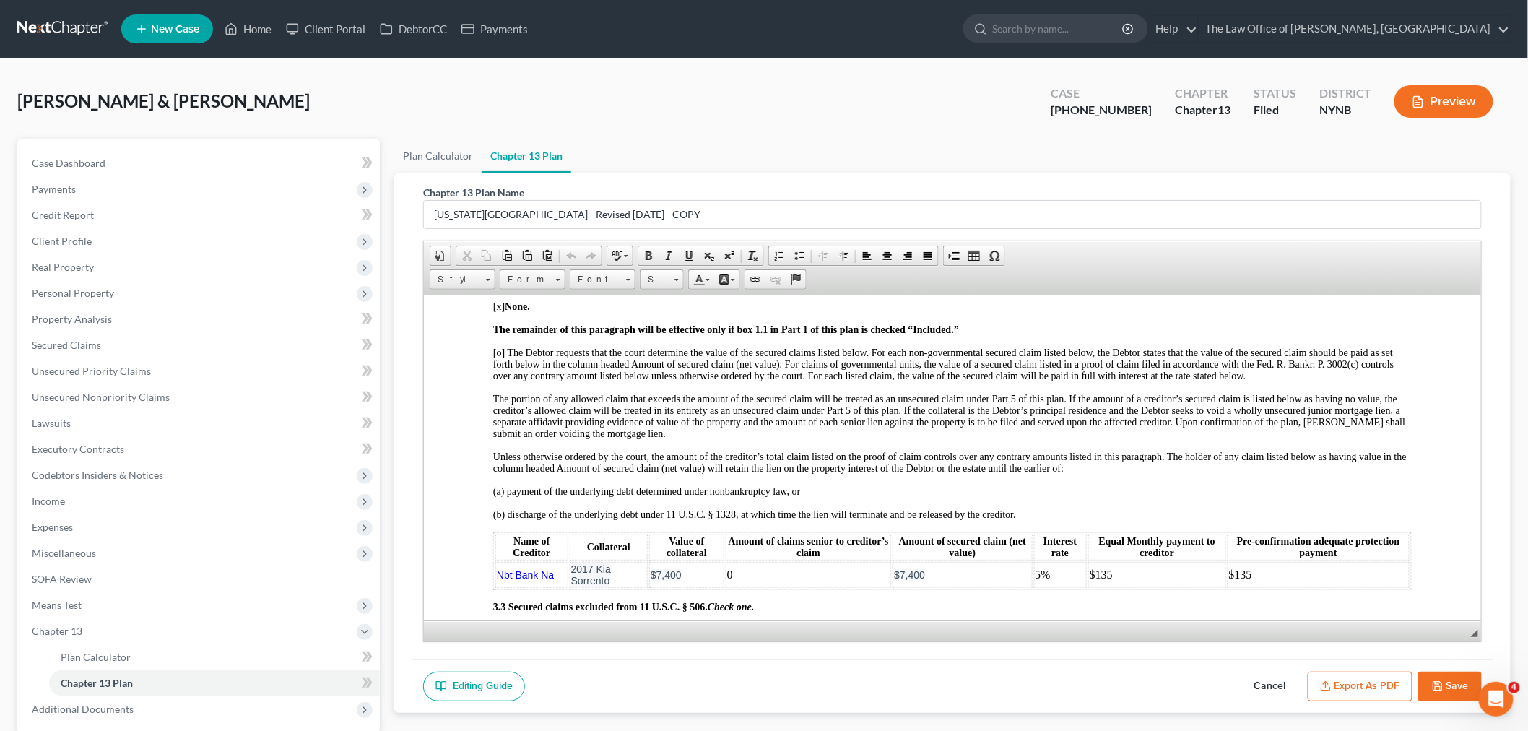
scroll to position [2085, 0]
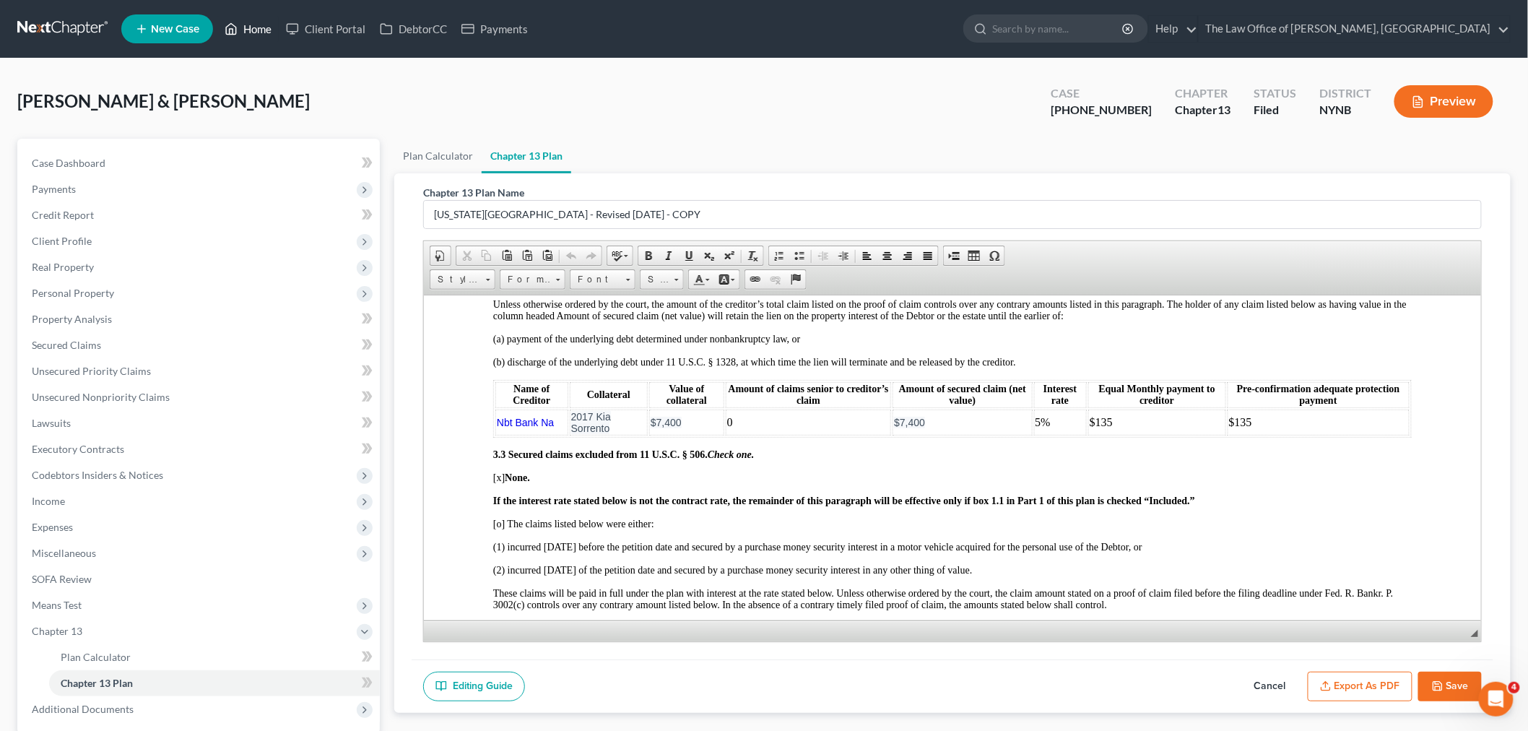
click at [260, 32] on link "Home" at bounding box center [247, 29] width 61 height 26
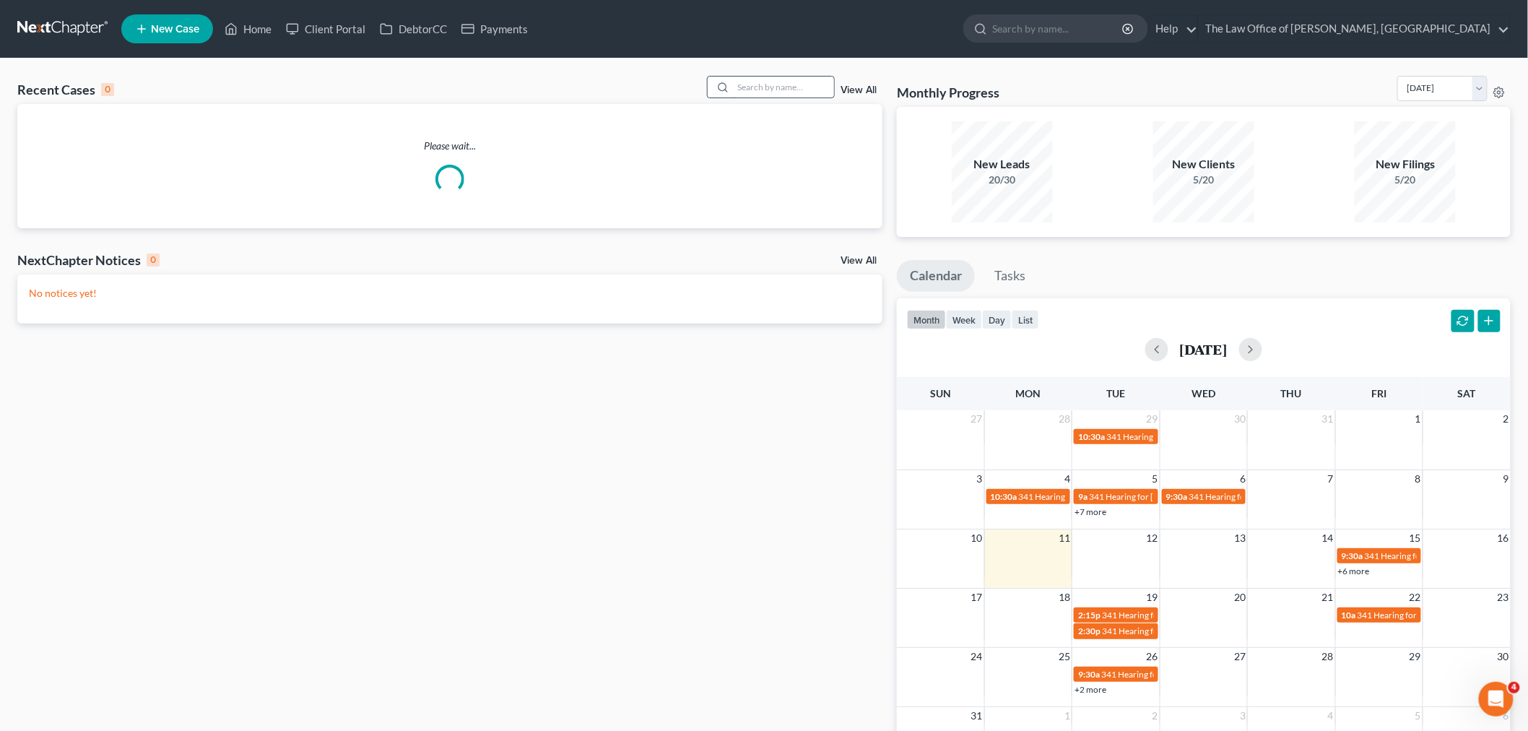
click at [790, 94] on input "search" at bounding box center [783, 87] width 101 height 21
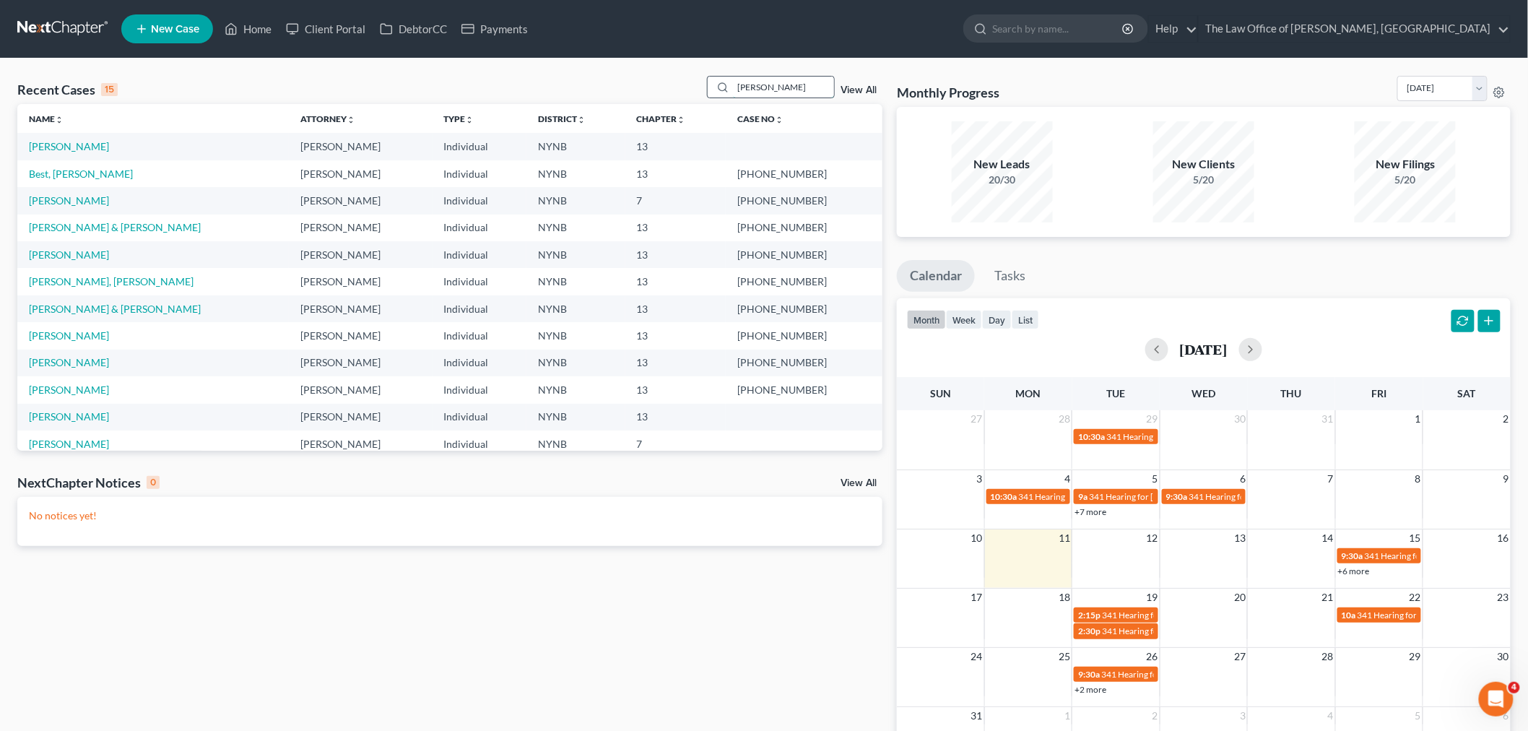
type input "[PERSON_NAME]"
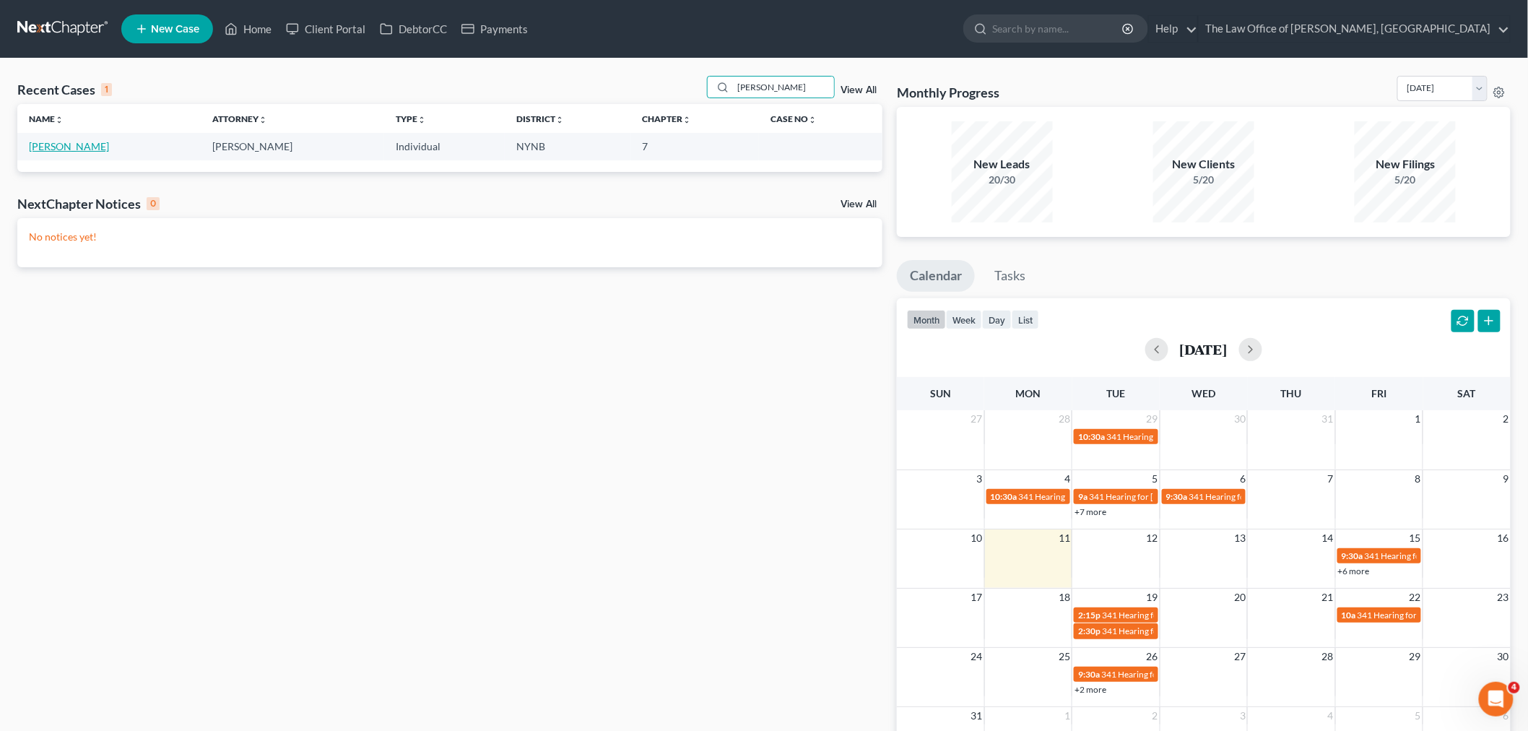
click at [51, 148] on link "[PERSON_NAME]" at bounding box center [69, 146] width 80 height 12
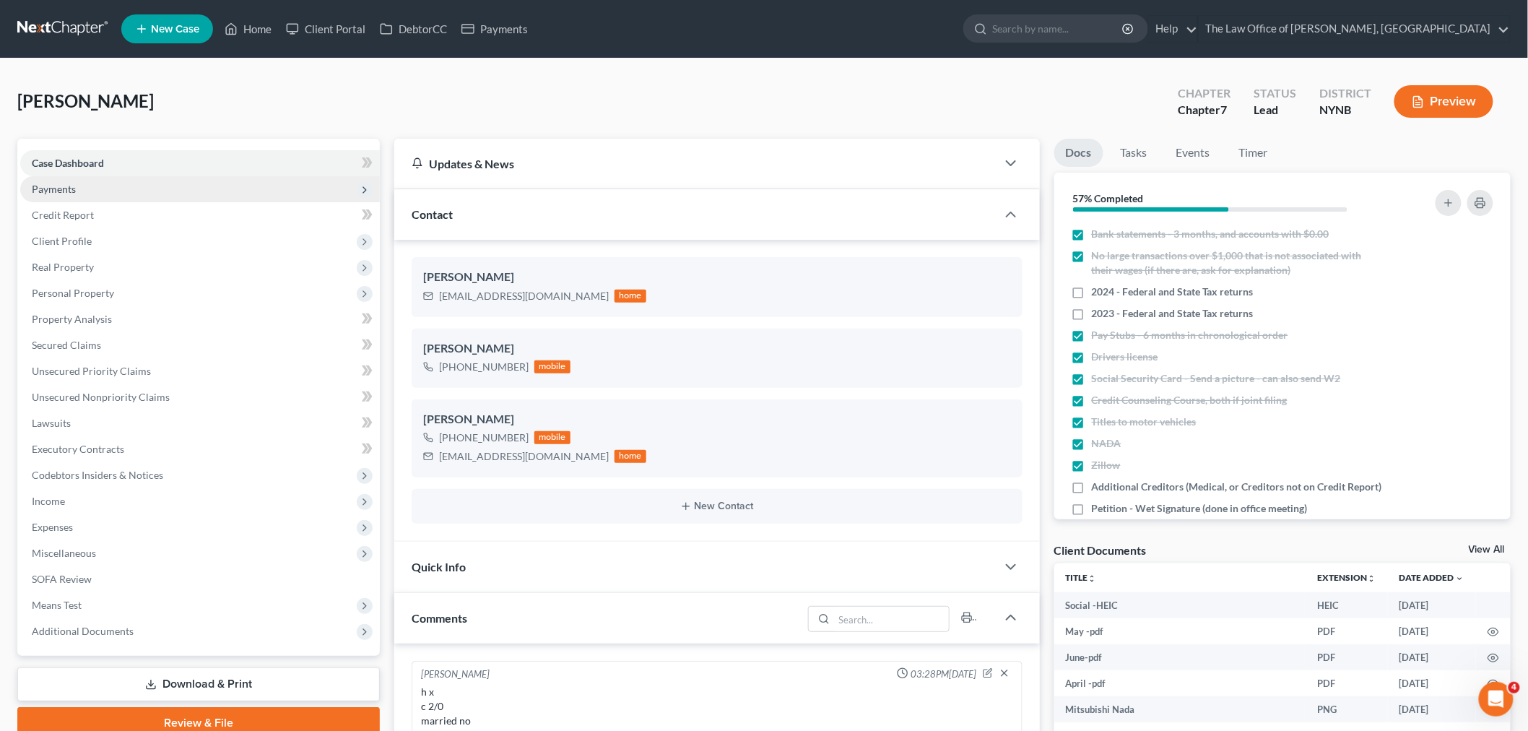
scroll to position [82, 0]
click at [66, 193] on span "Payments" at bounding box center [54, 189] width 44 height 12
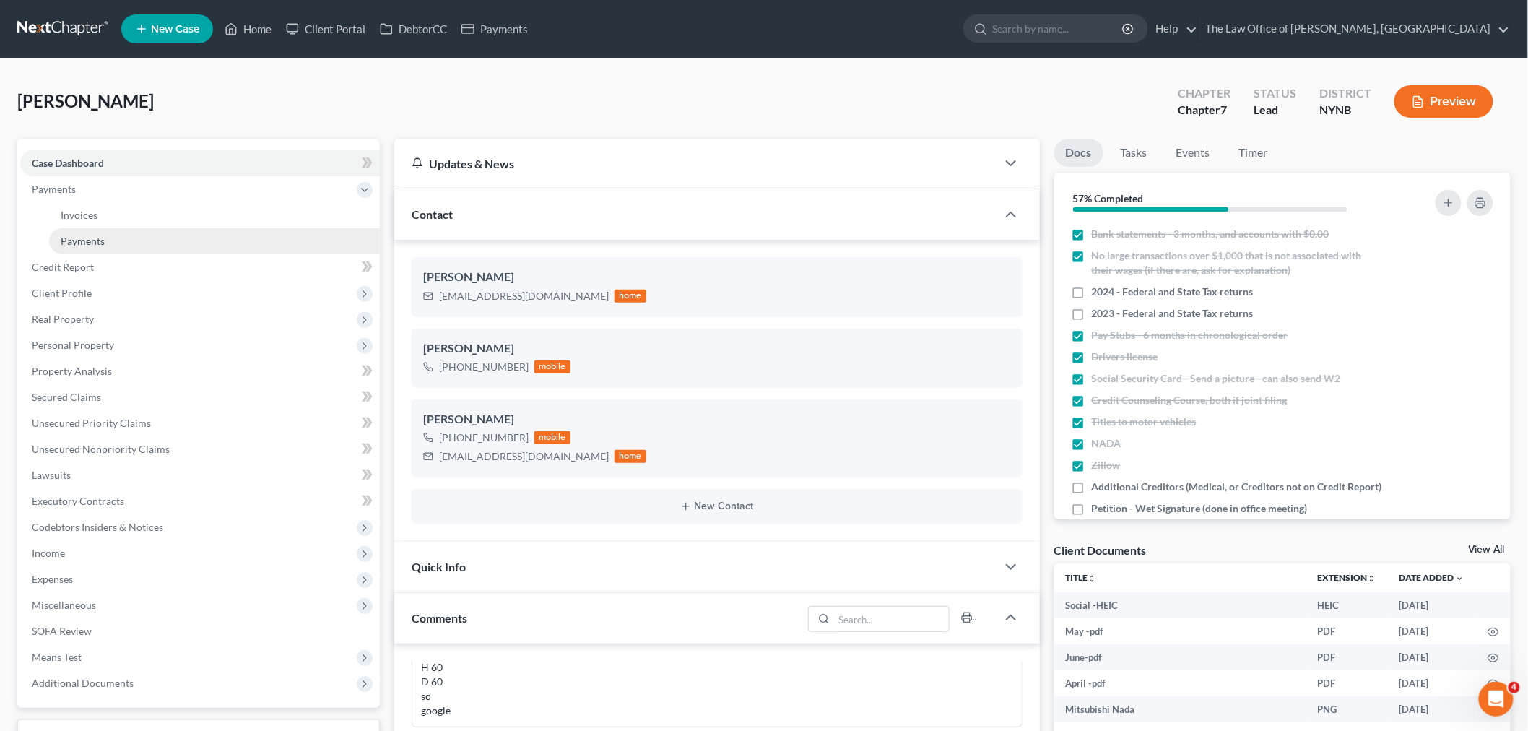
scroll to position [655, 0]
drag, startPoint x: 91, startPoint y: 247, endPoint x: 993, endPoint y: 316, distance: 904.3
click at [92, 246] on link "Payments" at bounding box center [214, 241] width 331 height 26
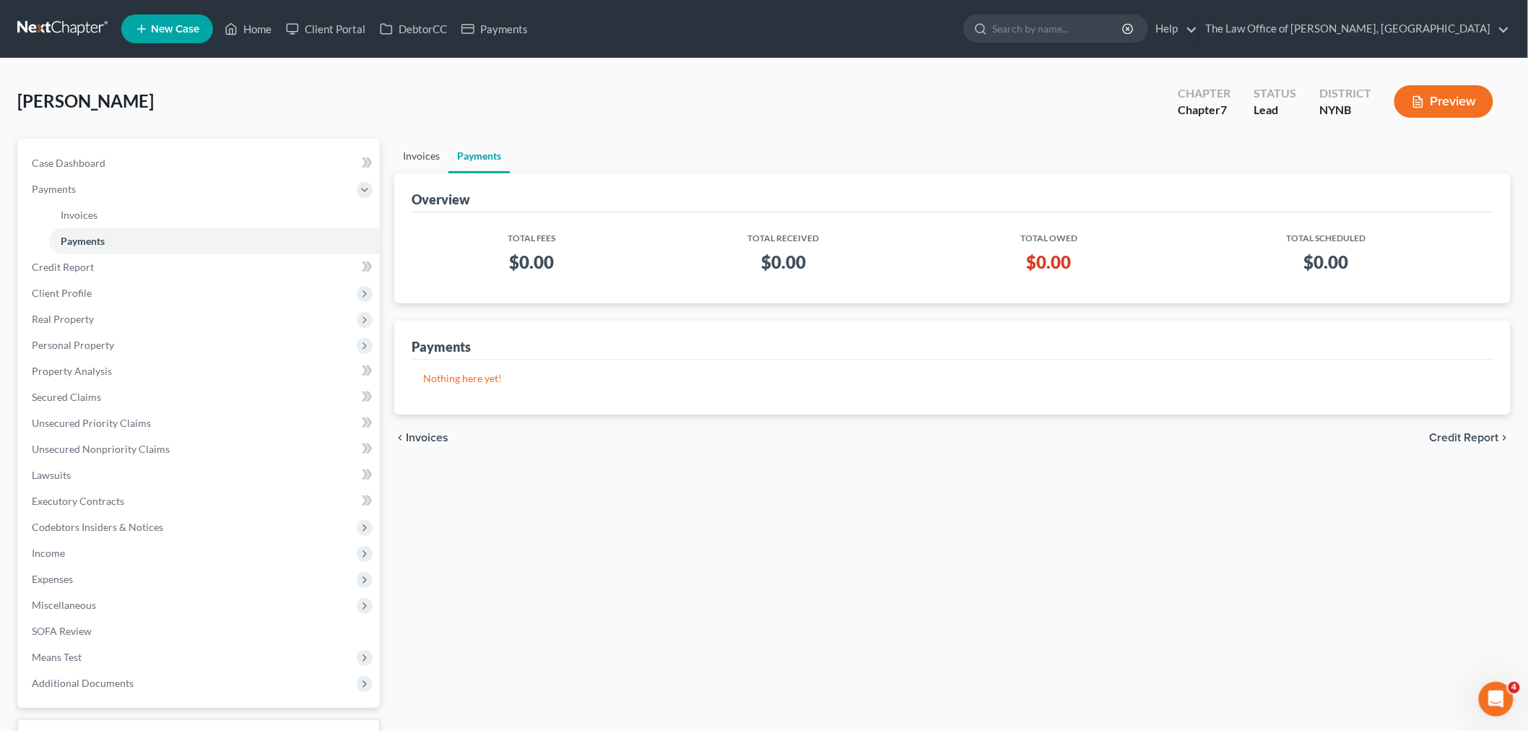
click at [427, 152] on link "Invoices" at bounding box center [421, 156] width 54 height 35
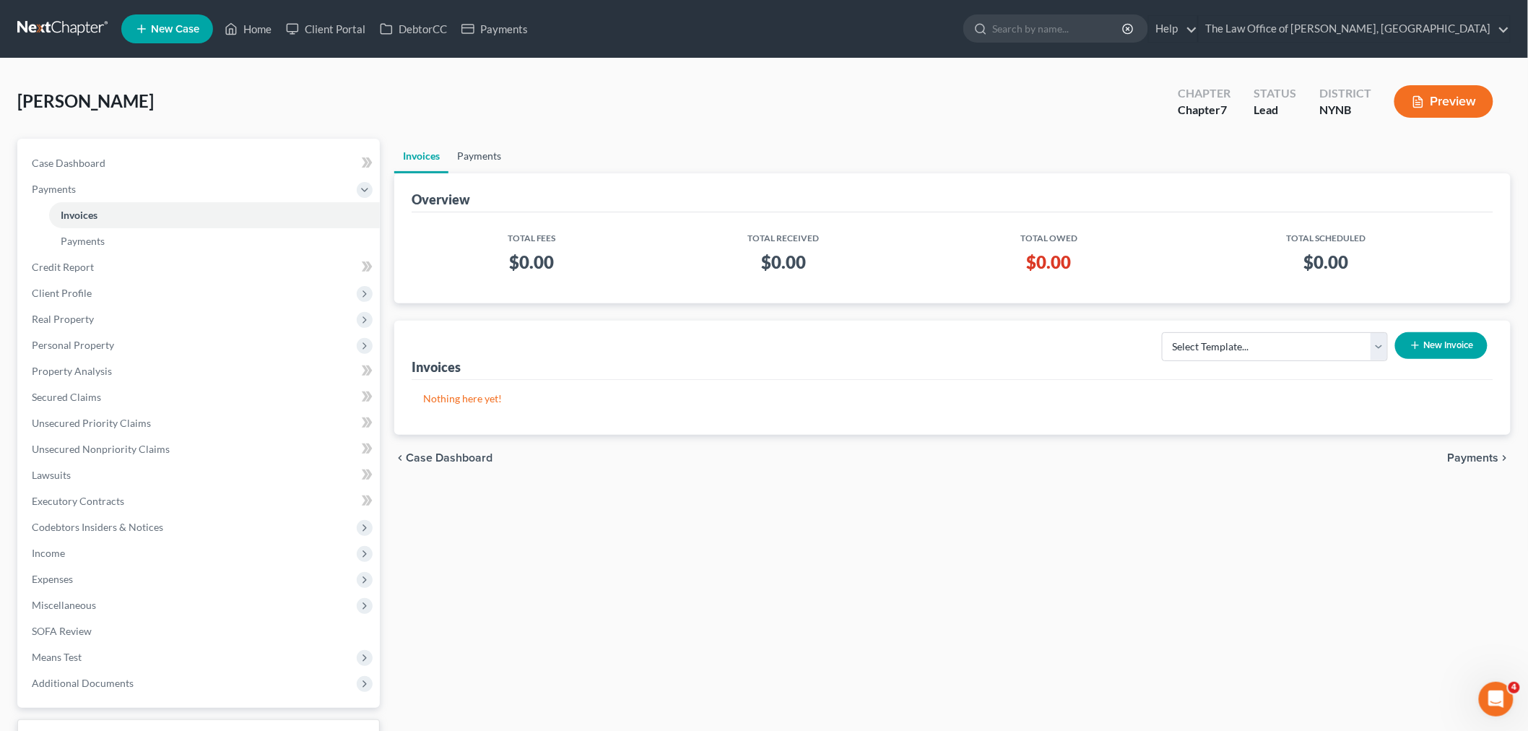
click at [482, 159] on link "Payments" at bounding box center [478, 156] width 61 height 35
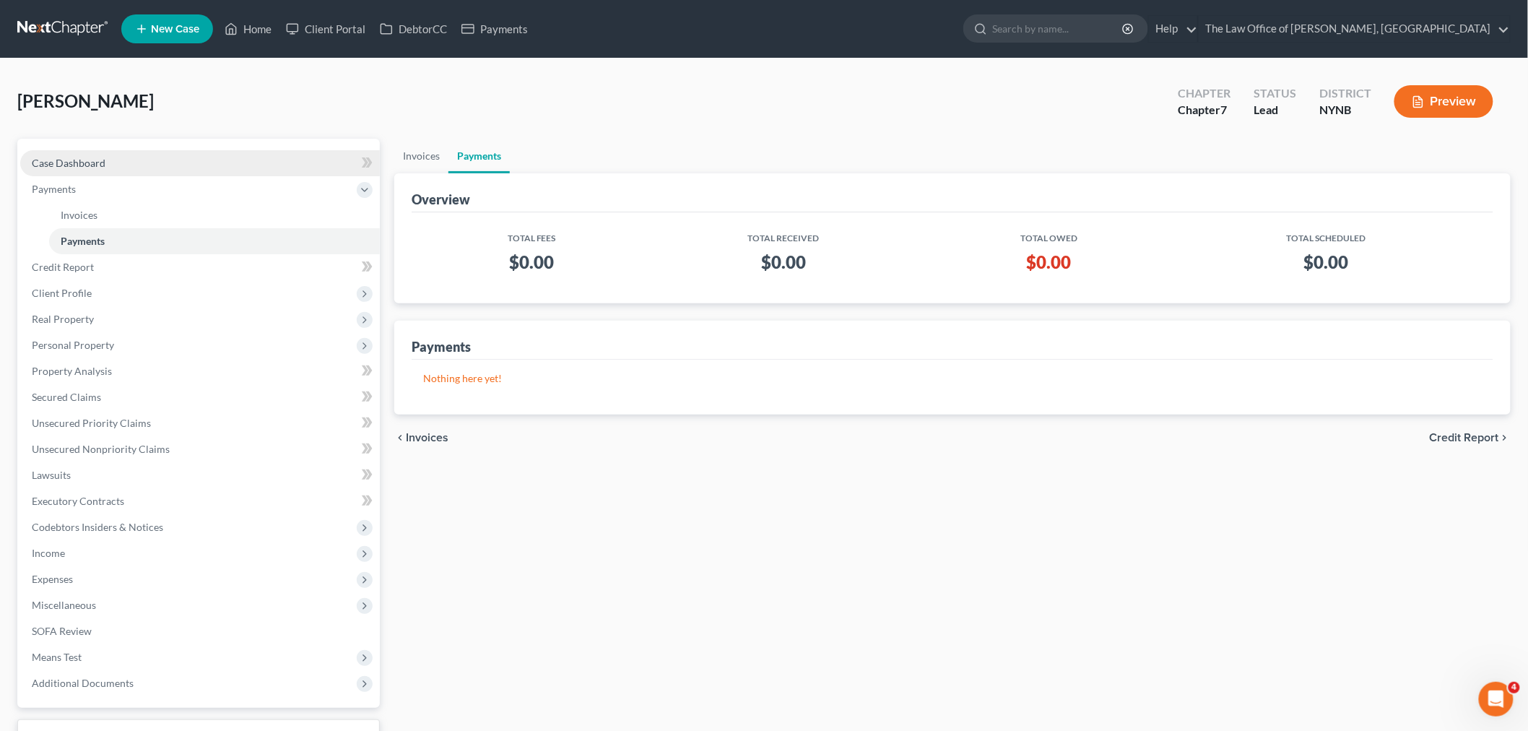
drag, startPoint x: 87, startPoint y: 171, endPoint x: 107, endPoint y: 168, distance: 19.7
click at [87, 170] on link "Case Dashboard" at bounding box center [200, 163] width 360 height 26
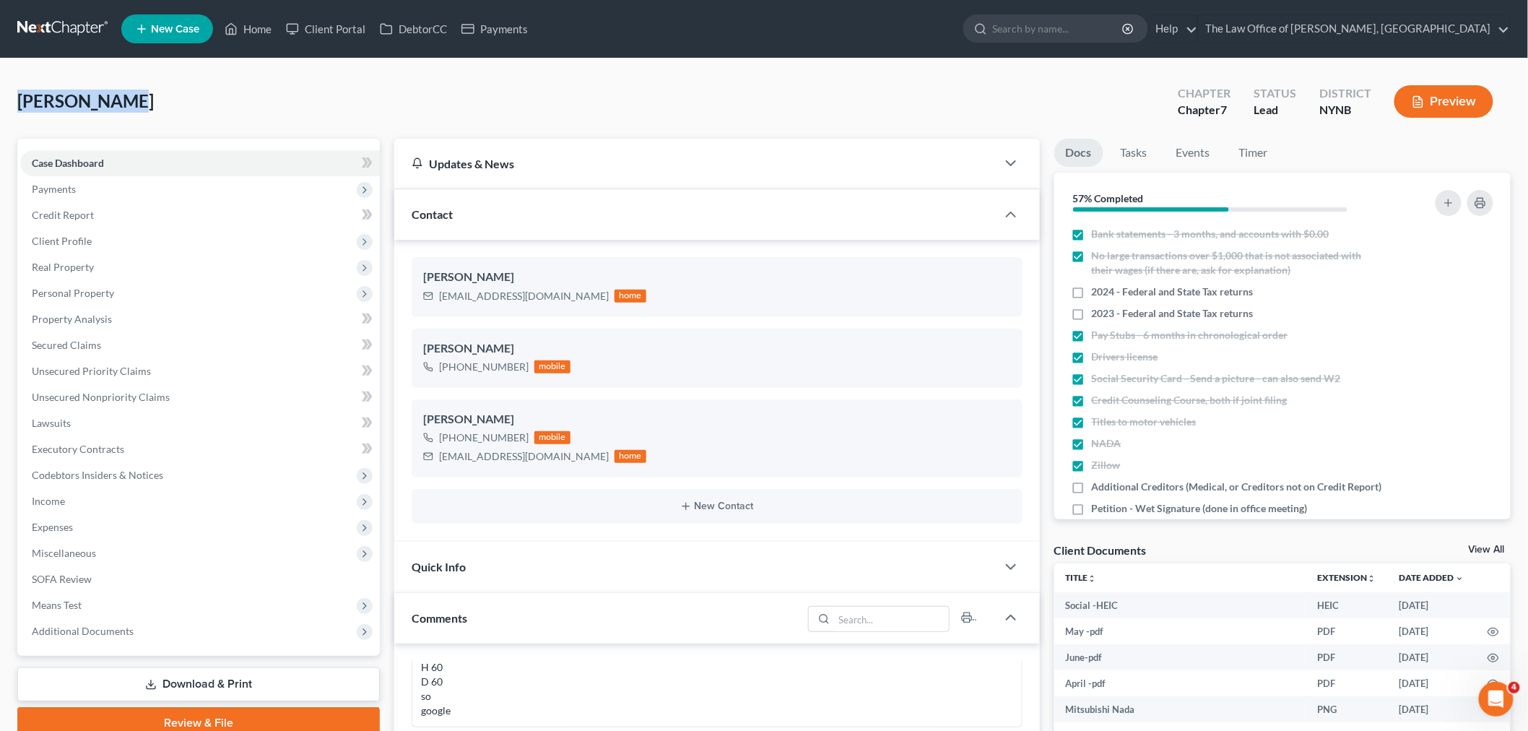
drag, startPoint x: 130, startPoint y: 92, endPoint x: 7, endPoint y: 101, distance: 123.0
copy span "[PERSON_NAME]"
click at [253, 26] on link "Home" at bounding box center [247, 29] width 61 height 26
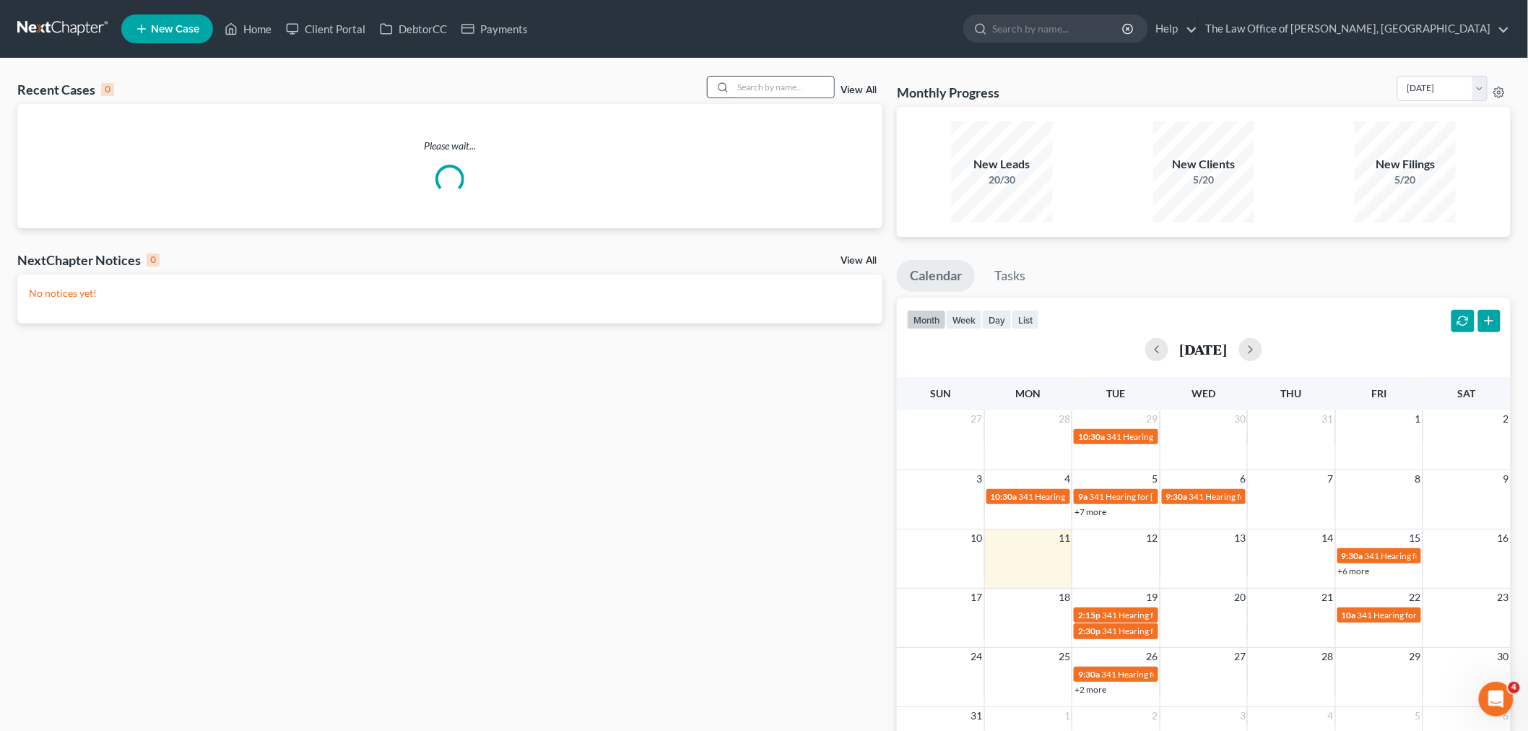
click at [798, 81] on input "search" at bounding box center [783, 87] width 101 height 21
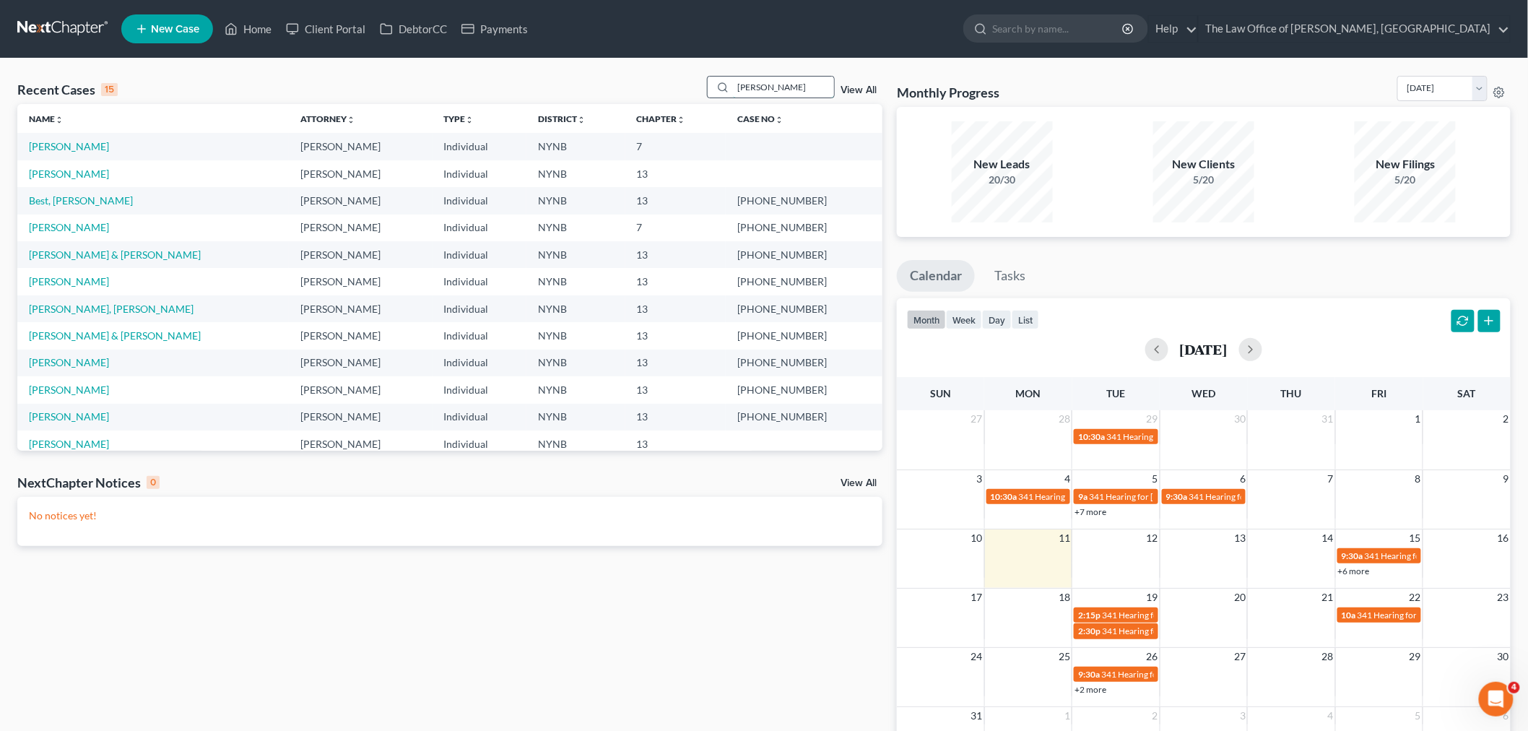
type input "[PERSON_NAME]"
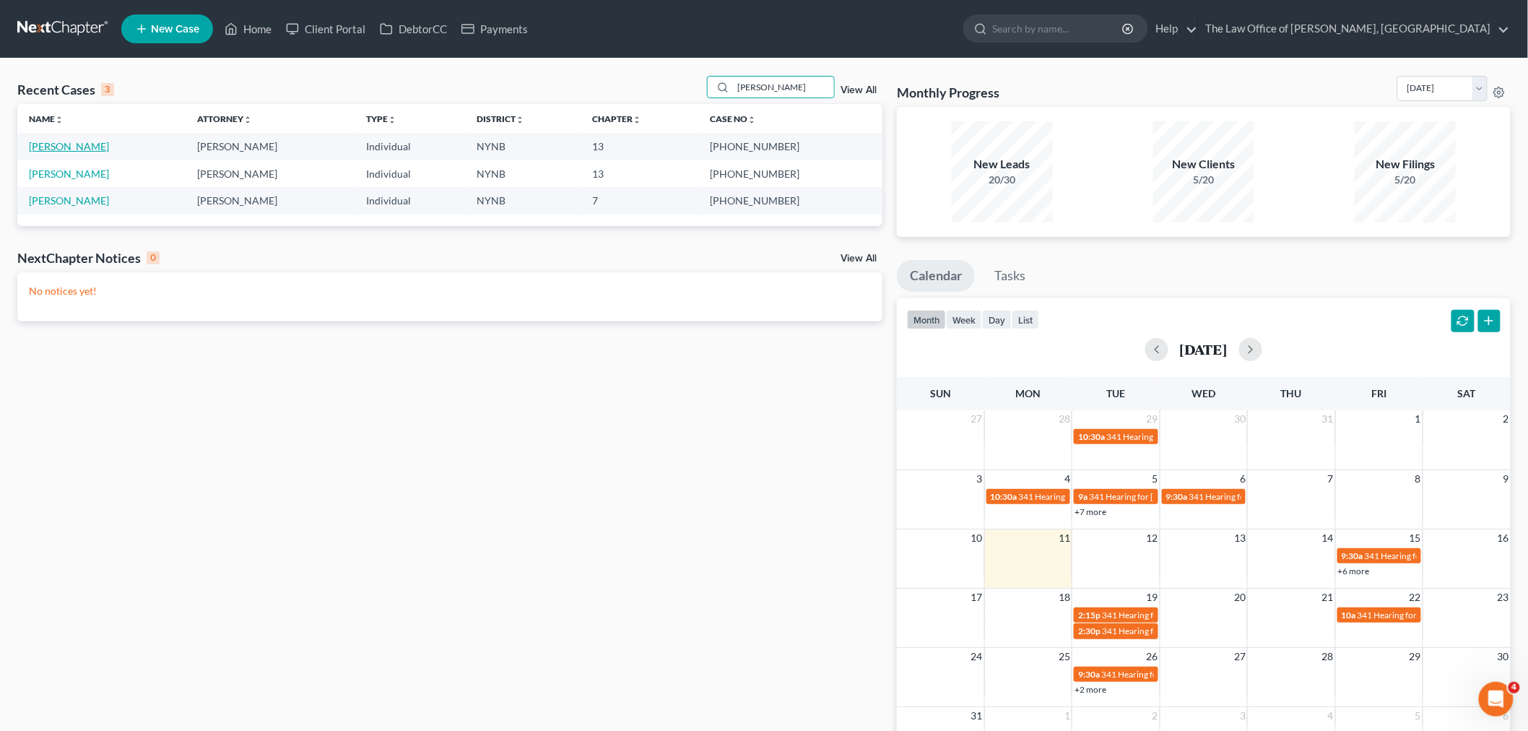
click at [72, 149] on link "[PERSON_NAME]" at bounding box center [69, 146] width 80 height 12
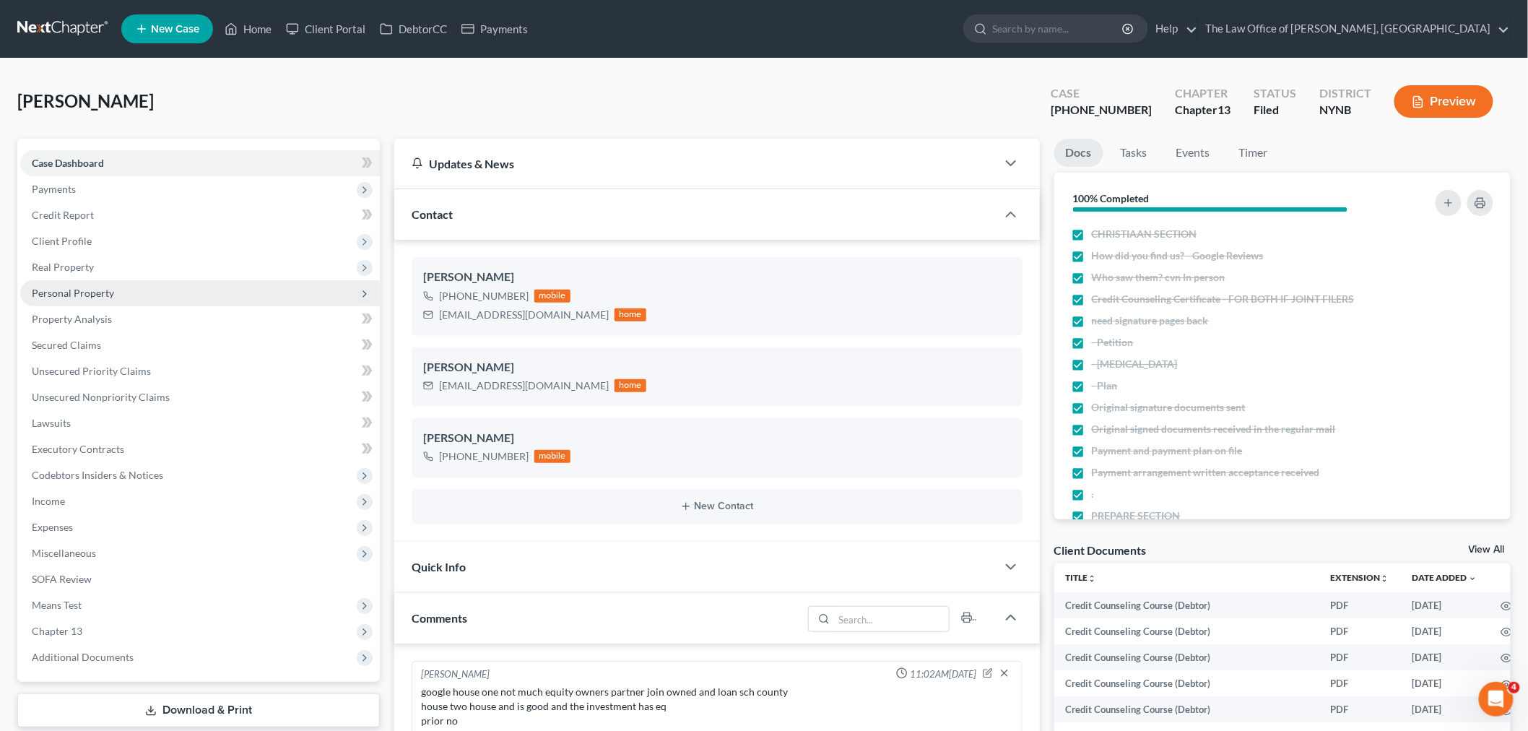
scroll to position [217, 0]
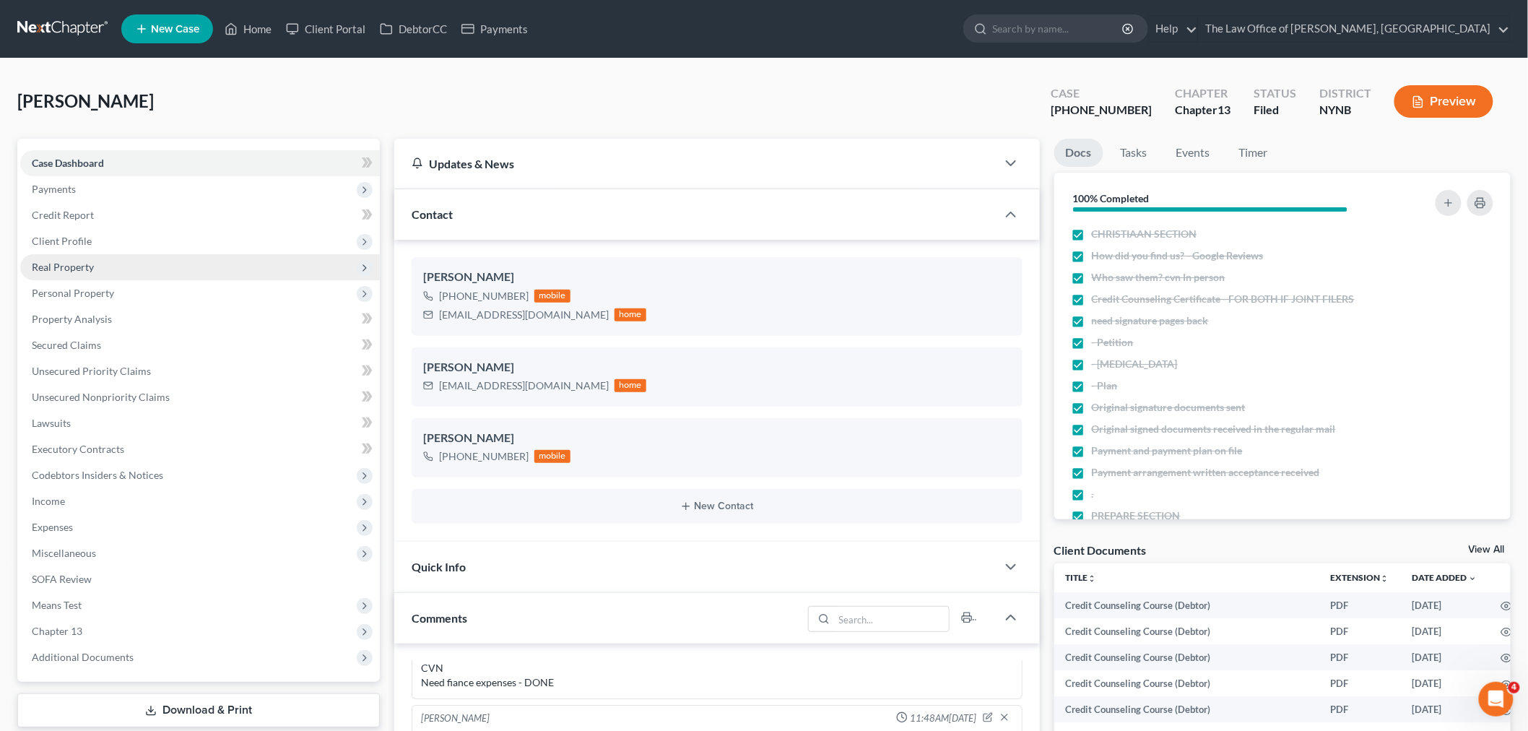
click at [74, 268] on span "Real Property" at bounding box center [63, 267] width 62 height 12
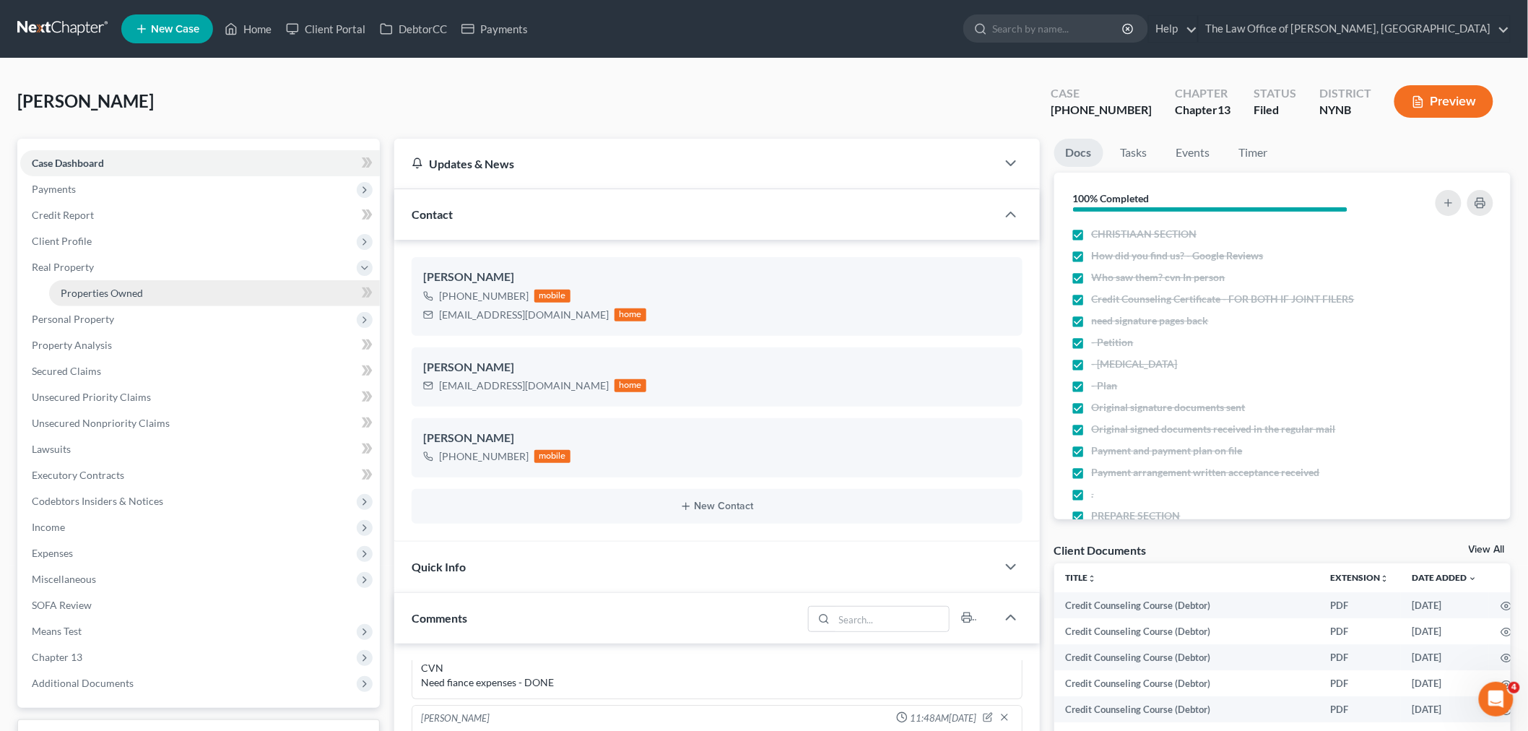
click at [99, 291] on span "Properties Owned" at bounding box center [102, 293] width 82 height 12
